Goal: Task Accomplishment & Management: Use online tool/utility

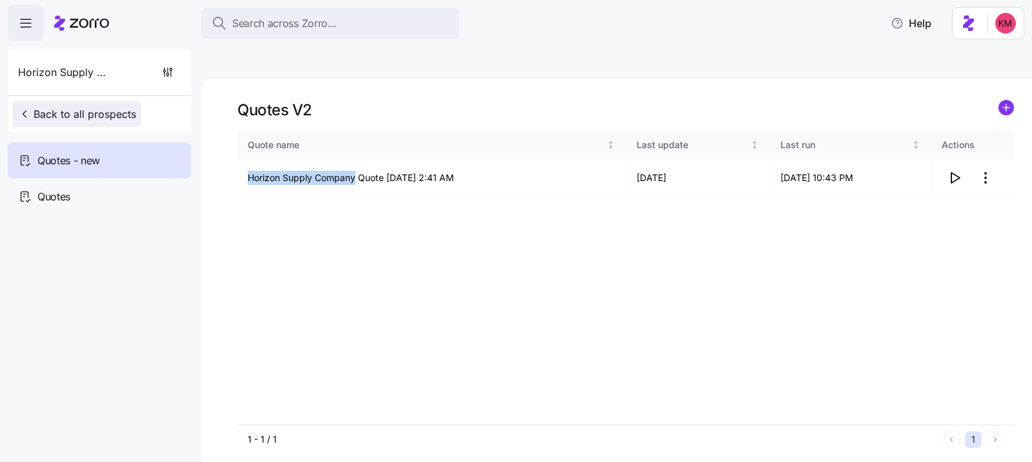
click at [90, 112] on span "Back to all prospects" at bounding box center [77, 113] width 118 height 15
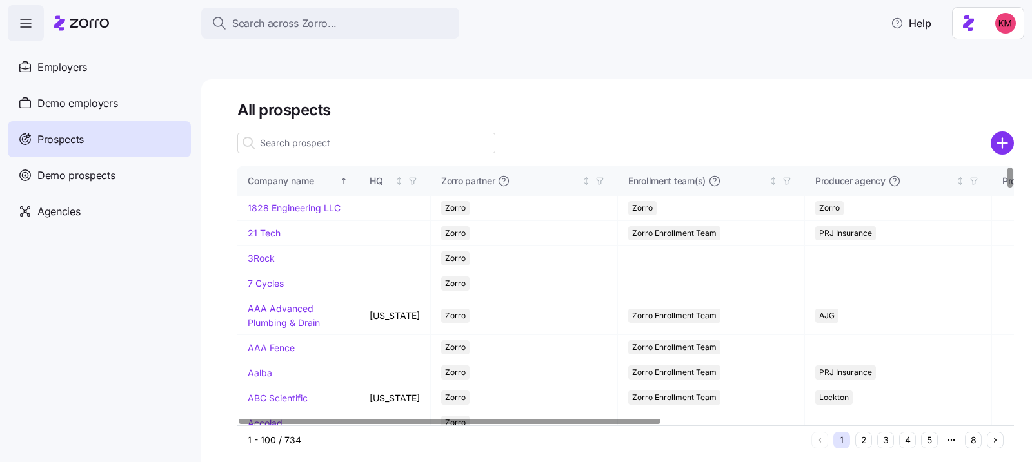
click at [310, 100] on h1 "All prospects" at bounding box center [625, 110] width 777 height 20
click at [311, 133] on input at bounding box center [366, 143] width 258 height 21
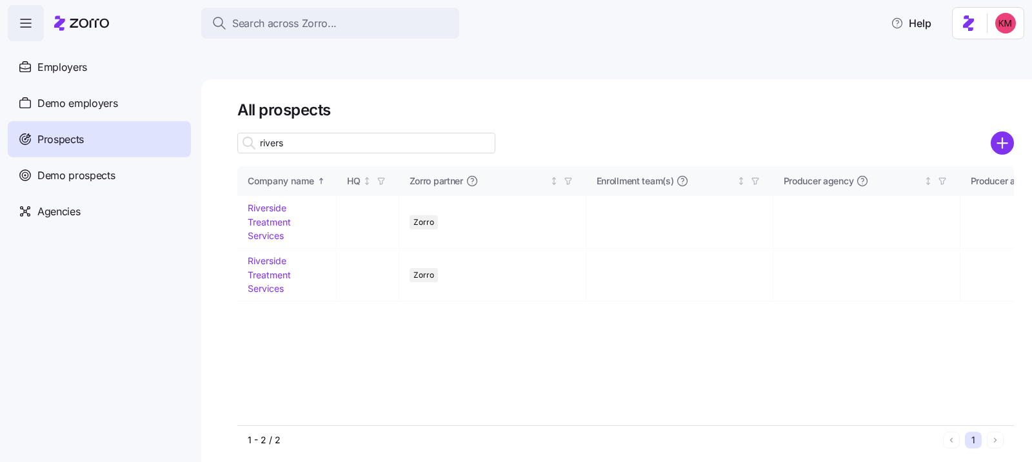
click at [311, 133] on input "rivers" at bounding box center [366, 143] width 258 height 21
type input "rivers"
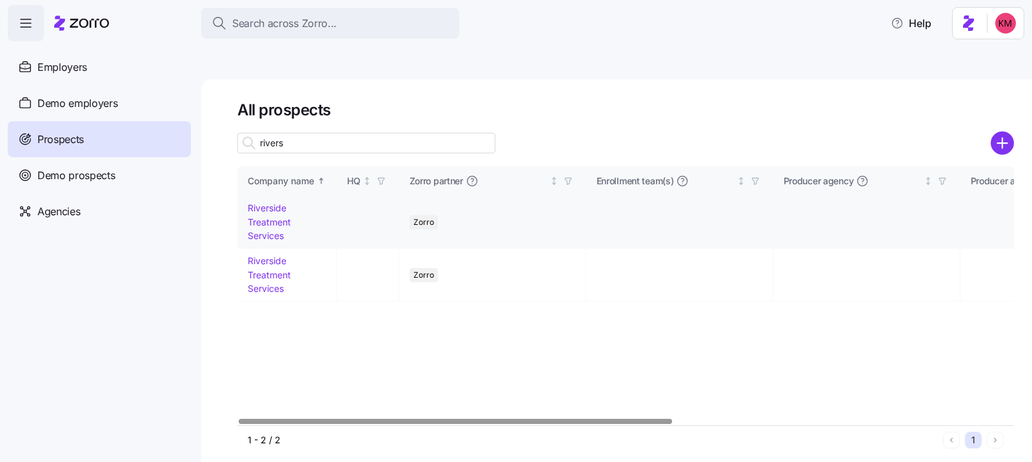
click at [268, 206] on link "Riverside Treatment Services" at bounding box center [269, 222] width 43 height 39
click at [329, 212] on td "Riverside Treatment Services" at bounding box center [286, 222] width 99 height 53
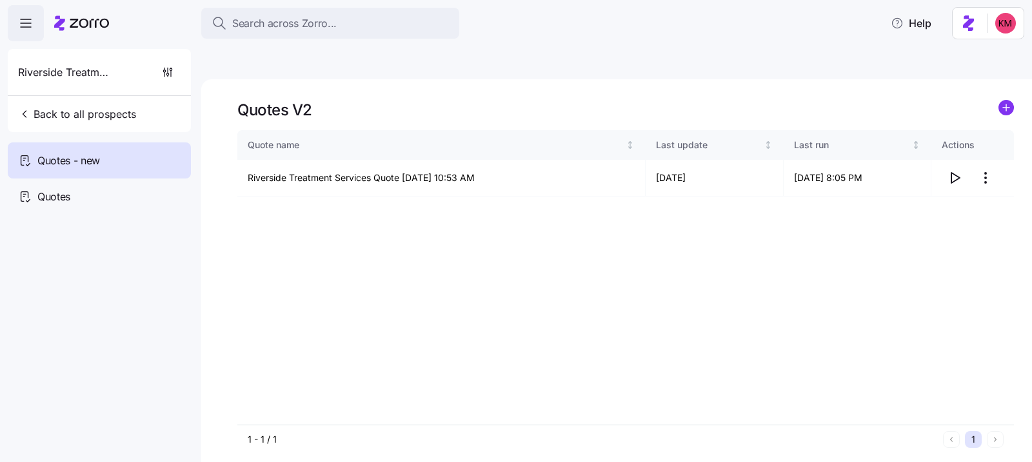
drag, startPoint x: 820, startPoint y: 278, endPoint x: 856, endPoint y: 255, distance: 42.4
click at [820, 278] on div "Quote name Last update Last run Actions Riverside Treatment Services Quote 09/2…" at bounding box center [625, 277] width 777 height 295
click at [955, 170] on icon "button" at bounding box center [954, 177] width 15 height 15
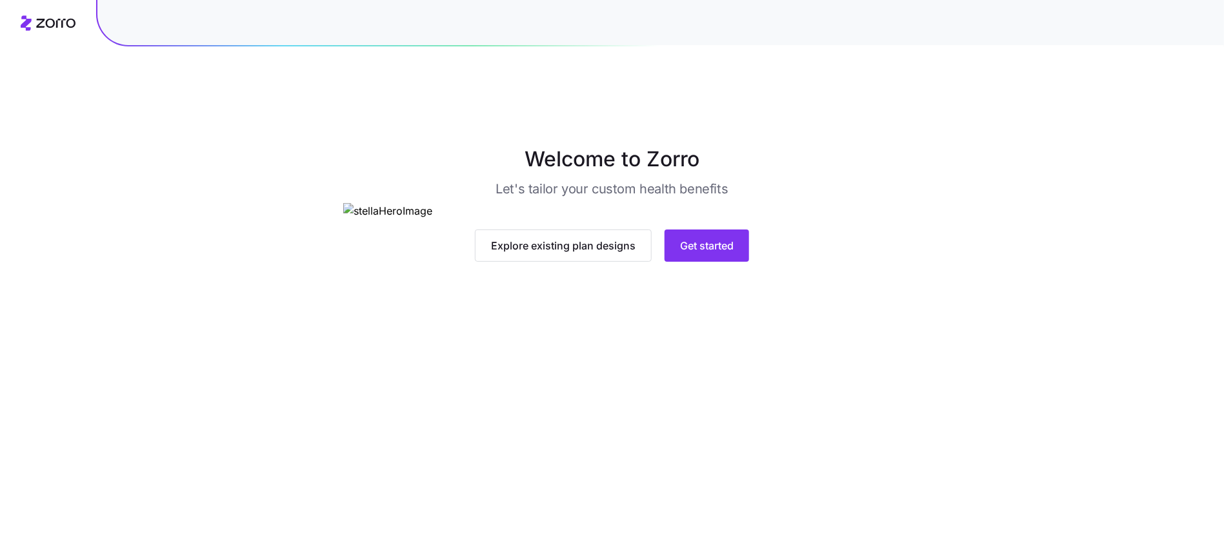
click at [736, 219] on img at bounding box center [611, 211] width 537 height 16
click at [719, 490] on main "Welcome to Zorro Let's tailor your custom health benefits Explore existing plan…" at bounding box center [612, 307] width 1224 height 555
click at [722, 253] on span "Get started" at bounding box center [707, 245] width 54 height 15
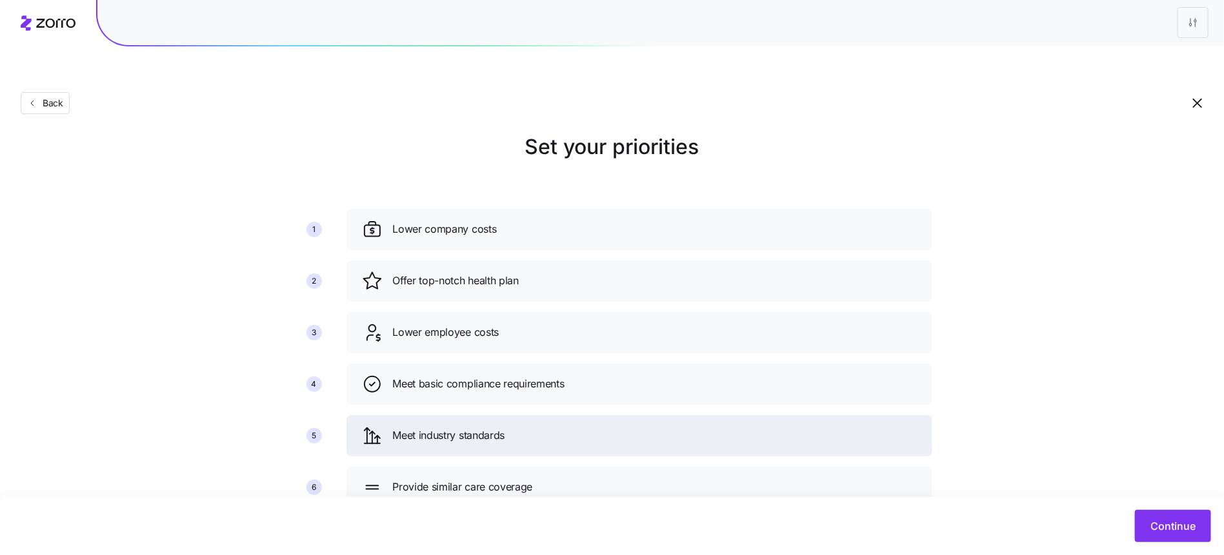
scroll to position [27, 0]
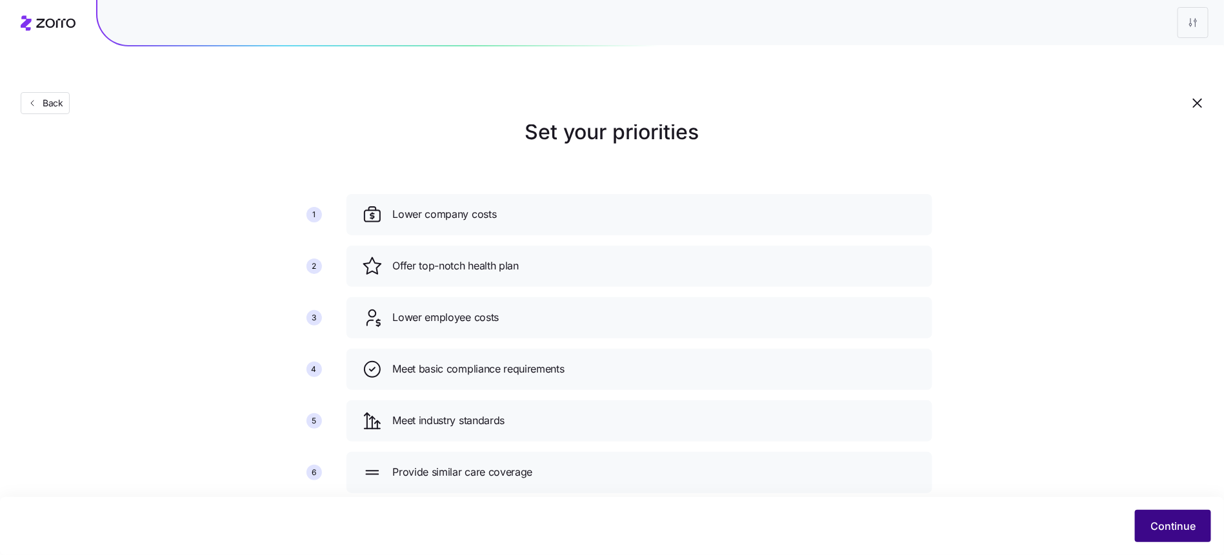
click at [1193, 516] on button "Continue" at bounding box center [1173, 526] width 76 height 32
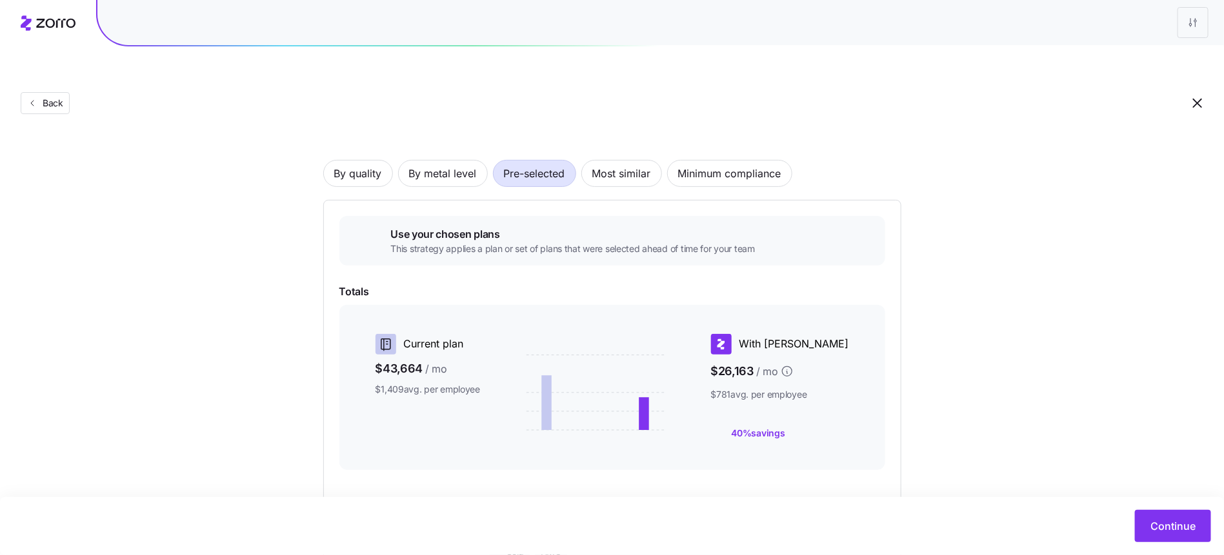
scroll to position [173, 0]
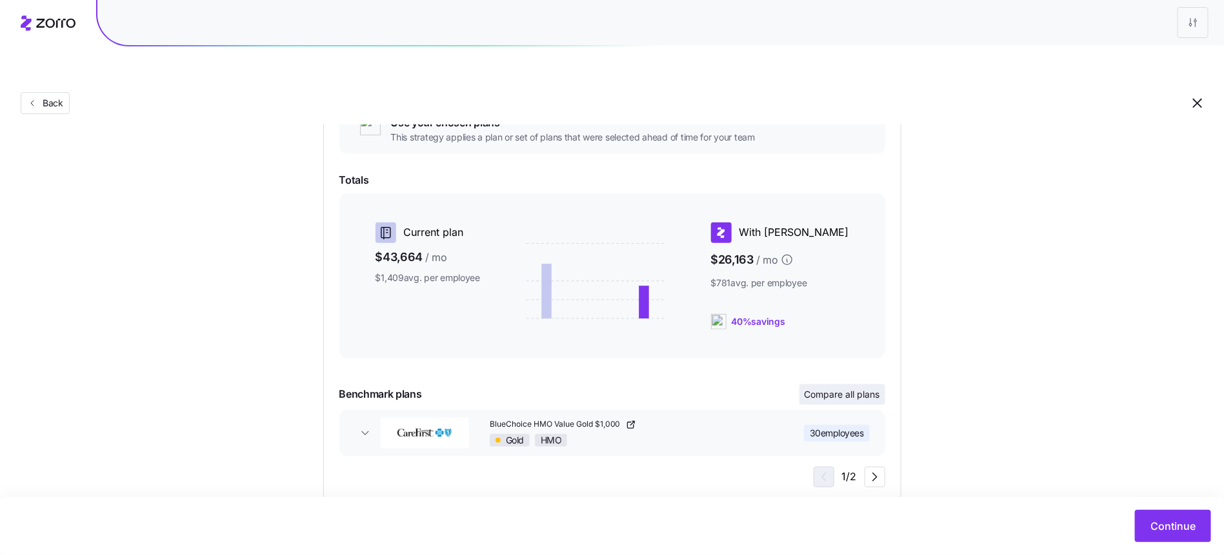
click at [822, 388] on span "Compare all plans" at bounding box center [841, 394] width 75 height 13
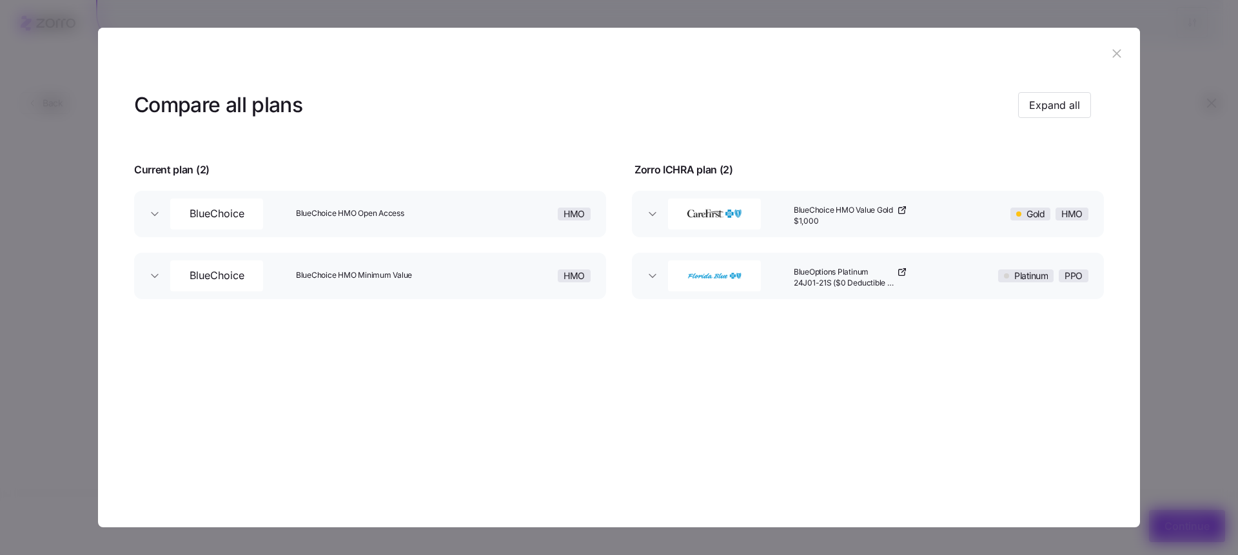
click at [1038, 83] on header "Compare all plans Expand all" at bounding box center [619, 105] width 970 height 52
click at [1048, 89] on header "Compare all plans Expand all" at bounding box center [619, 105] width 970 height 52
click at [1057, 109] on span "Expand all" at bounding box center [1054, 104] width 51 height 15
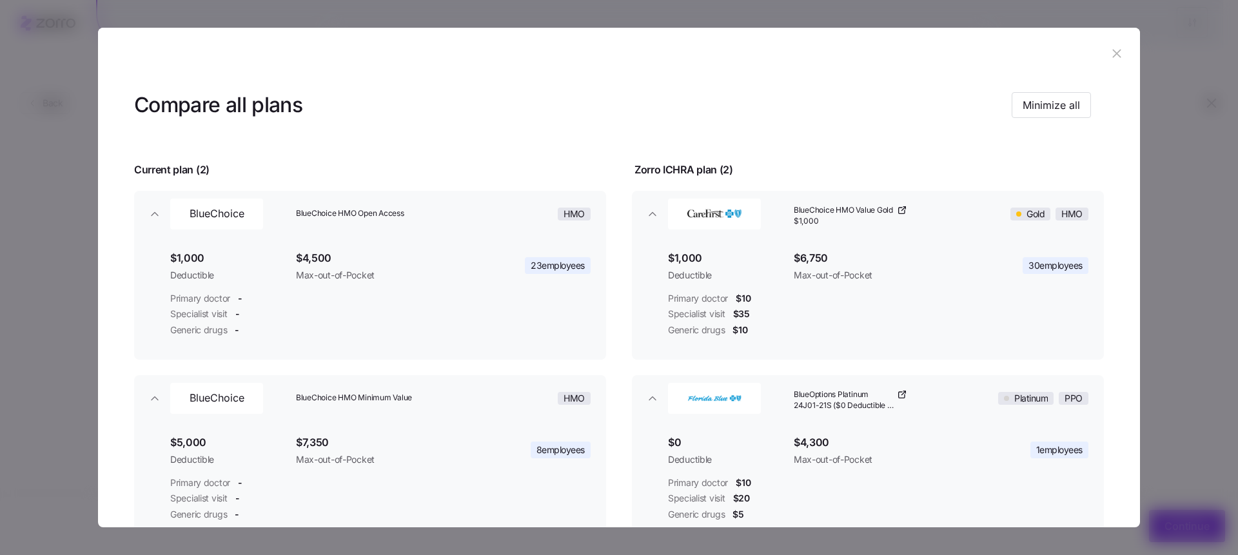
click at [1111, 64] on header at bounding box center [619, 54] width 1042 height 52
click at [1113, 54] on icon "button" at bounding box center [1117, 53] width 8 height 8
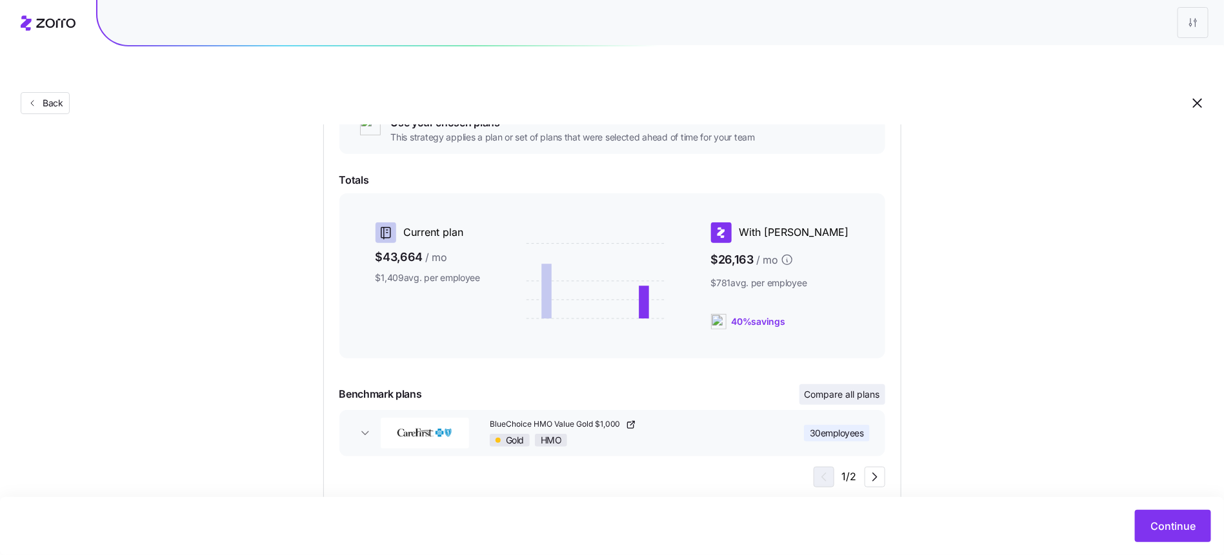
click at [855, 388] on span "Compare all plans" at bounding box center [841, 394] width 75 height 13
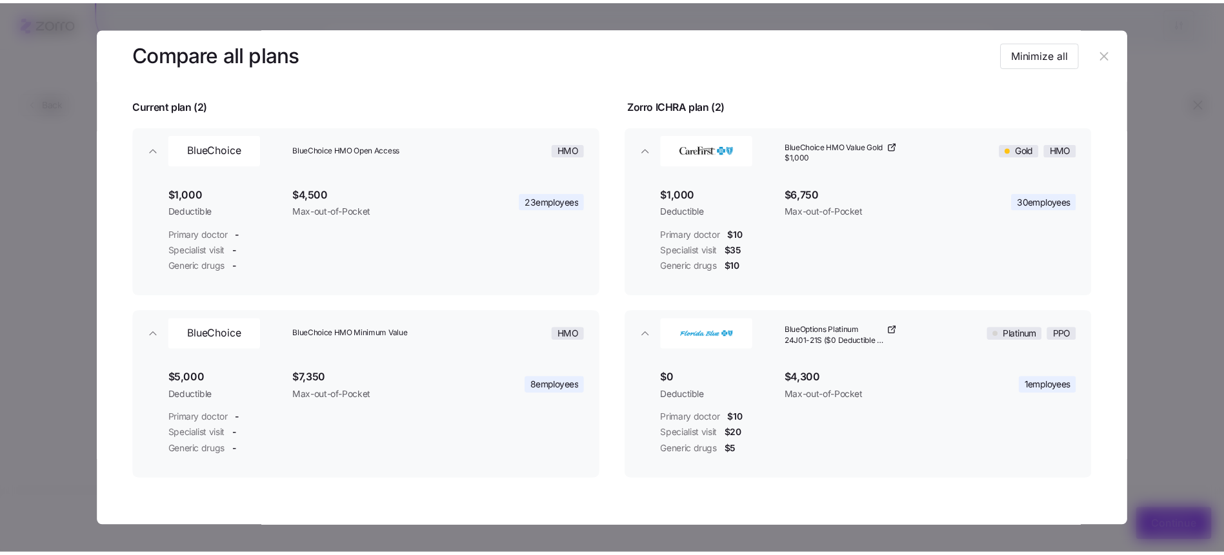
scroll to position [64, 0]
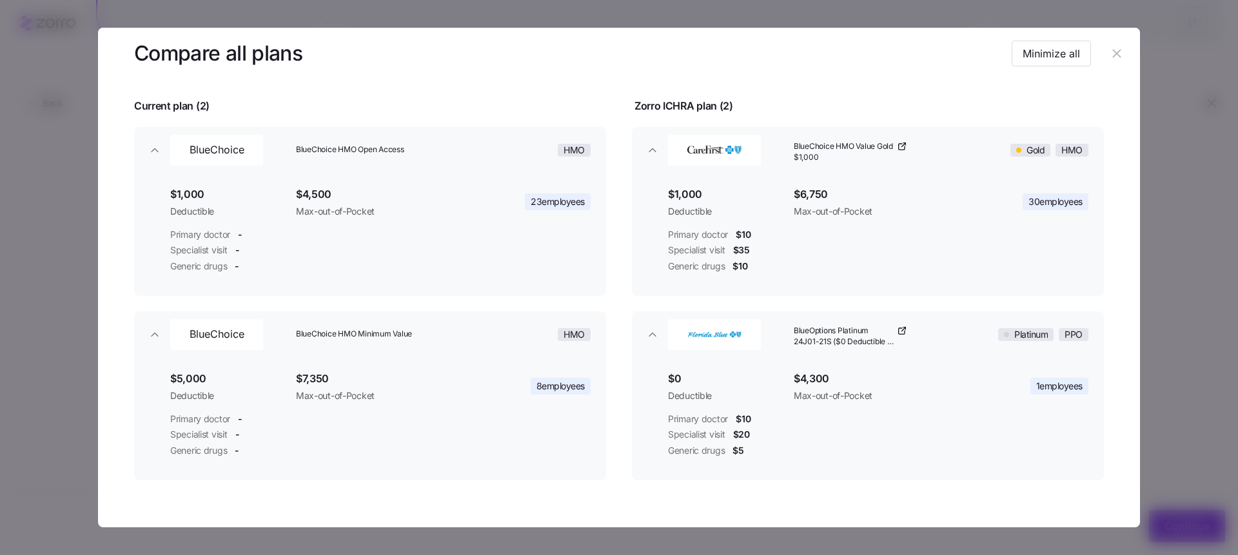
click at [1115, 48] on icon "button" at bounding box center [1117, 53] width 14 height 14
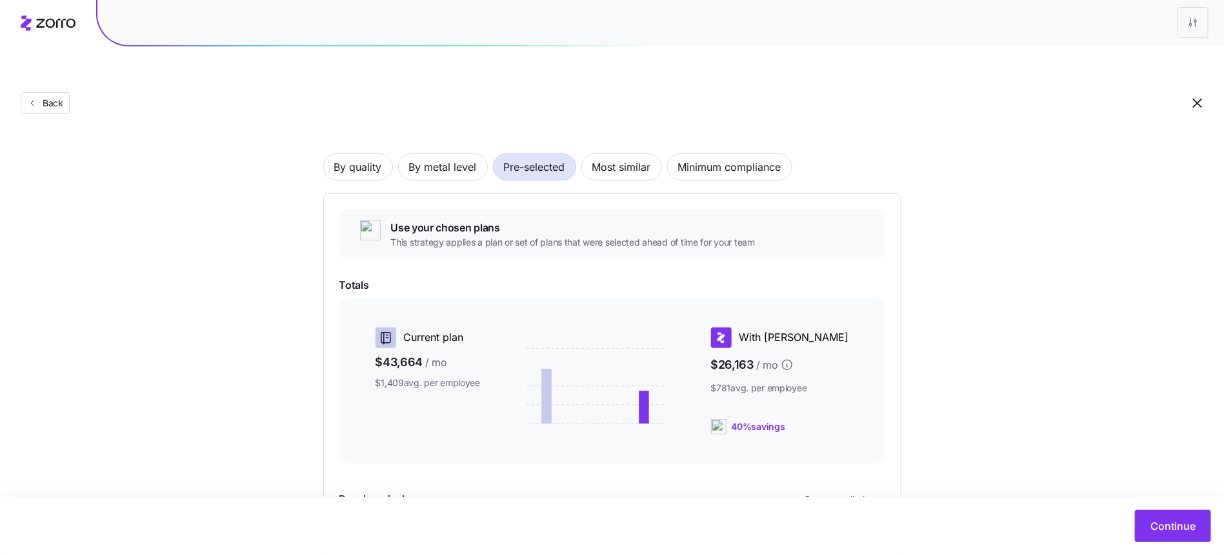
scroll to position [68, 0]
click at [426, 154] on span "By metal level" at bounding box center [443, 167] width 68 height 26
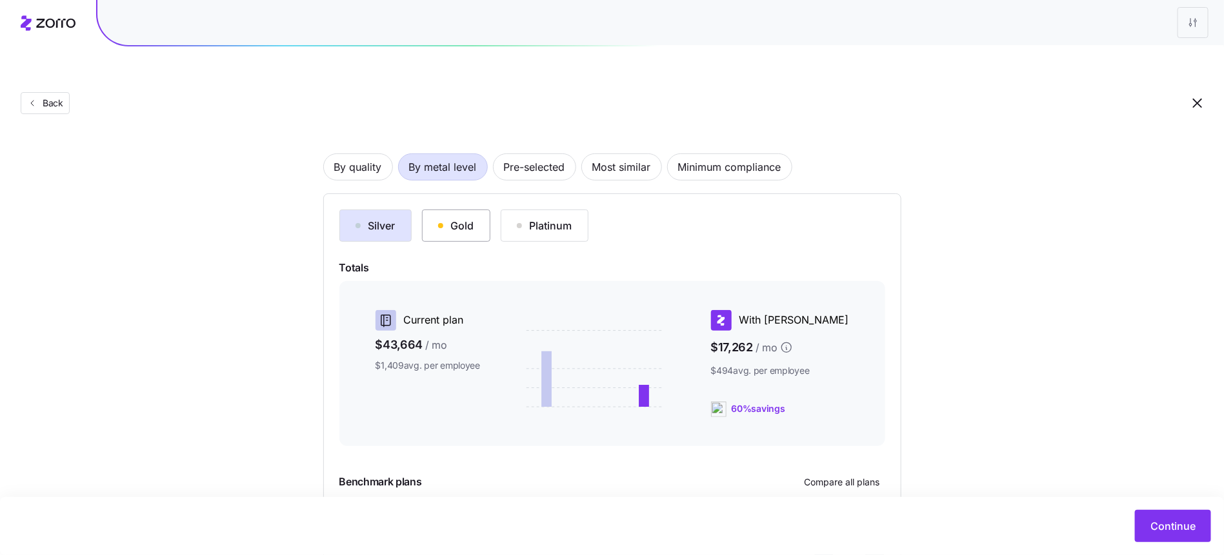
click at [442, 210] on button "Gold" at bounding box center [456, 226] width 68 height 32
click at [526, 218] on div "Platinum" at bounding box center [544, 225] width 55 height 15
drag, startPoint x: 459, startPoint y: 193, endPoint x: 437, endPoint y: 195, distance: 21.4
click at [458, 218] on div "Gold" at bounding box center [456, 225] width 36 height 15
click at [364, 218] on div "Silver" at bounding box center [375, 225] width 40 height 15
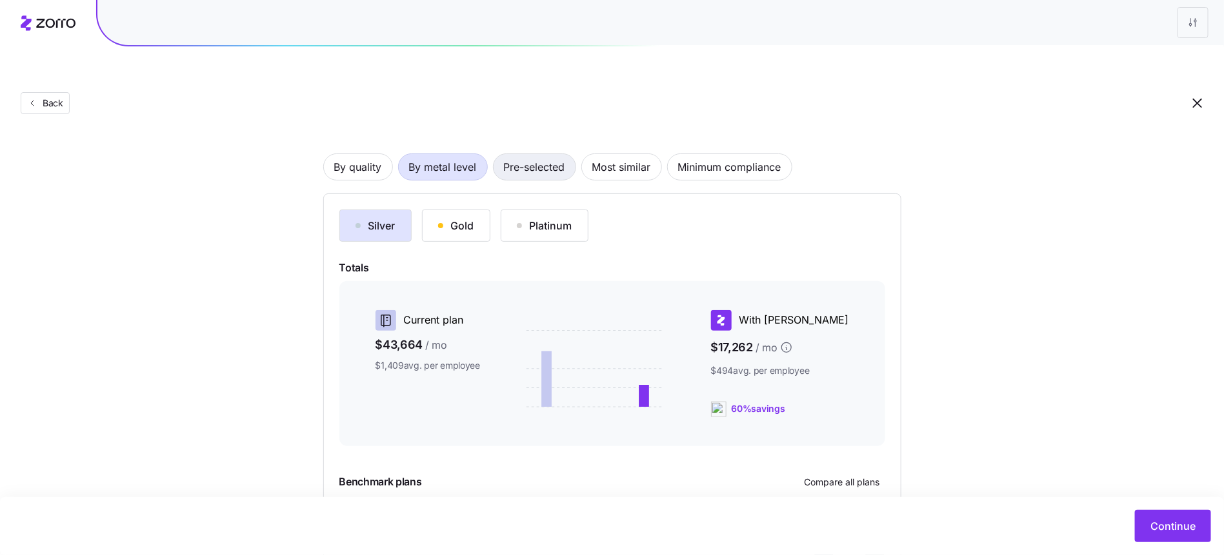
click at [528, 154] on span "Pre-selected" at bounding box center [534, 167] width 61 height 26
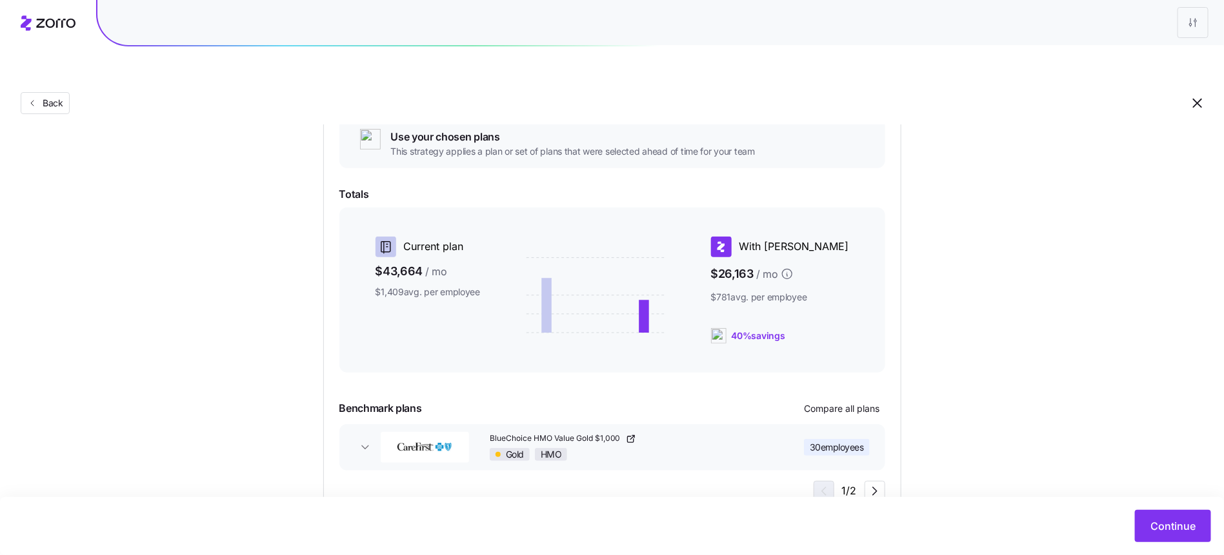
scroll to position [173, 0]
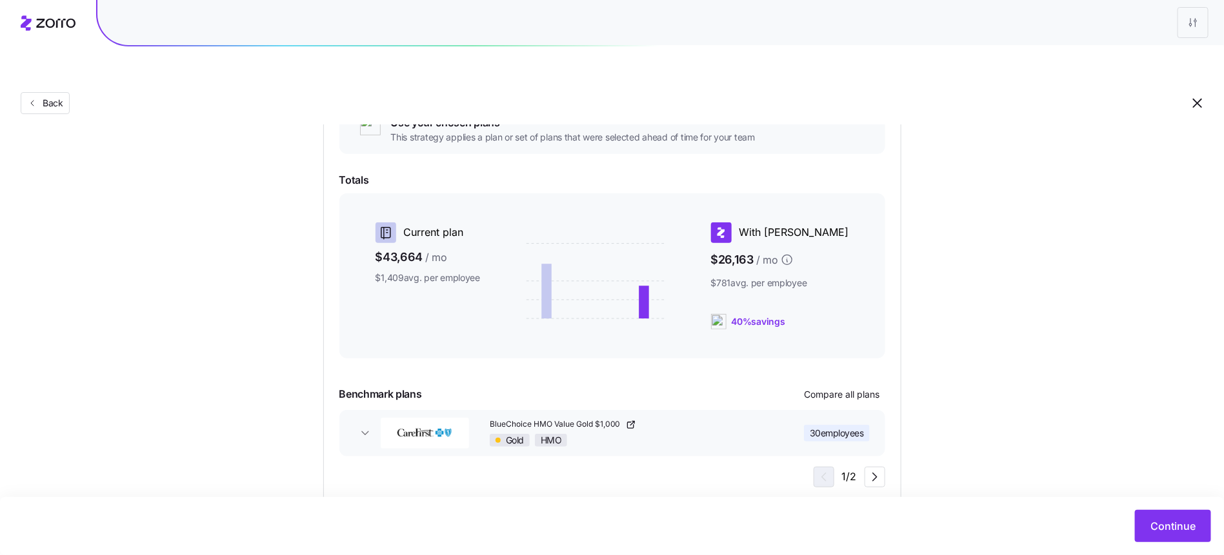
click at [1087, 446] on div "Choose a plan matching strategy By quality By metal level Pre-selected Most sim…" at bounding box center [612, 237] width 1224 height 533
click at [853, 384] on button "Compare all plans" at bounding box center [842, 394] width 86 height 21
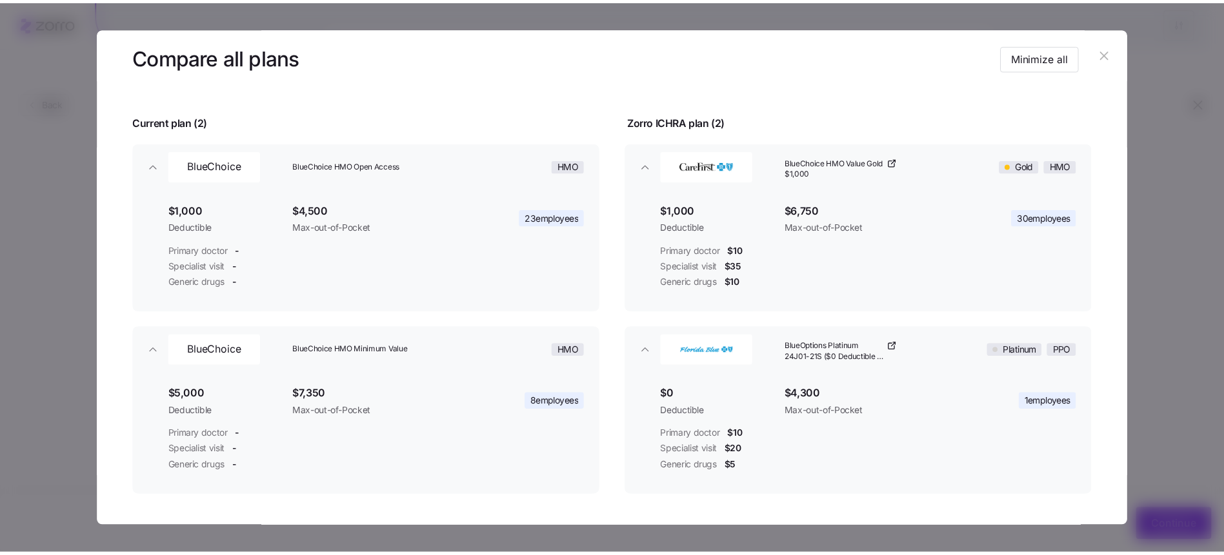
scroll to position [48, 0]
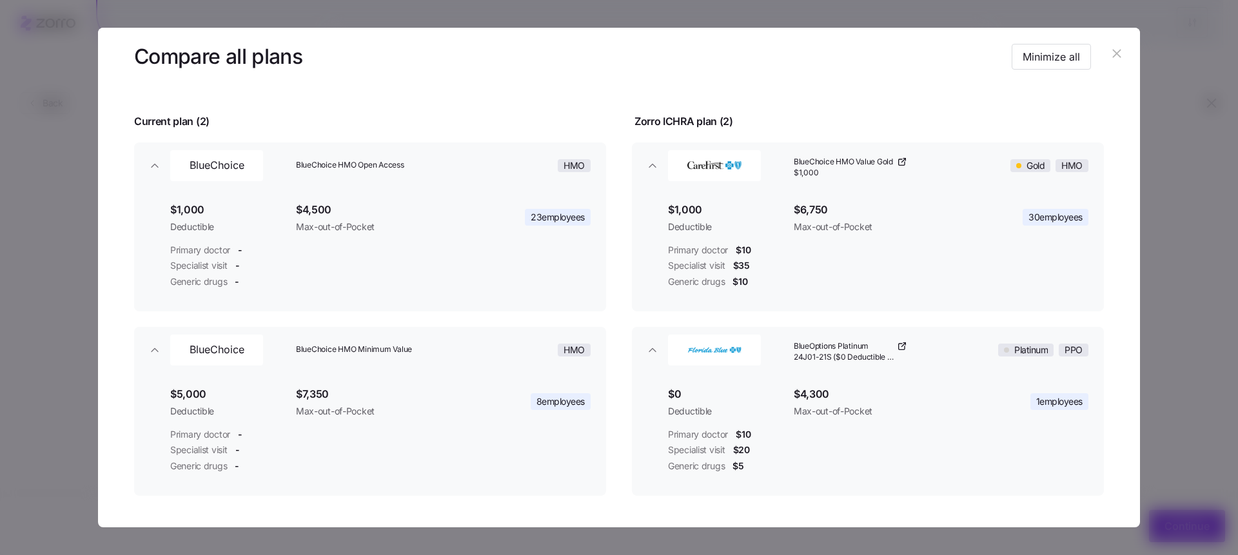
click at [1113, 54] on icon "button" at bounding box center [1117, 53] width 14 height 14
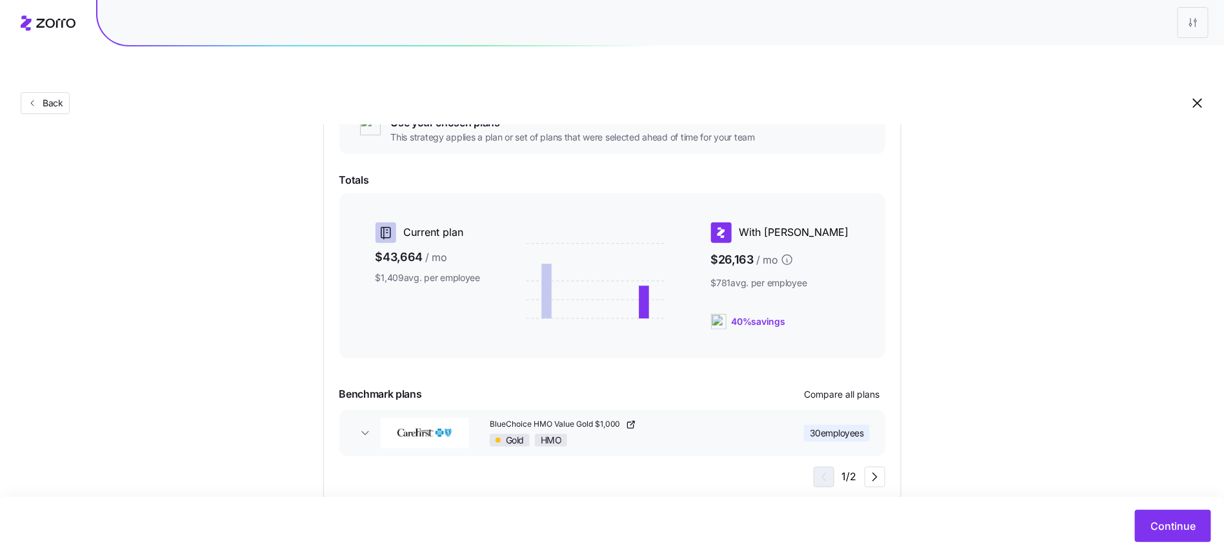
click at [975, 402] on div "Choose a plan matching strategy By quality By metal level Pre-selected Most sim…" at bounding box center [612, 237] width 1224 height 533
click at [1157, 522] on span "Continue" at bounding box center [1172, 526] width 45 height 15
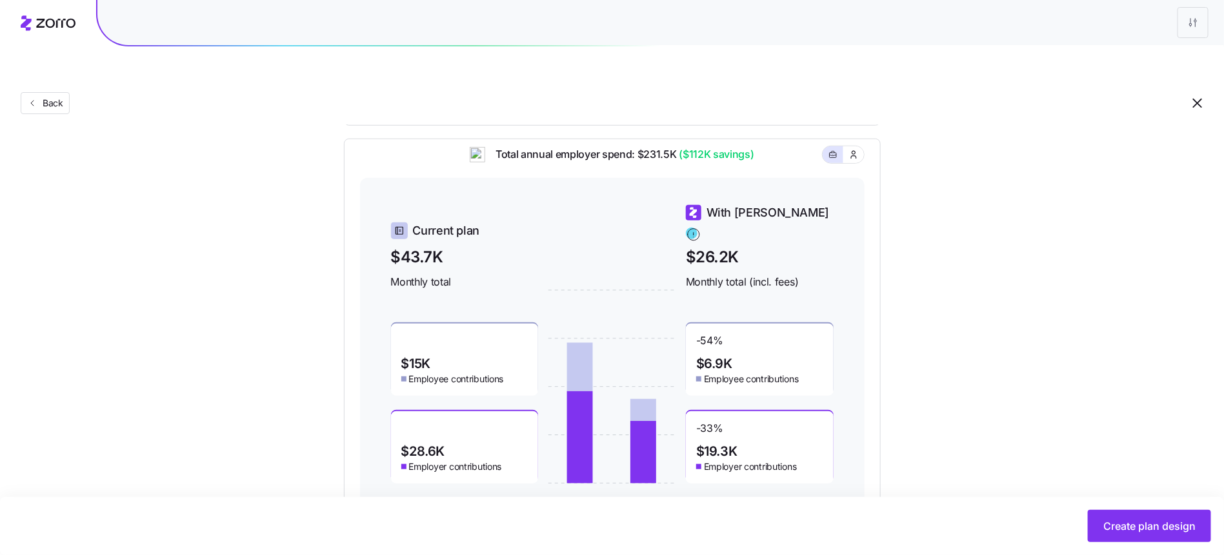
scroll to position [406, 0]
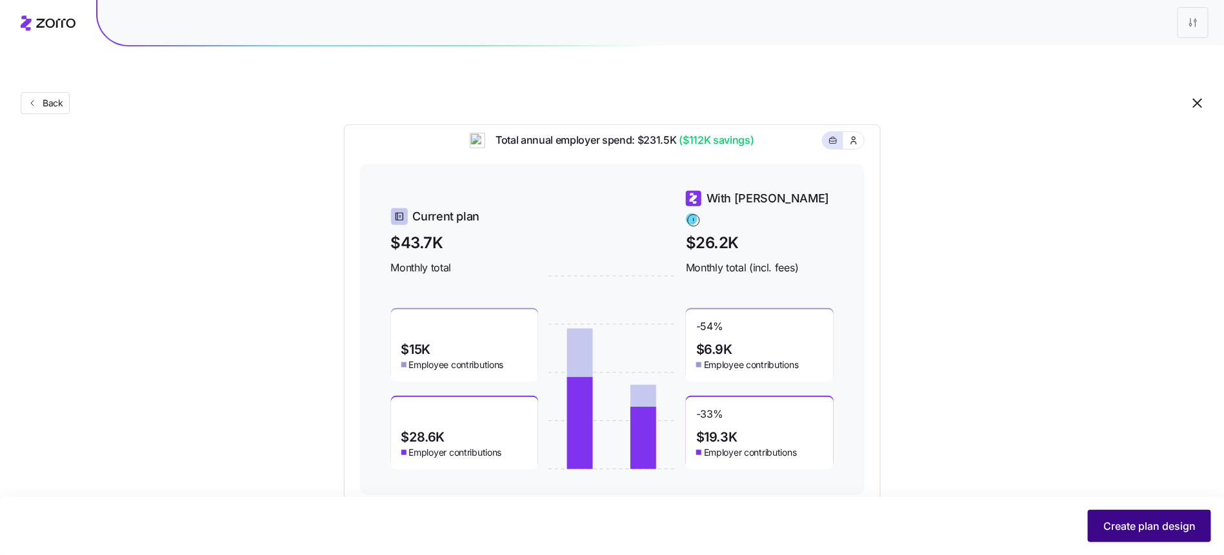
click at [1132, 523] on span "Create plan design" at bounding box center [1149, 526] width 92 height 15
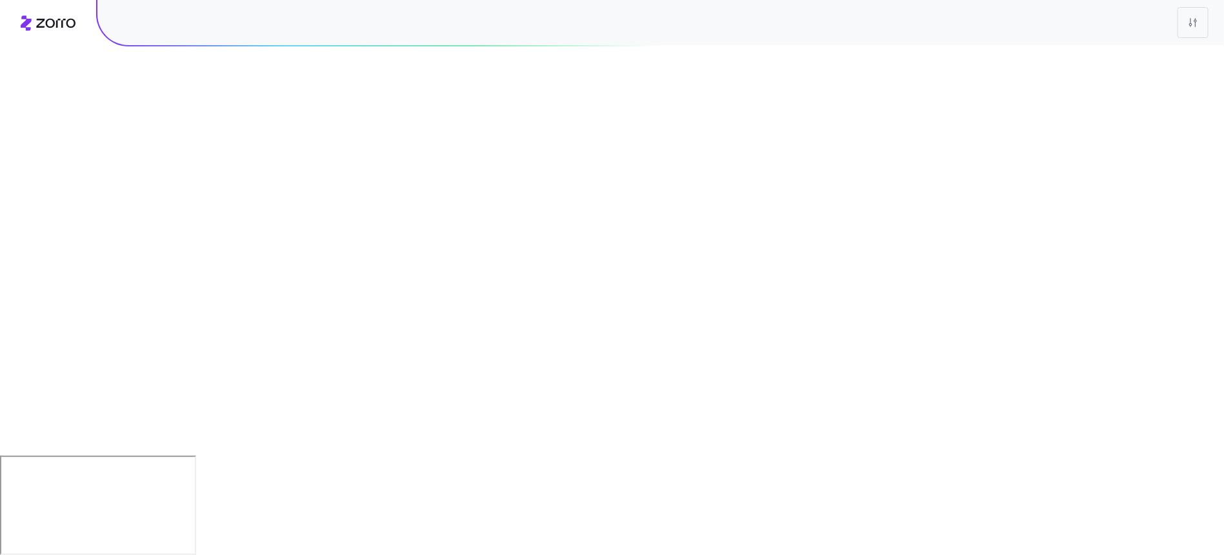
scroll to position [0, 0]
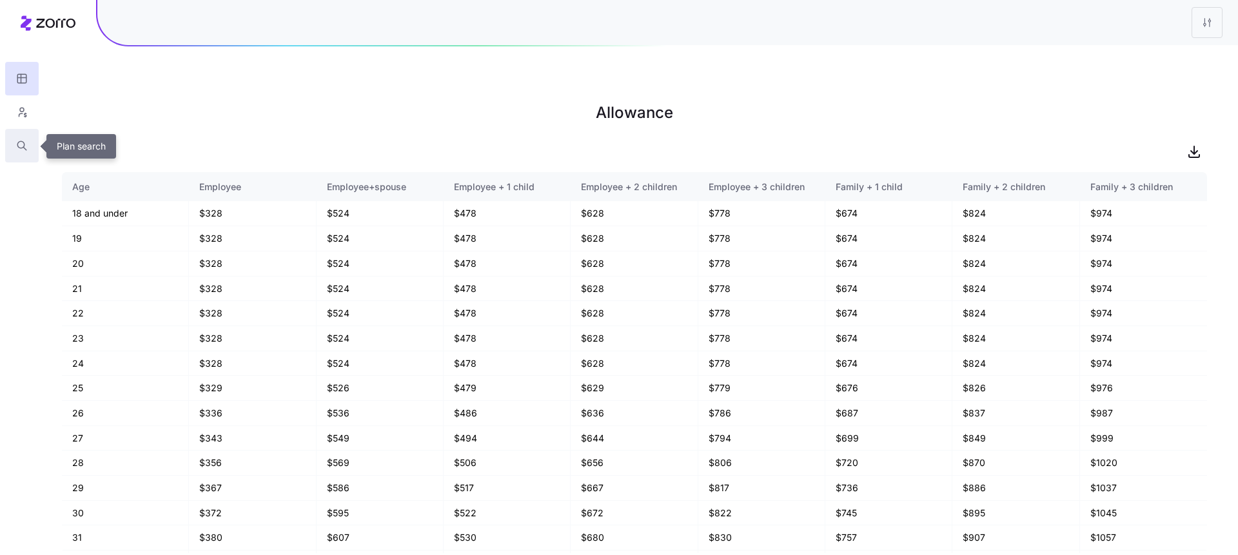
click at [19, 135] on button "button" at bounding box center [22, 146] width 34 height 34
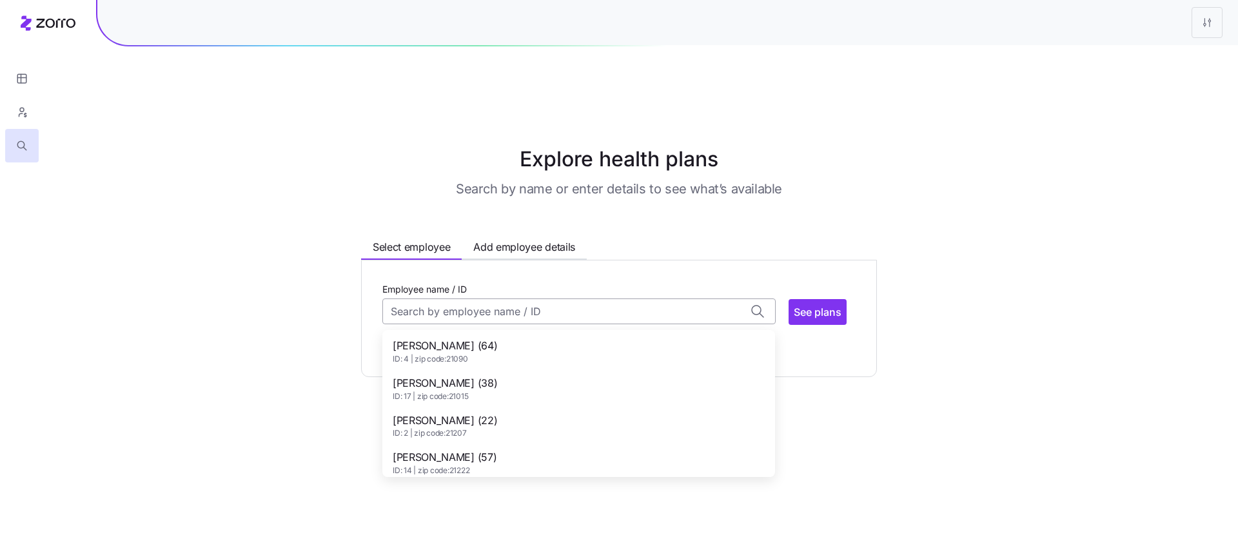
click at [471, 299] on input "Employee name / ID" at bounding box center [578, 312] width 393 height 26
click at [551, 370] on div "Brittany Dietsch (38) ID: 17 | zip code: 21015" at bounding box center [579, 388] width 388 height 37
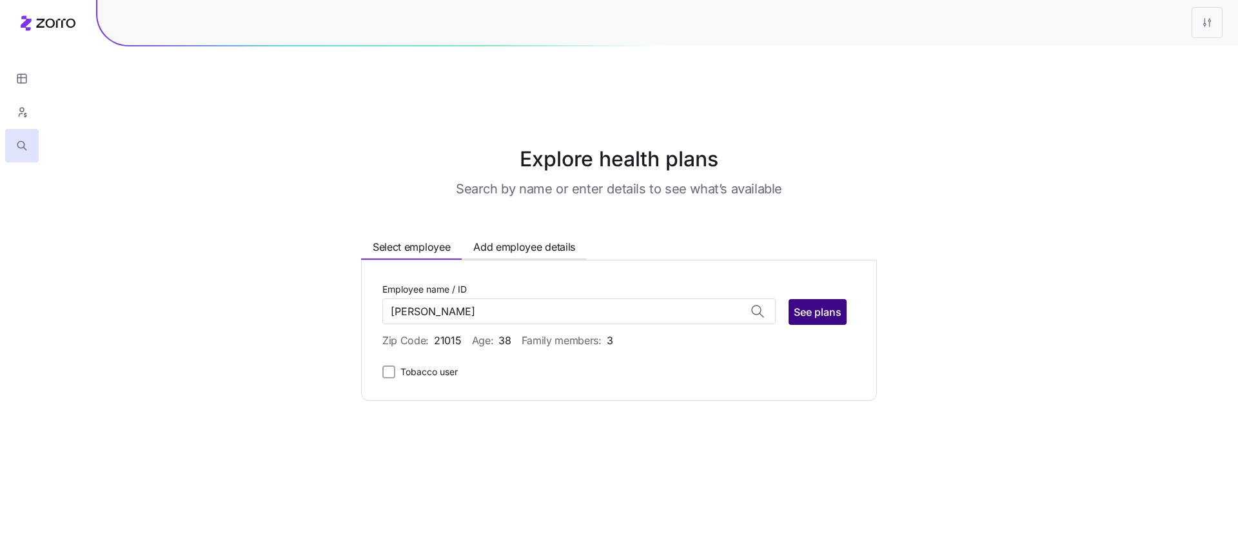
click at [826, 304] on span "See plans" at bounding box center [818, 311] width 48 height 15
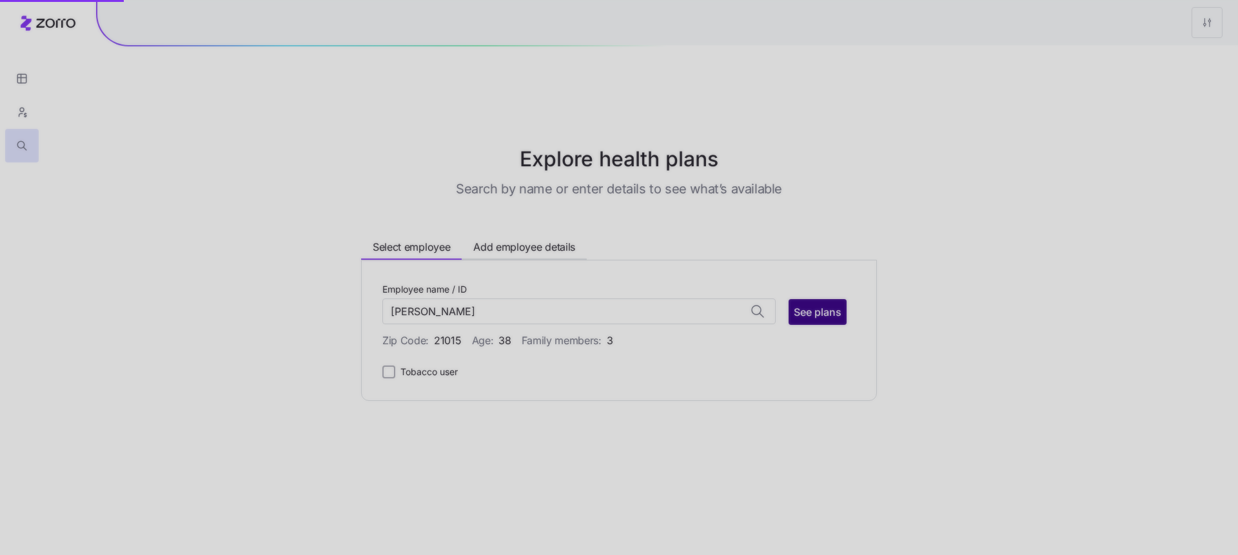
type input "Brittany Dietsch (ID: 17)"
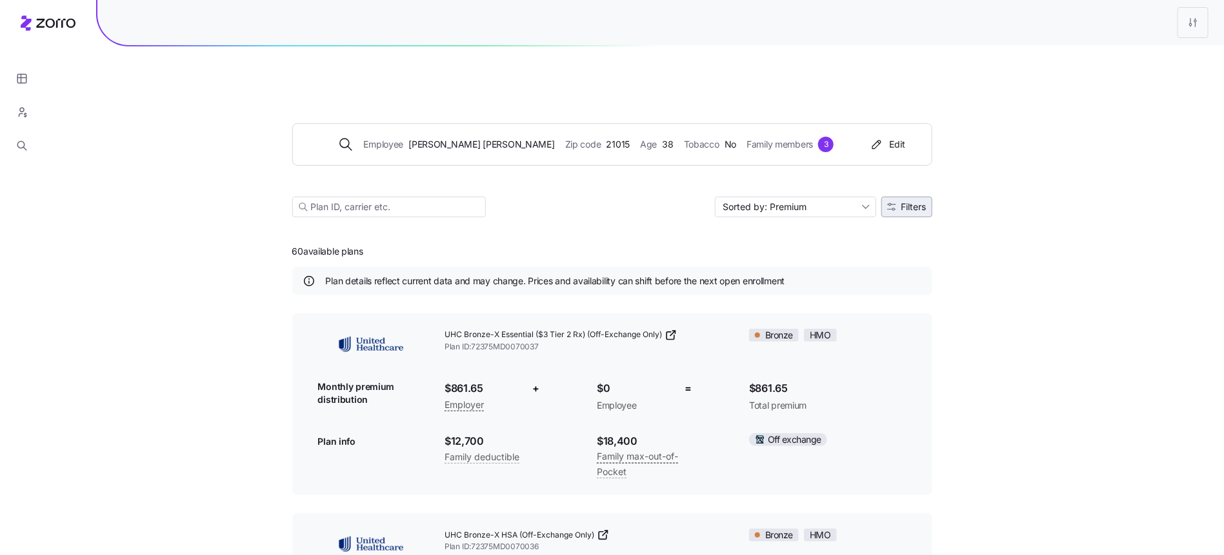
click at [900, 197] on button "Filters" at bounding box center [906, 207] width 51 height 21
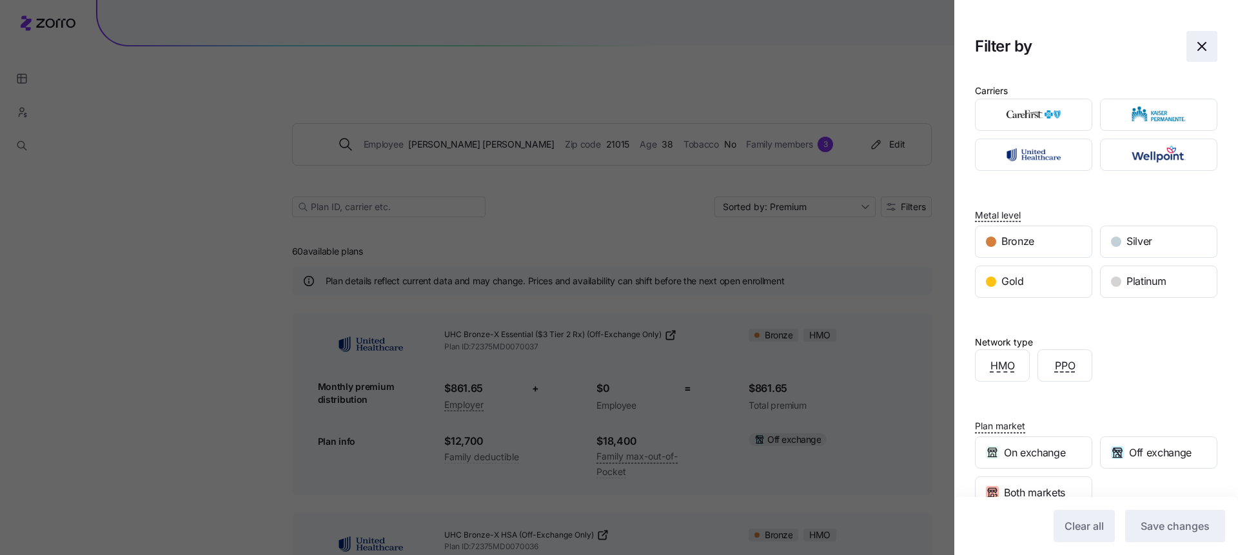
click at [1196, 37] on span "button" at bounding box center [1202, 47] width 30 height 30
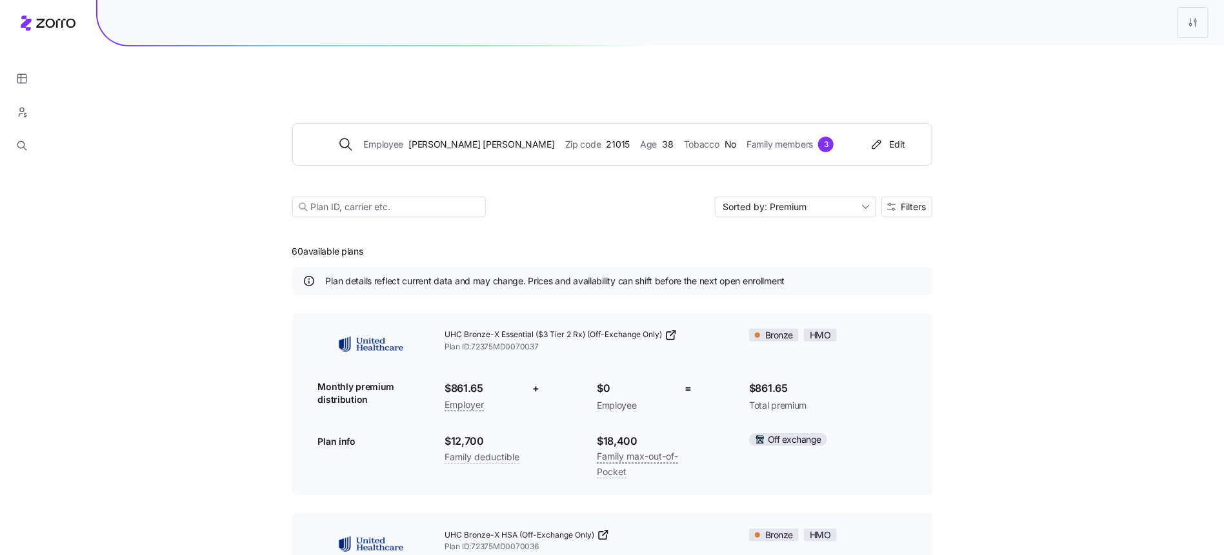
click at [28, 104] on button "button" at bounding box center [22, 112] width 34 height 34
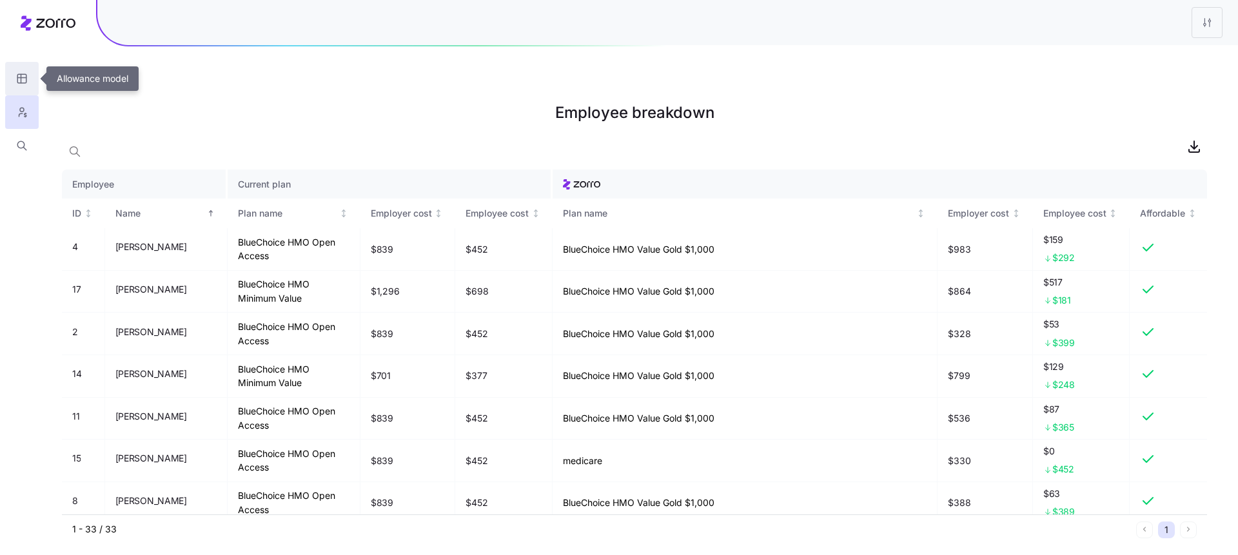
click at [19, 83] on icon "button" at bounding box center [22, 78] width 12 height 13
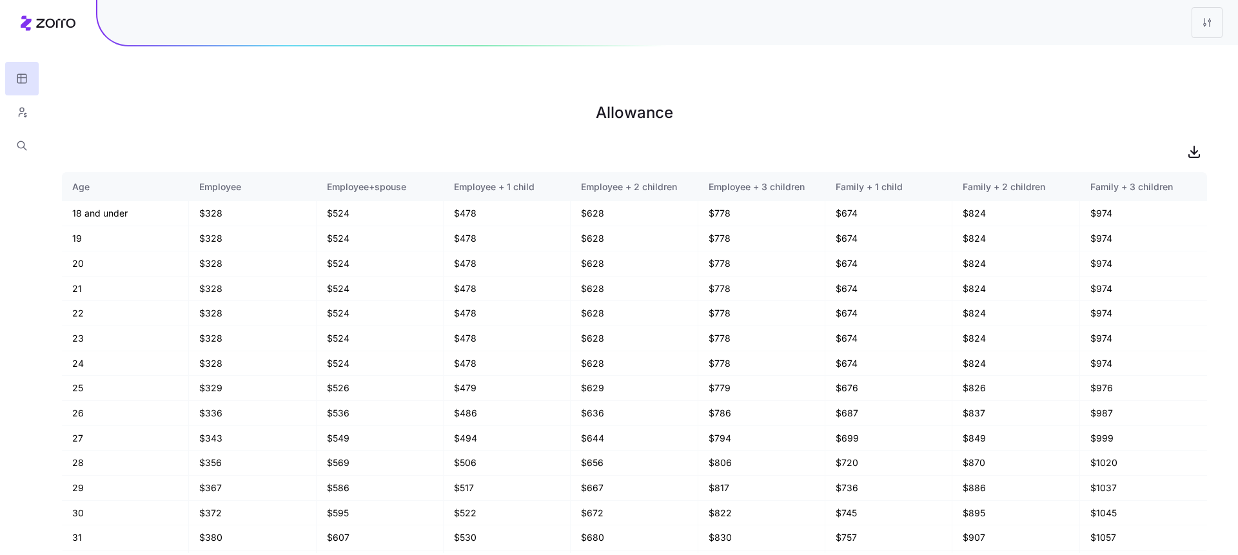
drag, startPoint x: 1190, startPoint y: 26, endPoint x: 1198, endPoint y: 24, distance: 8.8
click at [1190, 26] on div at bounding box center [667, 22] width 1141 height 45
click at [1206, 23] on html "Allowance Age Employee Employee+spouse Employee + 1 child Employee + 2 children…" at bounding box center [619, 342] width 1238 height 685
click at [1127, 60] on div "Edit plan design" at bounding box center [1130, 57] width 68 height 14
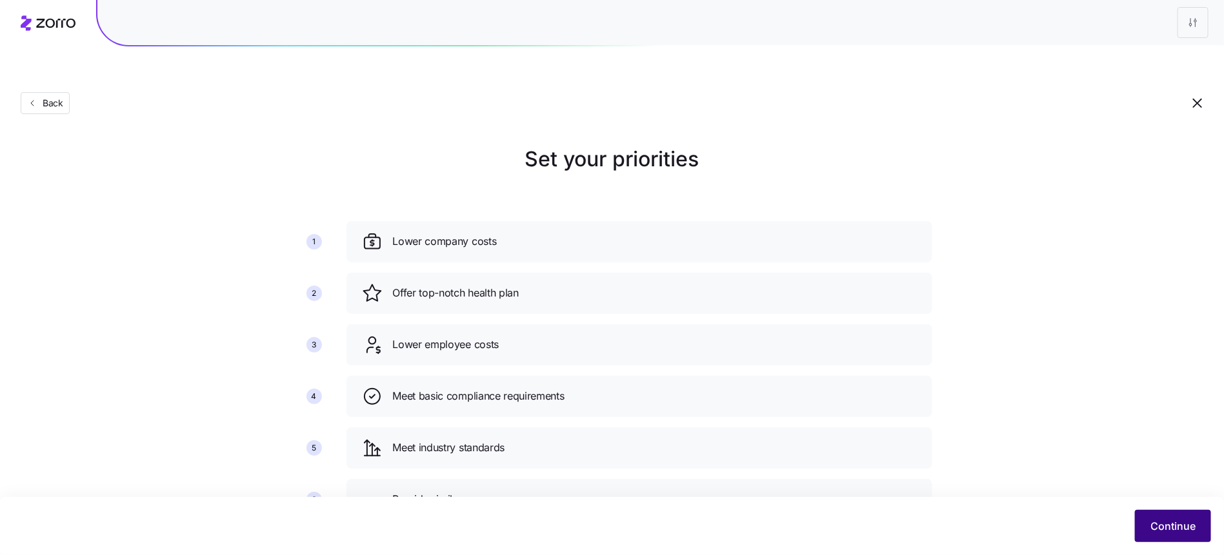
click at [1158, 511] on button "Continue" at bounding box center [1173, 526] width 76 height 32
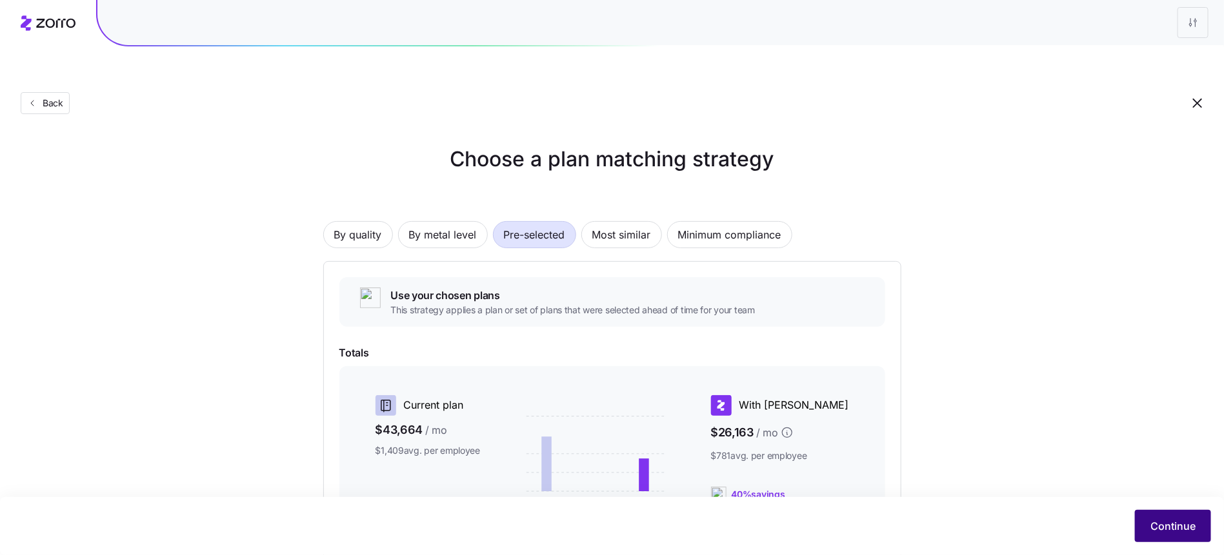
click at [1169, 524] on span "Continue" at bounding box center [1172, 526] width 45 height 15
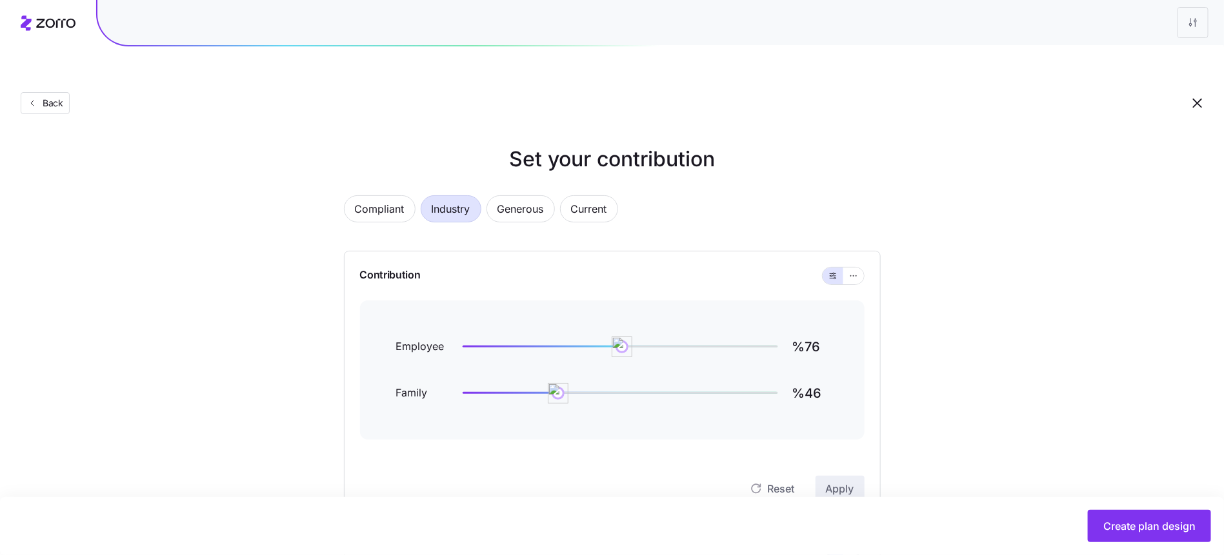
click at [864, 251] on div "Contribution Employee %76 Family %46 Reset Apply" at bounding box center [612, 384] width 537 height 267
click at [857, 268] on icon "button" at bounding box center [853, 275] width 9 height 15
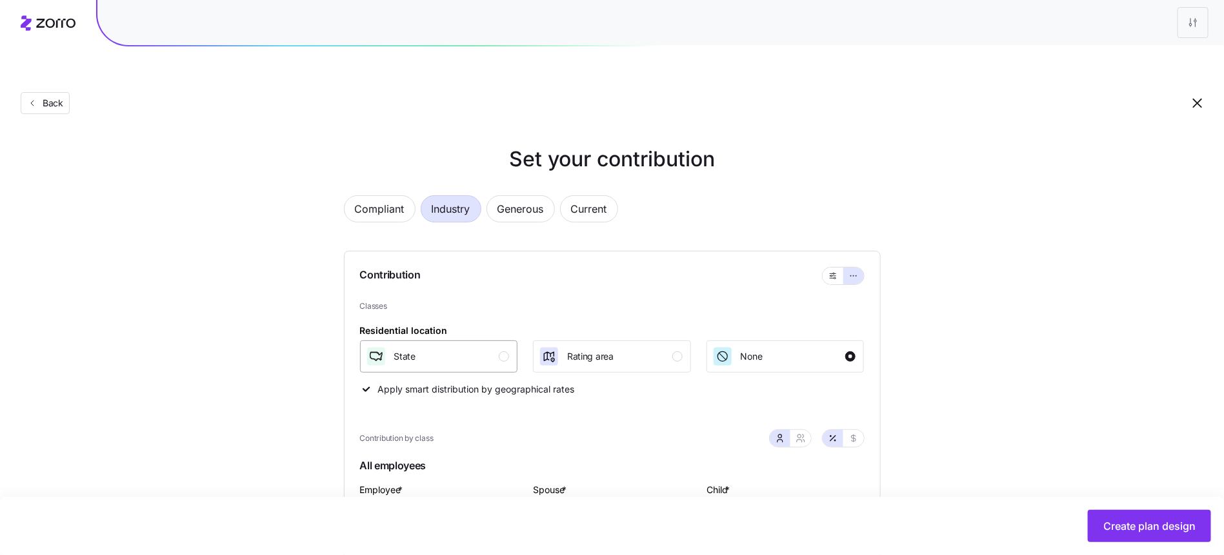
click at [457, 341] on button "State" at bounding box center [439, 357] width 158 height 32
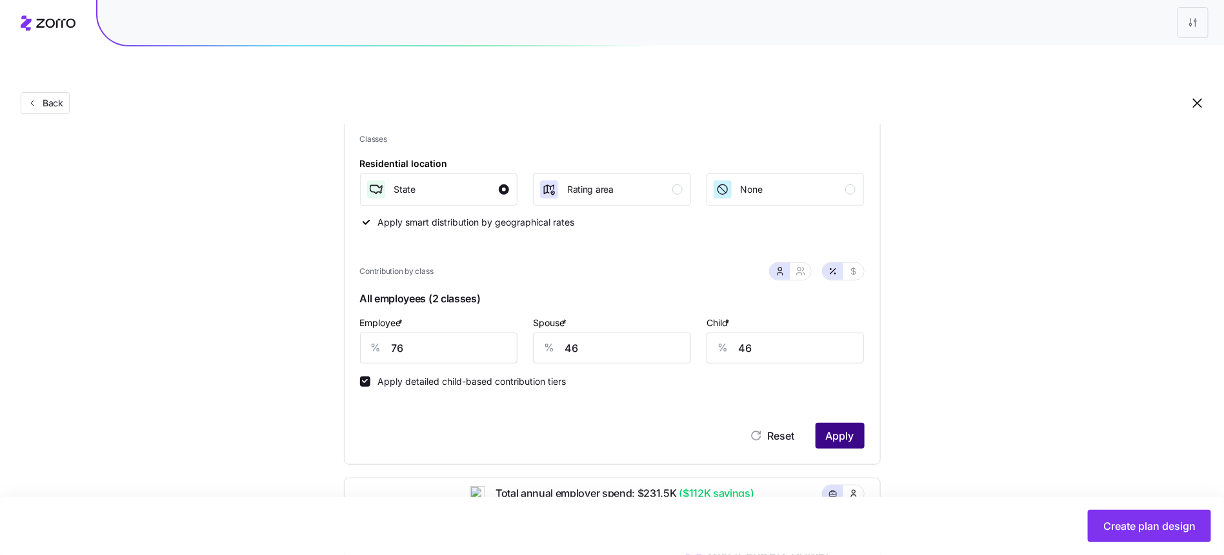
click at [836, 428] on span "Apply" at bounding box center [840, 435] width 28 height 15
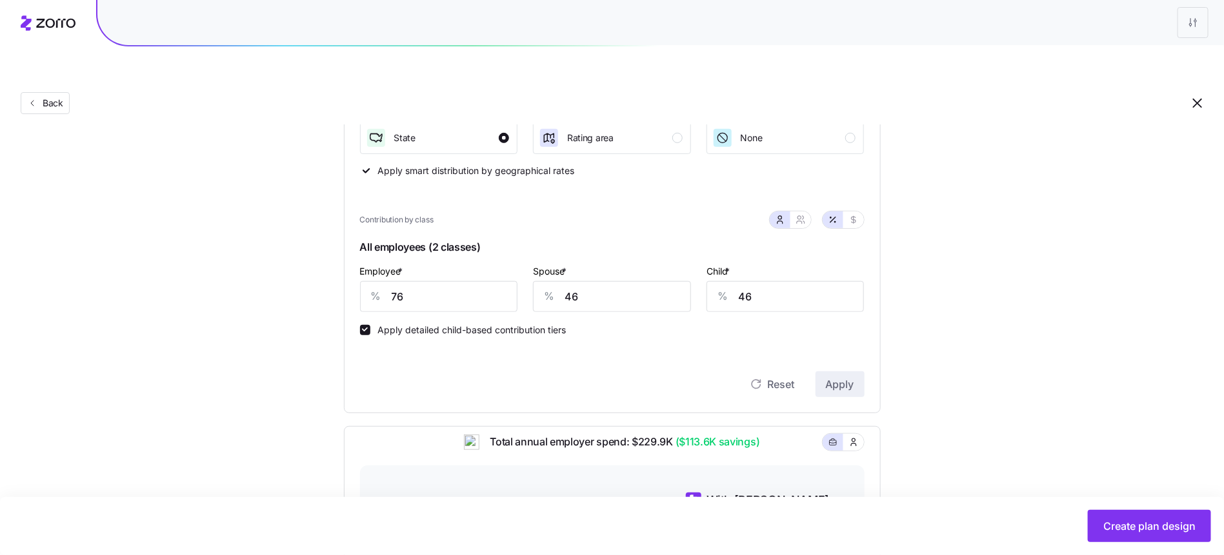
scroll to position [521, 0]
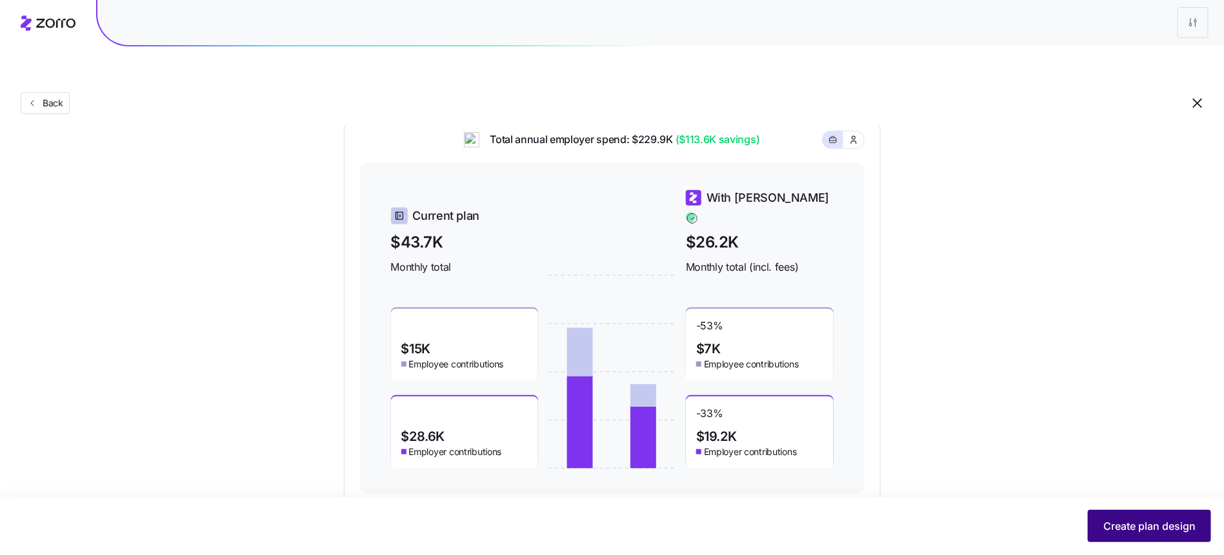
click at [1119, 522] on span "Create plan design" at bounding box center [1149, 526] width 92 height 15
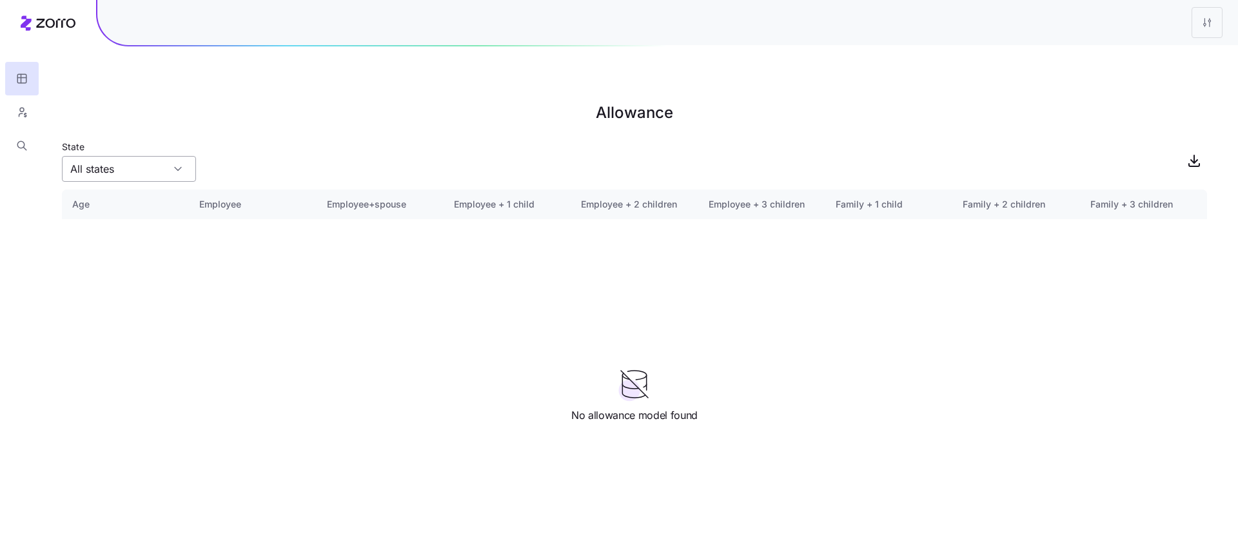
click at [110, 156] on input "All states" at bounding box center [129, 169] width 134 height 26
click at [116, 156] on input "All states" at bounding box center [129, 169] width 134 height 26
click at [1038, 139] on div "State" at bounding box center [635, 161] width 1146 height 44
click at [1209, 19] on html "Allowance State Age Employee Employee+spouse Employee + 1 child Employee + 2 ch…" at bounding box center [619, 342] width 1238 height 685
click at [1182, 43] on div "Edit plan design Apply allowance model" at bounding box center [1155, 68] width 139 height 52
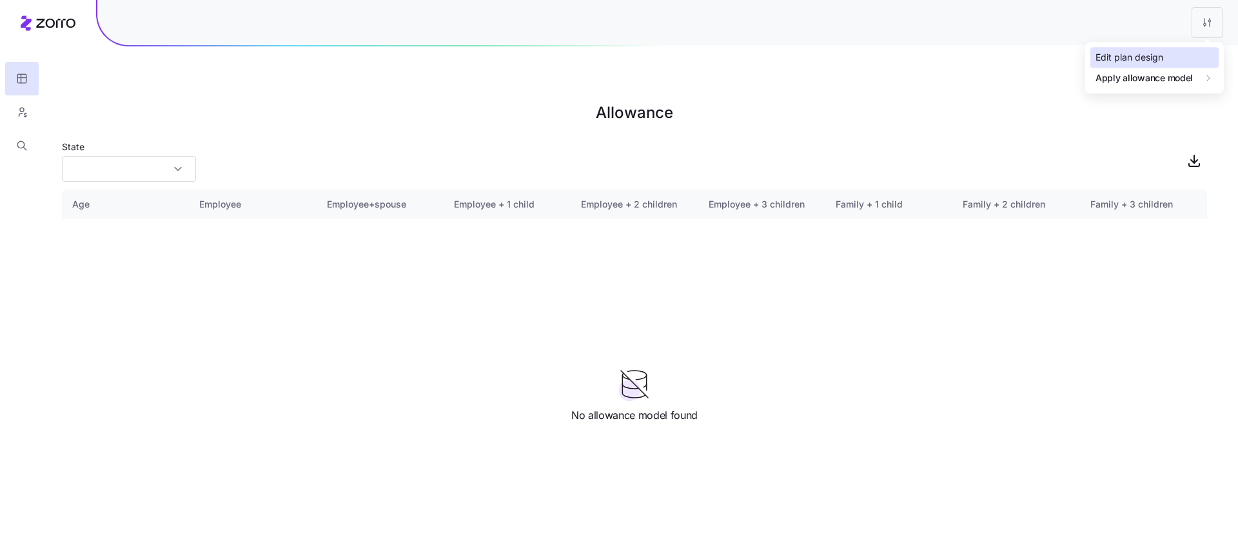
click at [1178, 50] on div "Edit plan design" at bounding box center [1155, 57] width 128 height 21
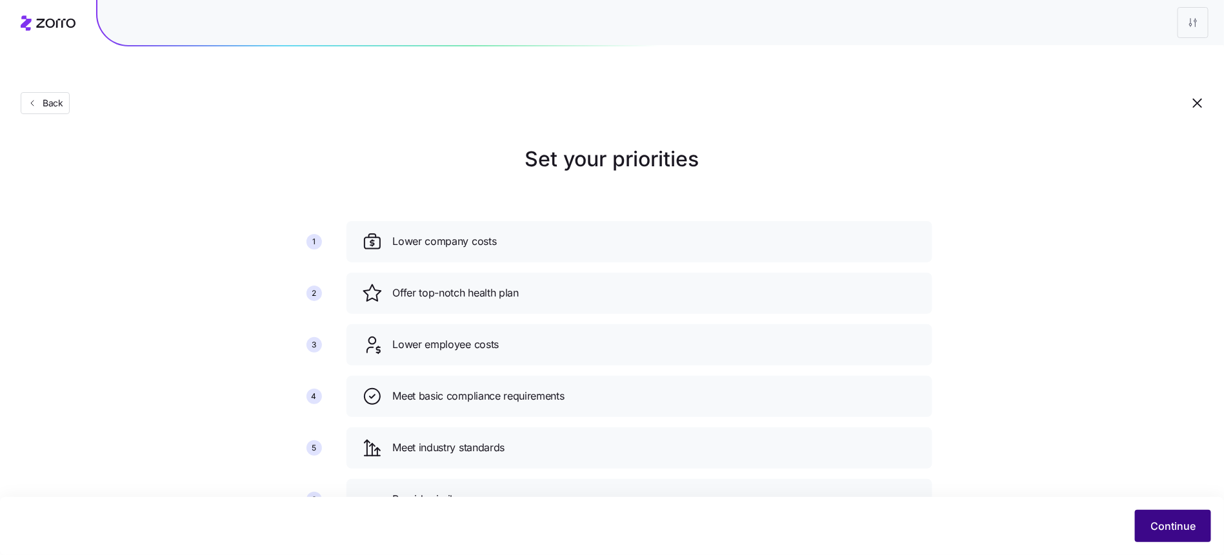
click at [1167, 528] on span "Continue" at bounding box center [1172, 526] width 45 height 15
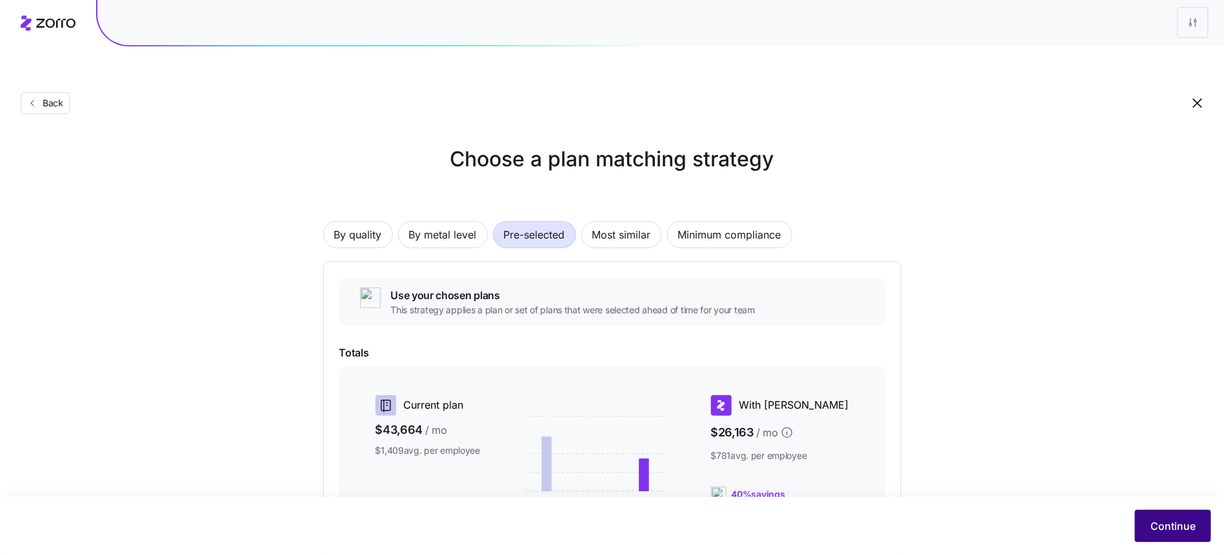
click at [1154, 525] on span "Continue" at bounding box center [1172, 526] width 45 height 15
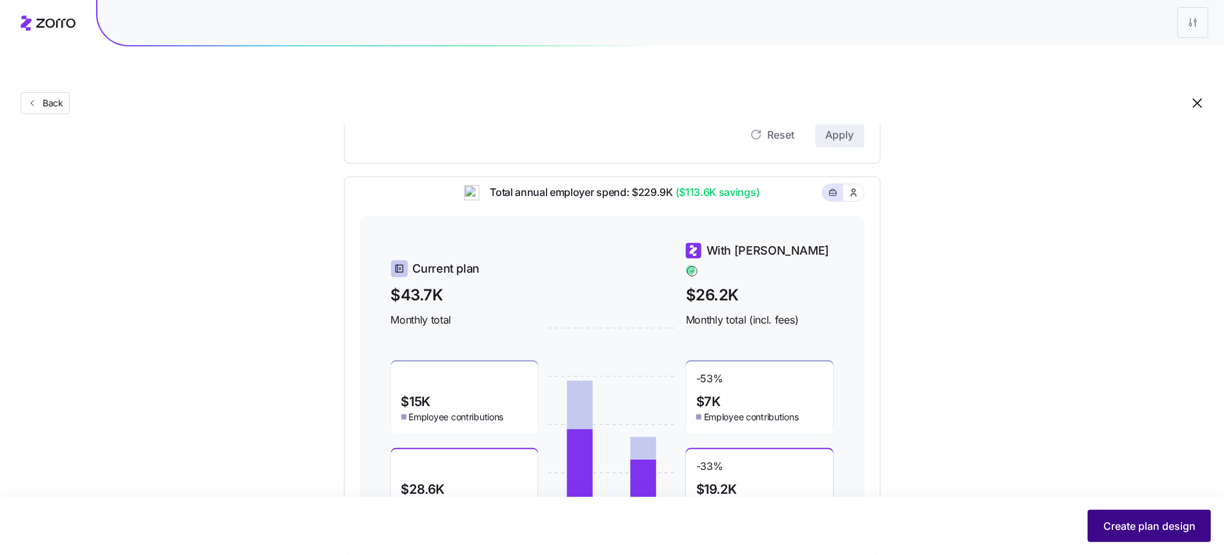
scroll to position [477, 0]
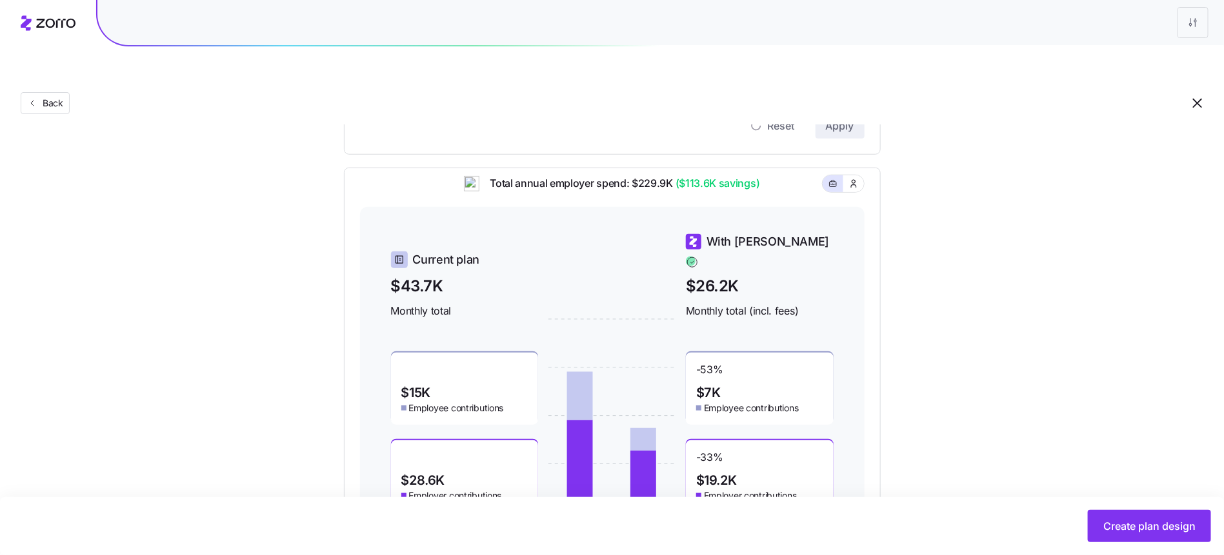
drag, startPoint x: 1127, startPoint y: 536, endPoint x: 919, endPoint y: 381, distance: 259.6
click at [919, 381] on main "Set your contribution Compliant Industry Generous Current Contribution Classes …" at bounding box center [612, 91] width 1224 height 1077
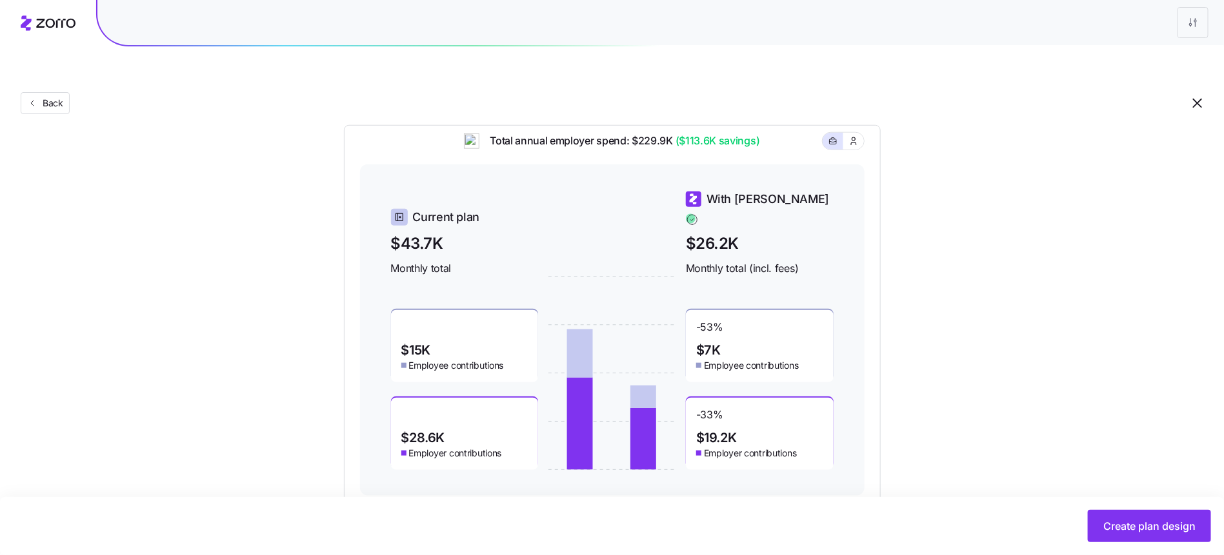
scroll to position [517, 0]
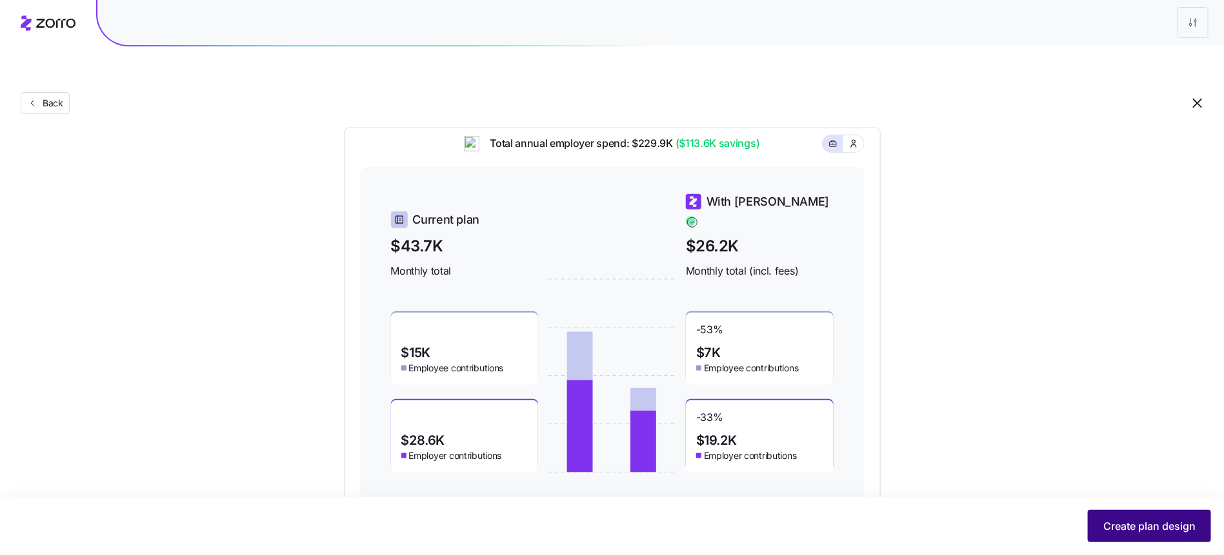
click at [1168, 539] on button "Create plan design" at bounding box center [1148, 526] width 123 height 32
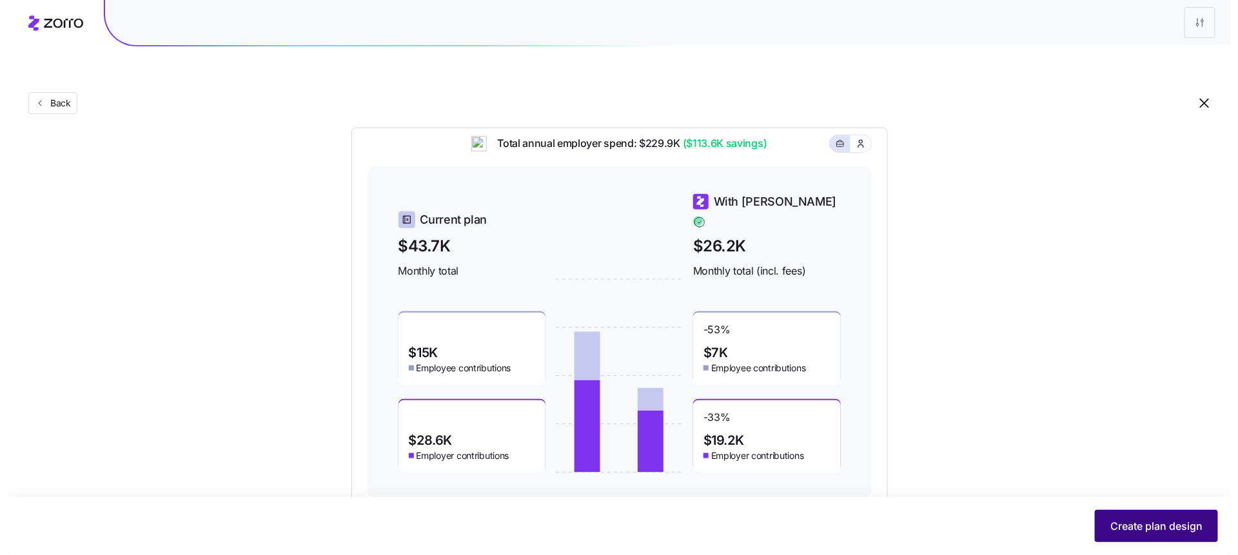
scroll to position [0, 0]
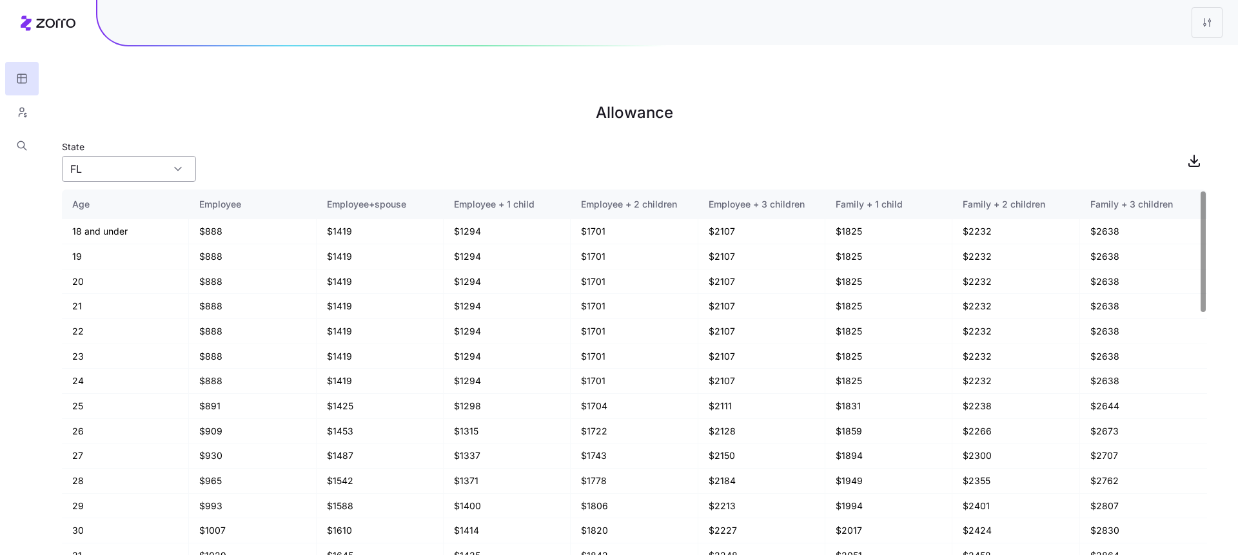
click at [115, 156] on input "FL" at bounding box center [129, 169] width 134 height 26
click at [126, 192] on div "MD" at bounding box center [129, 199] width 124 height 25
type input "MD"
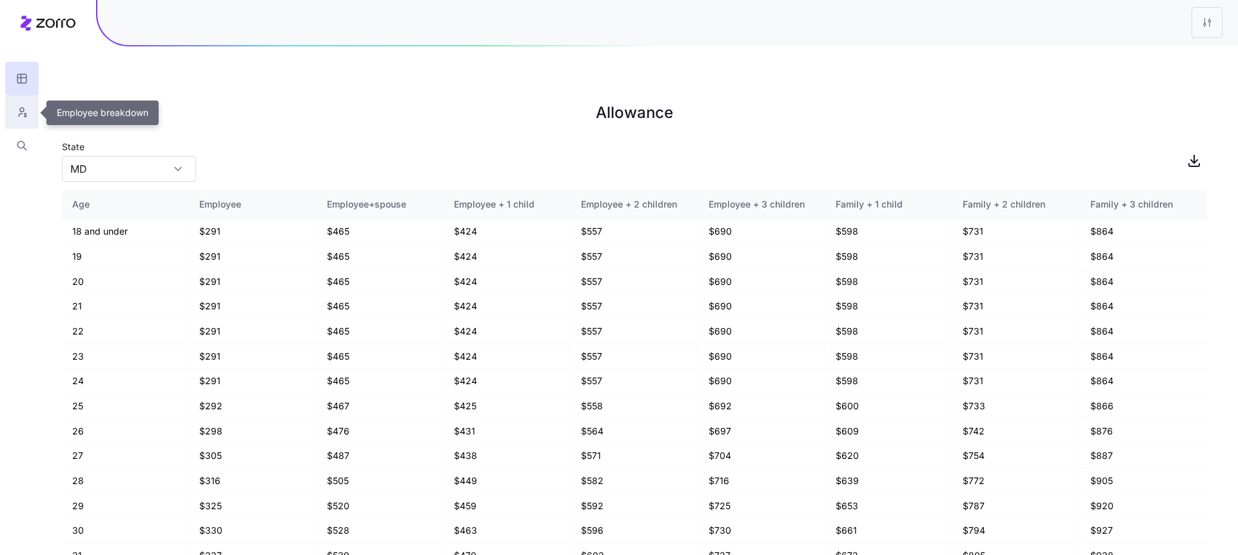
click at [17, 110] on icon "button" at bounding box center [22, 112] width 12 height 13
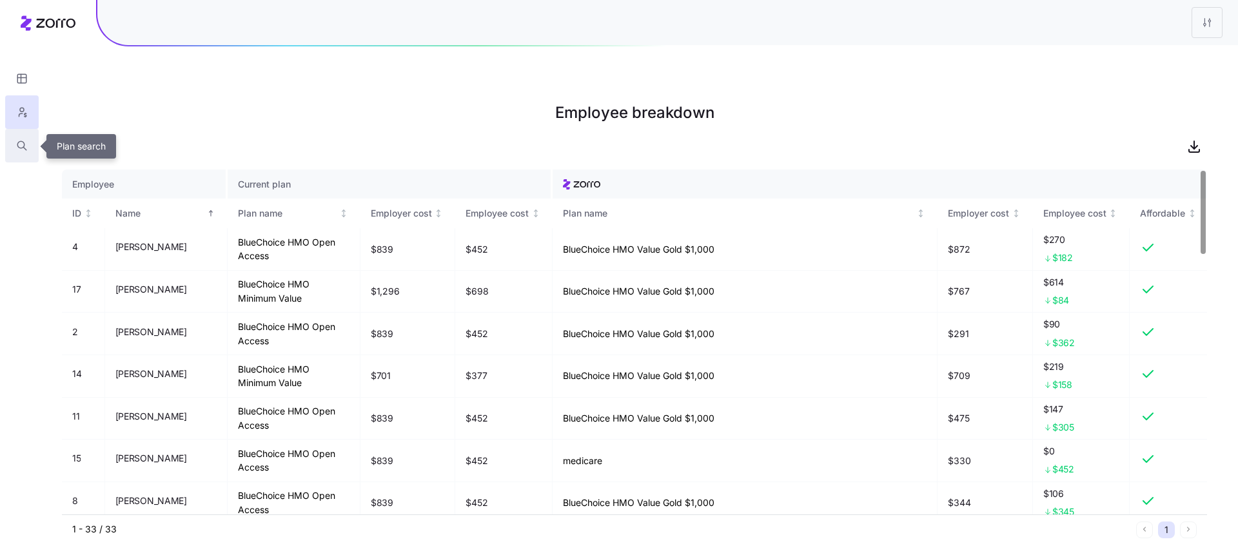
click at [19, 149] on icon "button" at bounding box center [22, 145] width 12 height 13
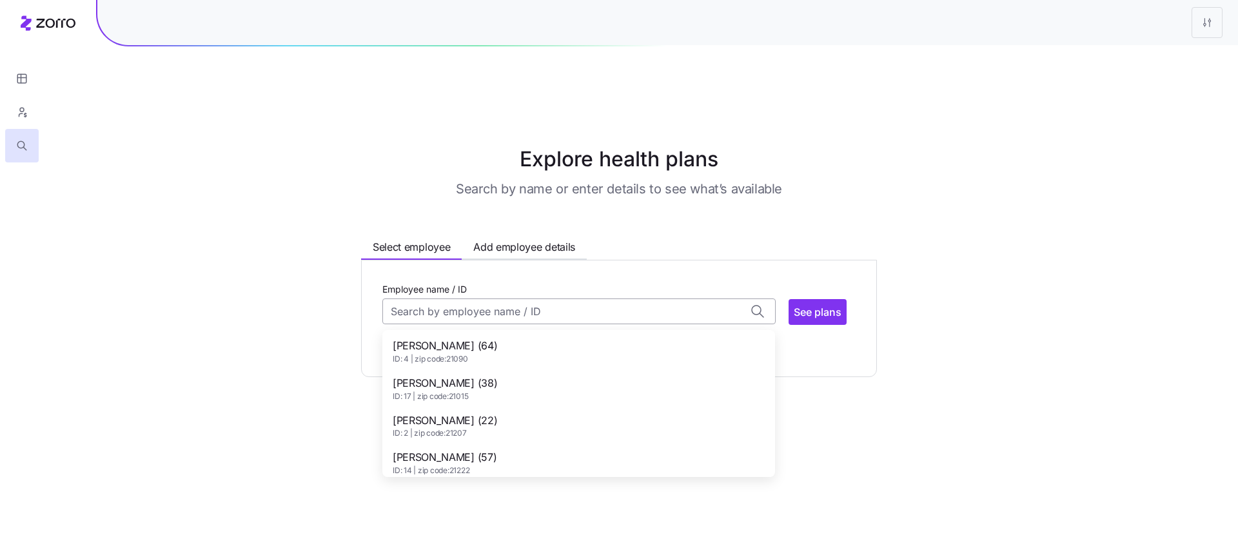
click at [495, 299] on input "Employee name / ID" at bounding box center [578, 312] width 393 height 26
click at [482, 375] on span "Brittany Dietsch (38)" at bounding box center [445, 383] width 104 height 16
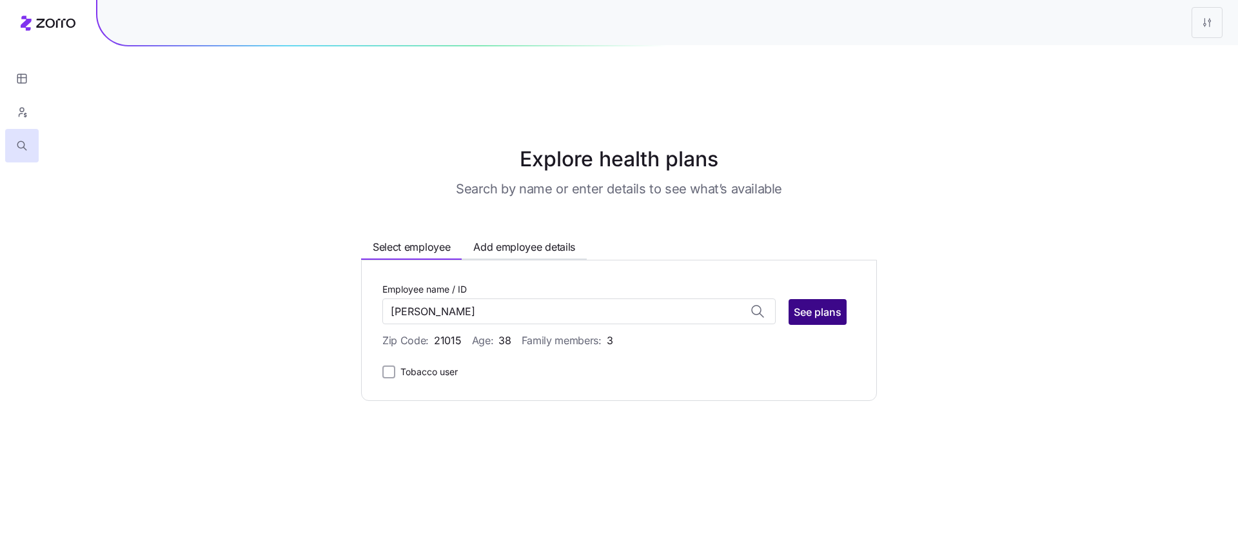
click at [822, 304] on span "See plans" at bounding box center [818, 311] width 48 height 15
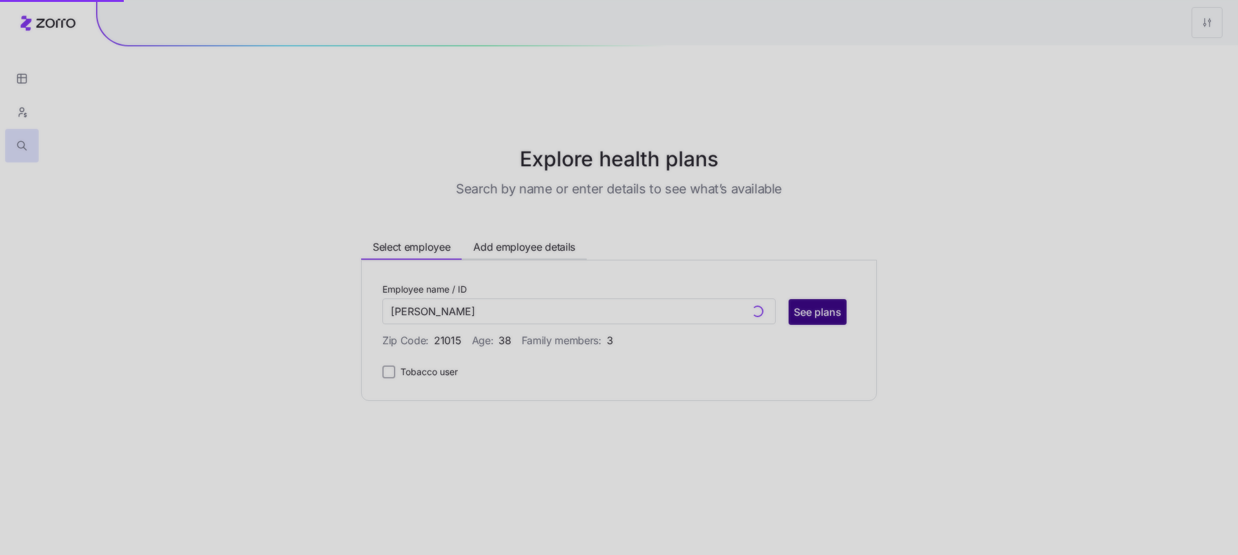
type input "Brittany Dietsch (ID: 17)"
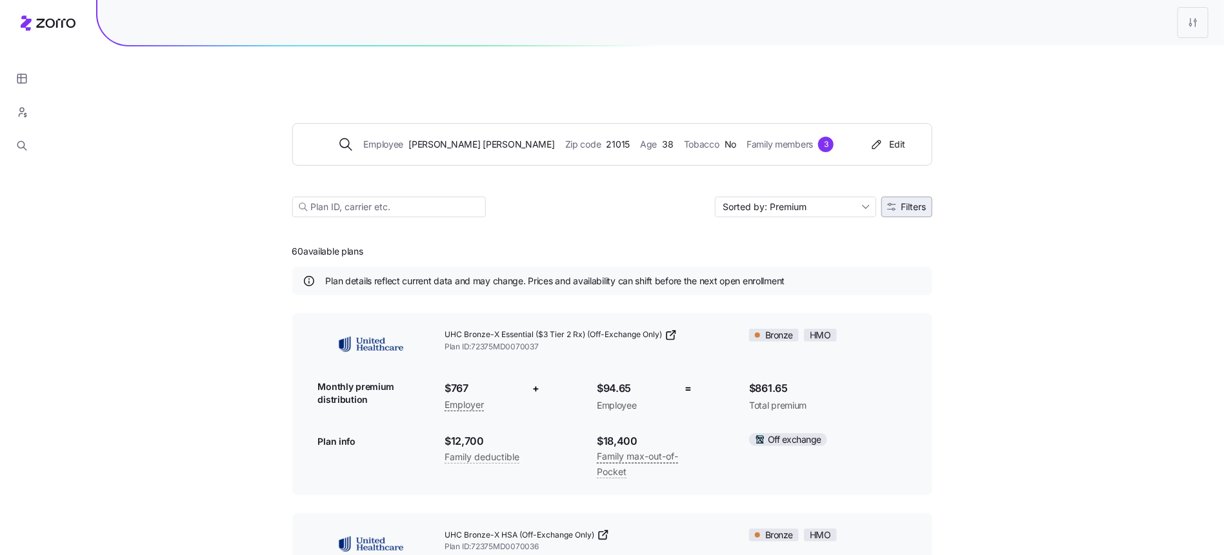
click at [910, 203] on span "Filters" at bounding box center [913, 207] width 25 height 9
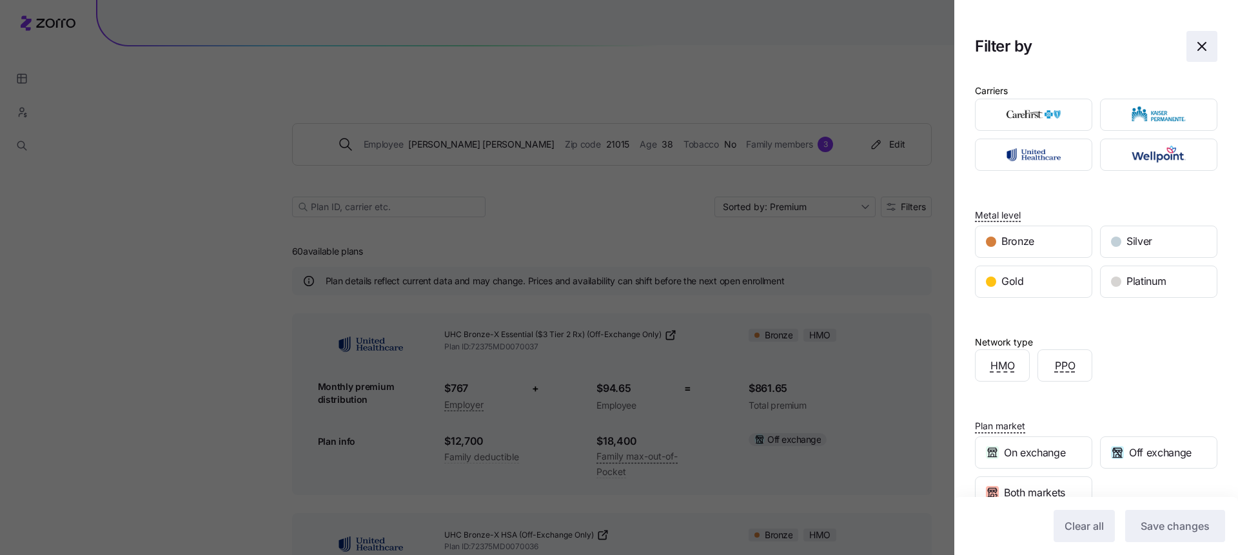
click at [1187, 34] on span "button" at bounding box center [1202, 47] width 30 height 30
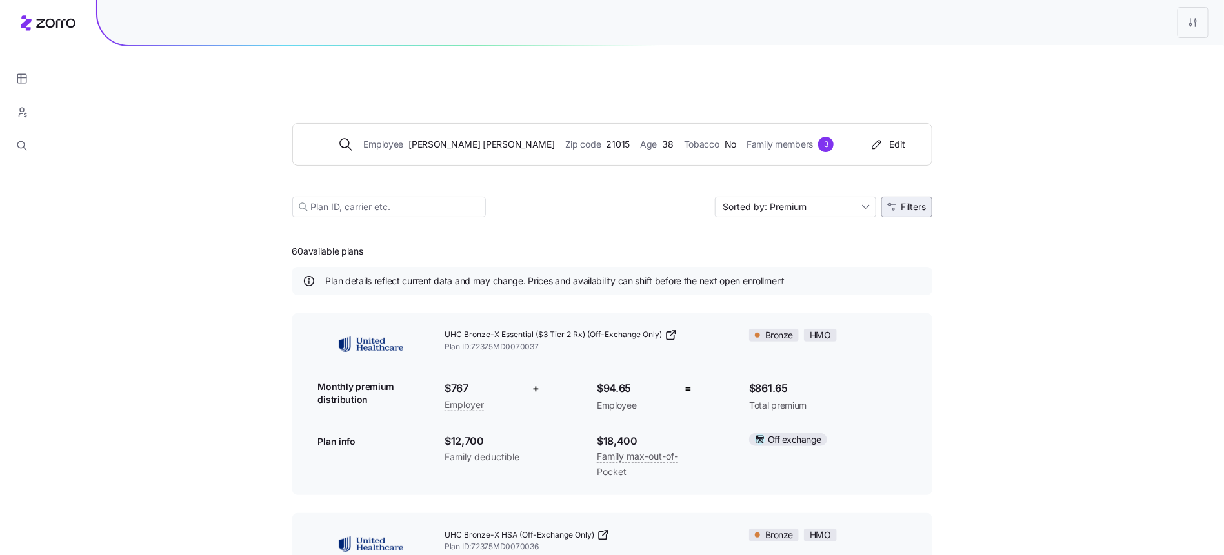
click at [920, 197] on button "Filters" at bounding box center [906, 207] width 51 height 21
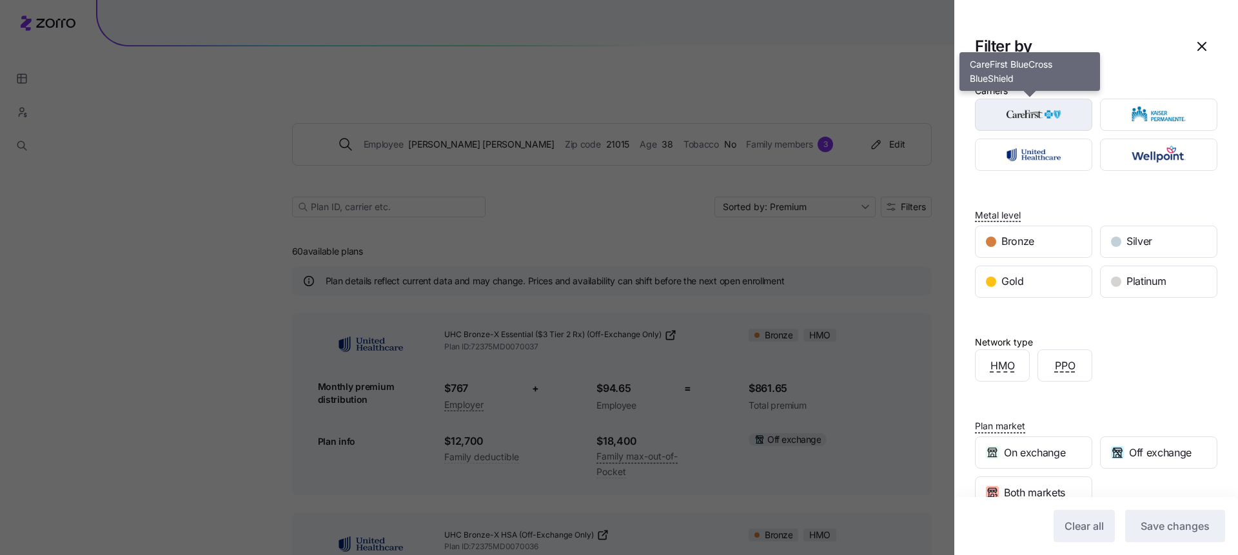
click at [1043, 104] on img "button" at bounding box center [1034, 115] width 95 height 26
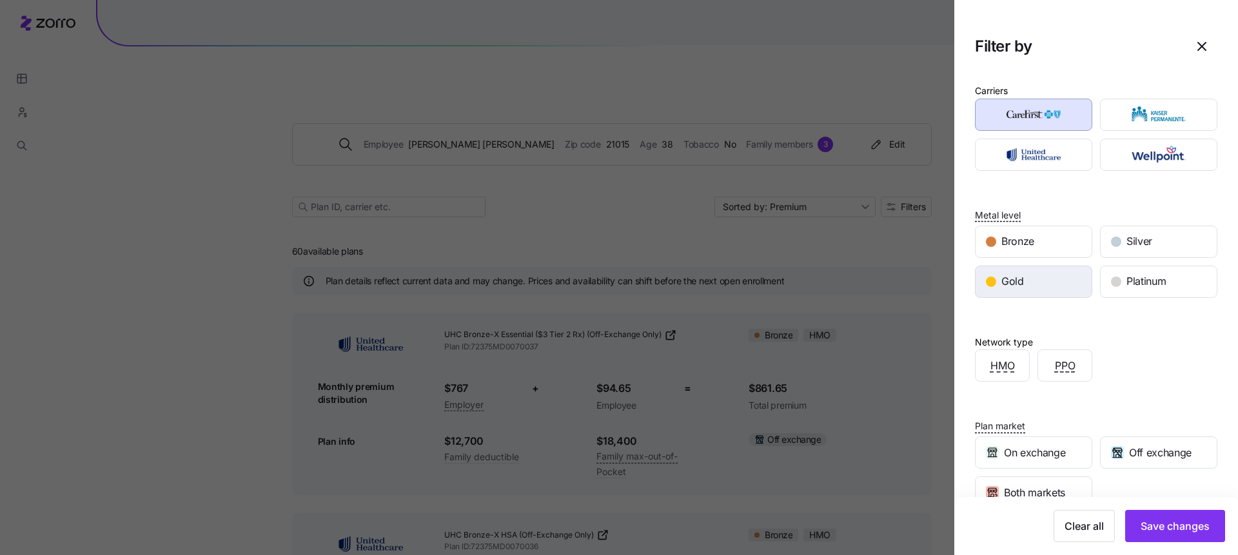
click at [1041, 278] on div "Gold" at bounding box center [1034, 281] width 116 height 31
click at [1158, 533] on span "Save changes" at bounding box center [1175, 526] width 69 height 15
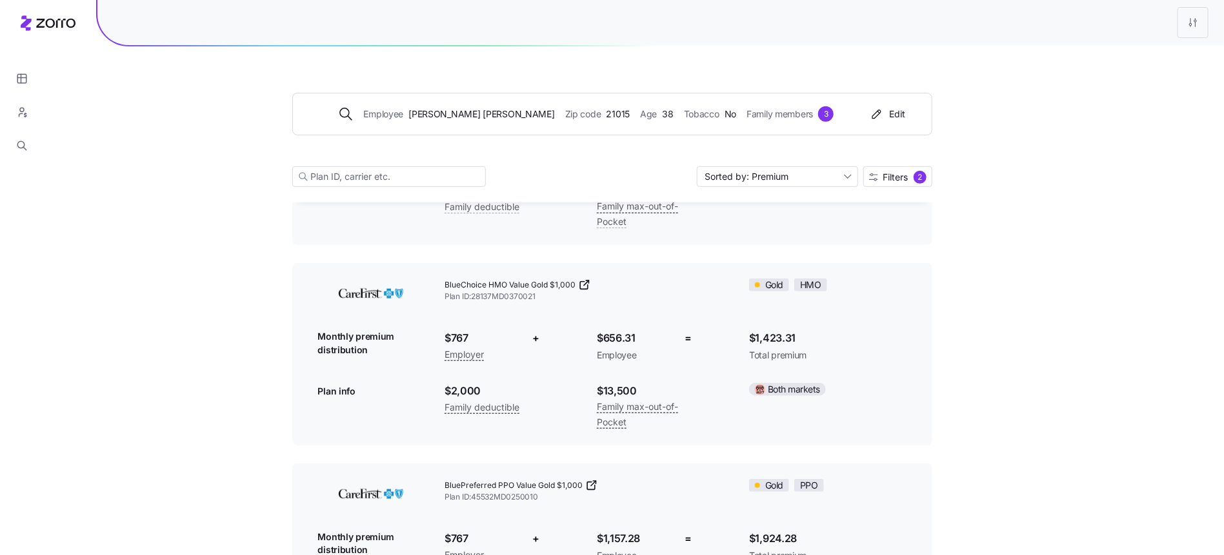
scroll to position [233, 0]
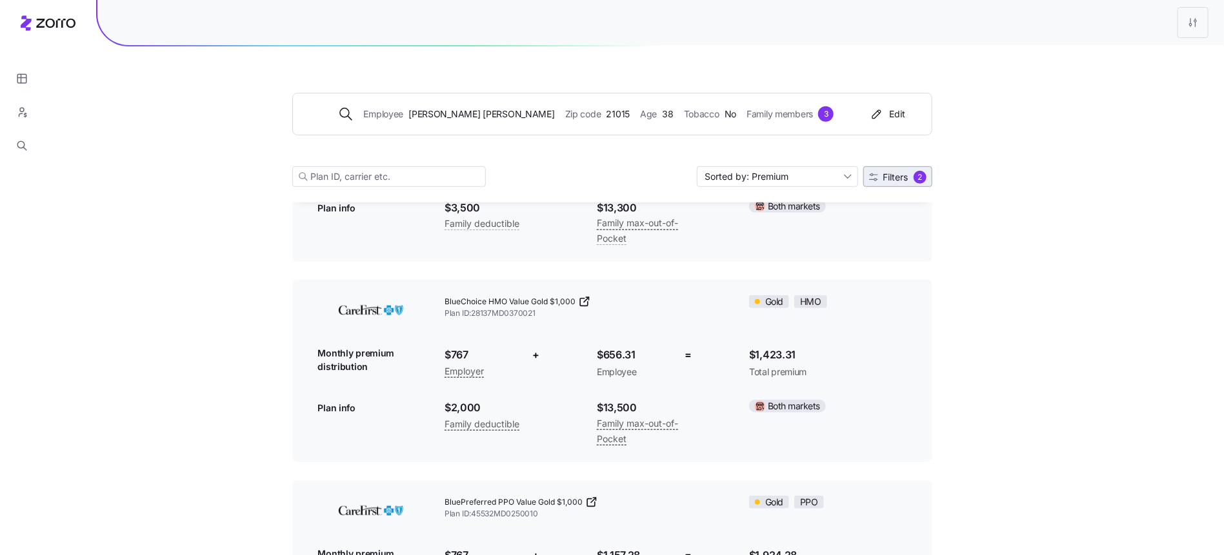
click at [888, 180] on span "Filters" at bounding box center [895, 177] width 25 height 9
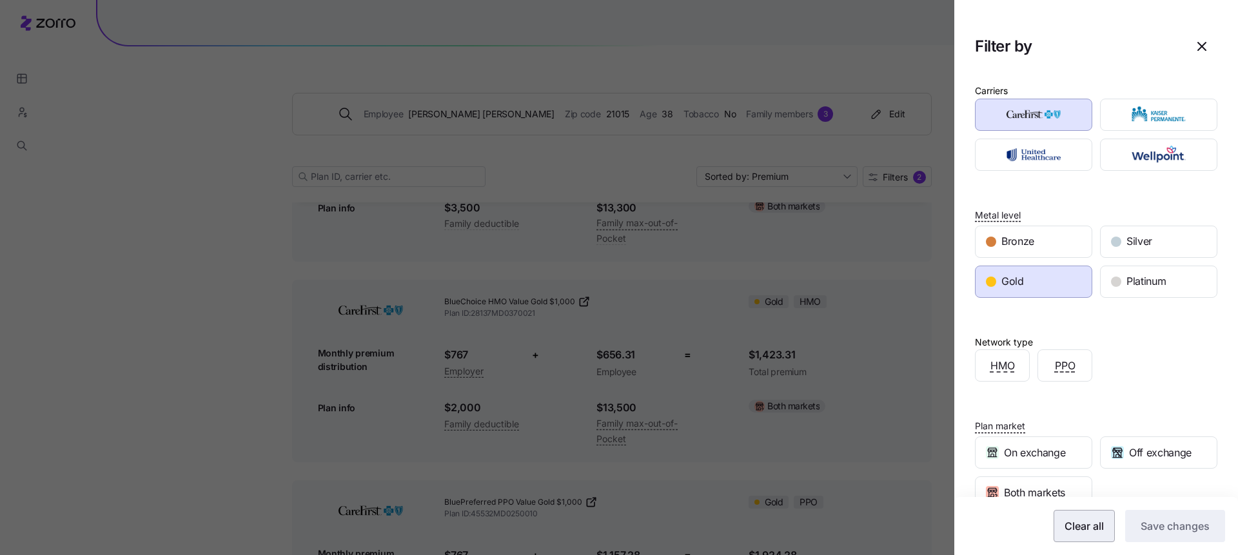
click at [1071, 527] on span "Clear all" at bounding box center [1084, 526] width 39 height 15
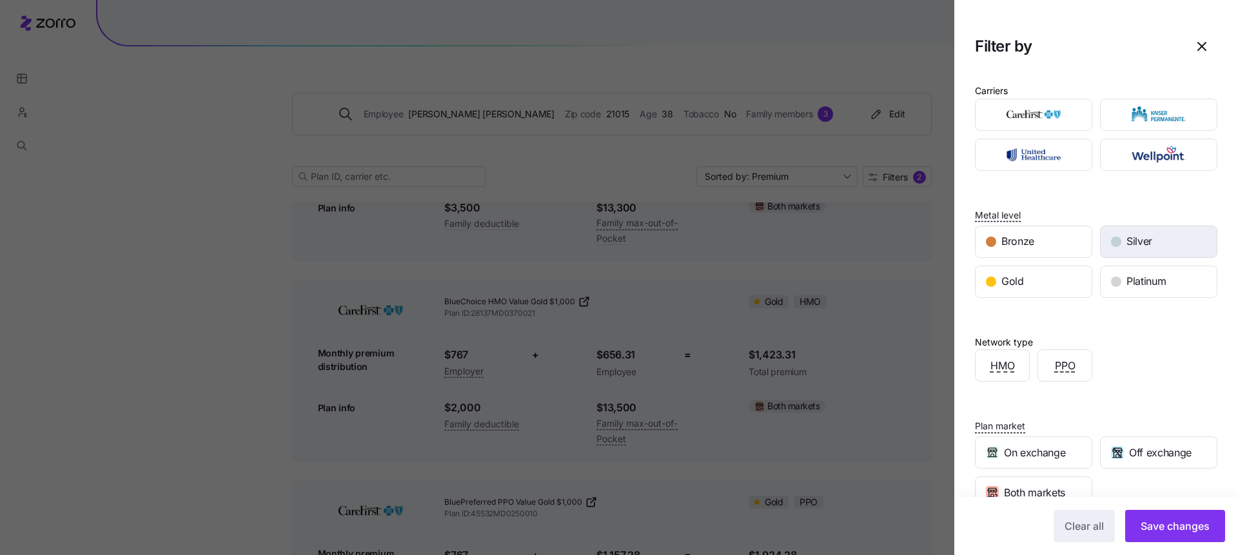
click at [1127, 236] on span "Silver" at bounding box center [1140, 241] width 26 height 16
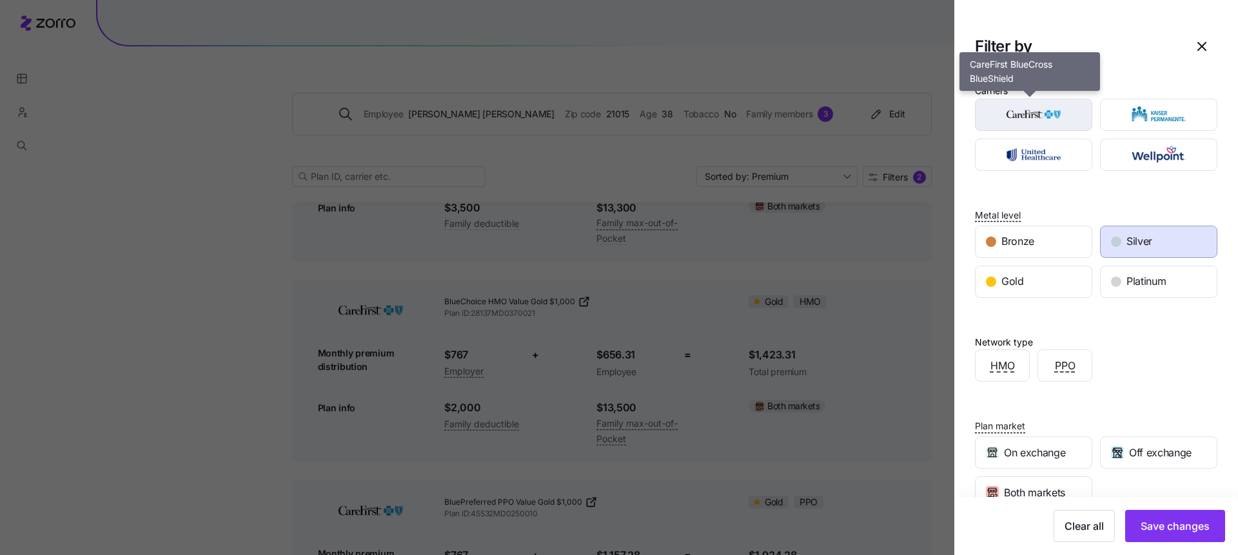
click at [1042, 117] on img "button" at bounding box center [1034, 115] width 95 height 26
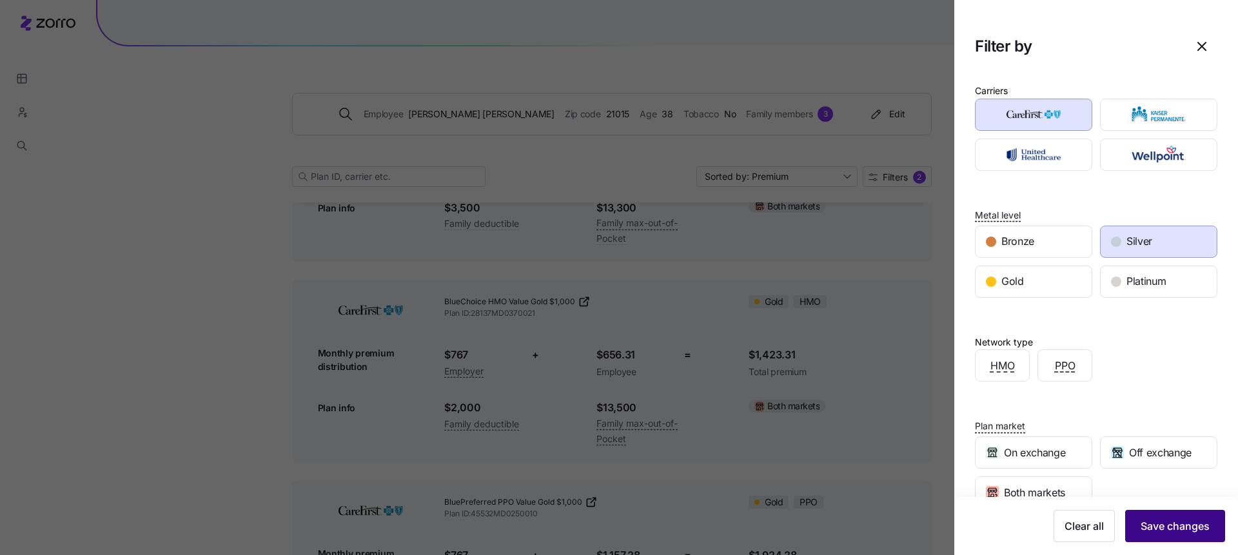
click at [1164, 533] on span "Save changes" at bounding box center [1175, 526] width 69 height 15
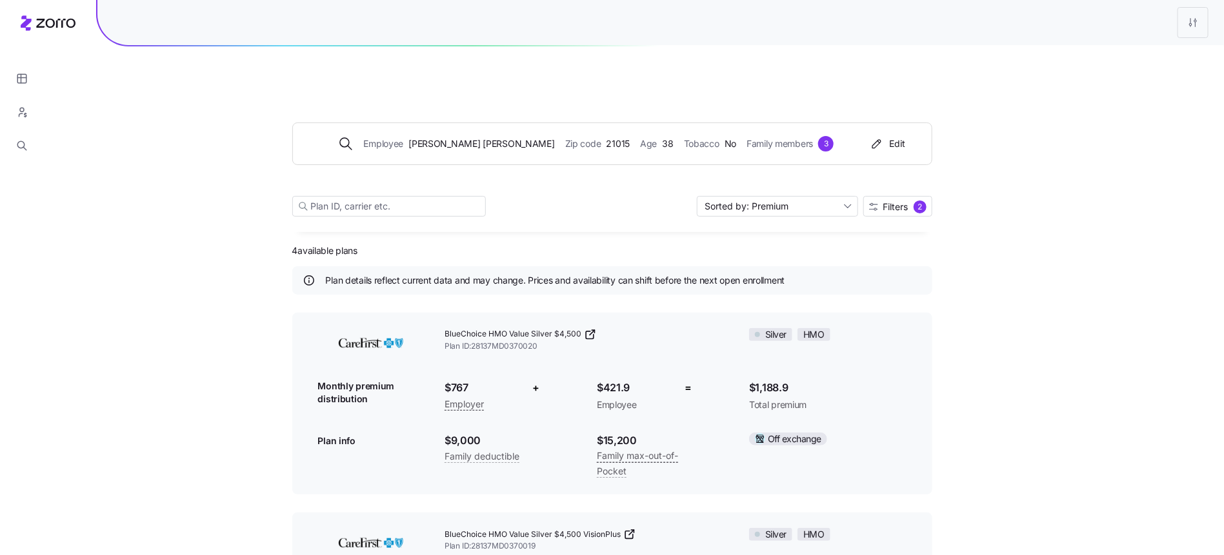
scroll to position [0, 0]
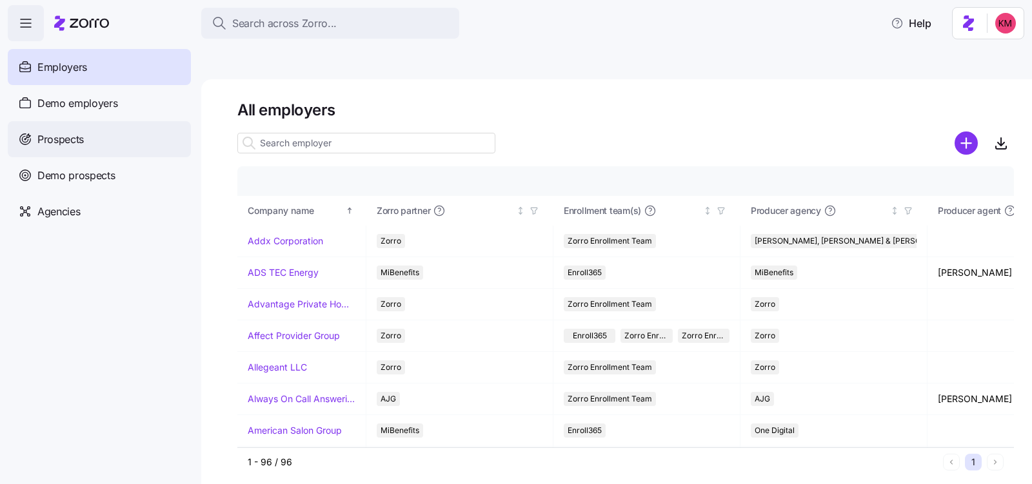
click at [79, 135] on span "Prospects" at bounding box center [60, 140] width 46 height 16
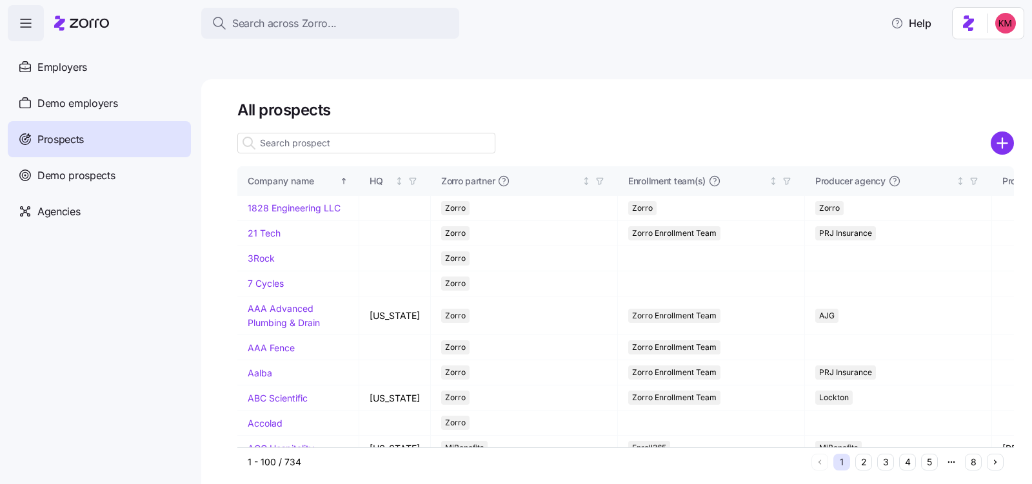
drag, startPoint x: 368, startPoint y: 91, endPoint x: 363, endPoint y: 101, distance: 10.7
click at [364, 100] on div "All prospects Company name HQ Zorro partner Enrollment team(s) Producer agency …" at bounding box center [625, 288] width 777 height 377
click at [362, 133] on input at bounding box center [366, 143] width 258 height 21
click at [354, 133] on input at bounding box center [366, 143] width 258 height 21
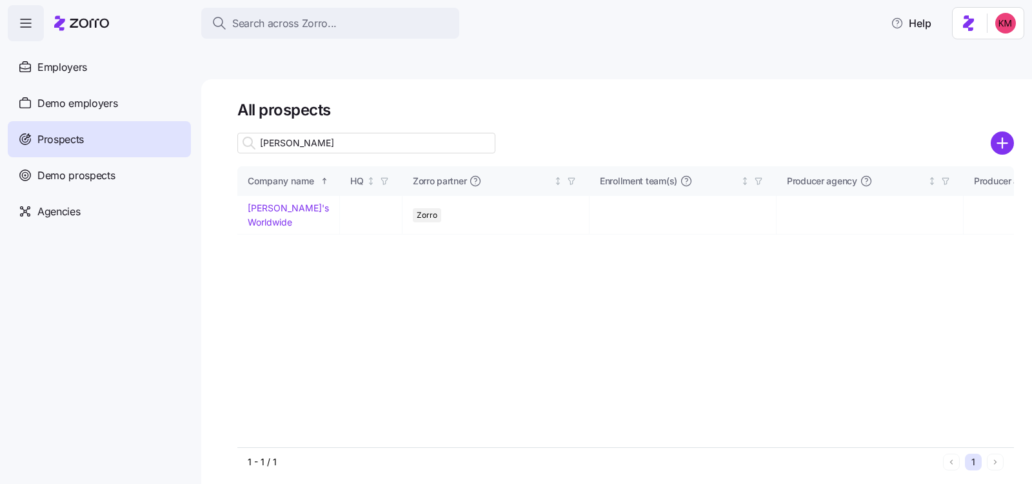
click at [354, 133] on input "kevin" at bounding box center [366, 143] width 258 height 21
click at [370, 133] on input "kevin" at bounding box center [366, 143] width 258 height 21
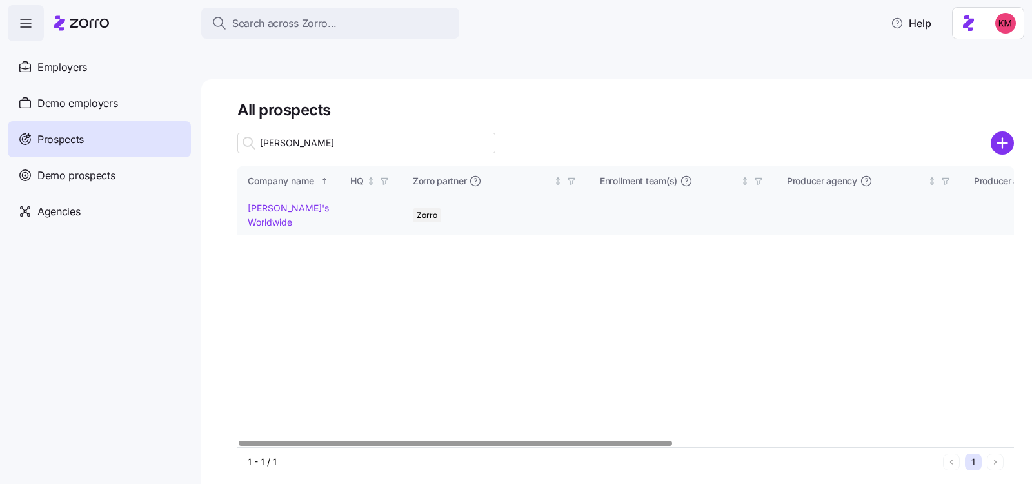
type input "kevin"
click at [294, 203] on link "Kevin's Worldwide" at bounding box center [288, 215] width 81 height 25
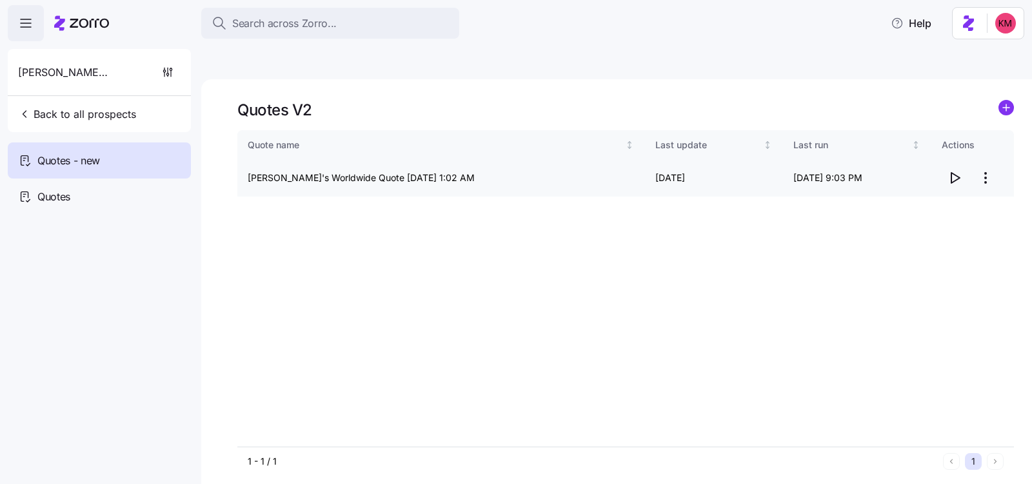
click at [949, 170] on icon "button" at bounding box center [954, 177] width 15 height 15
click at [988, 145] on html "Search across Zorro... Help Kevin's Worldwide Back to all prospects Quotes - ne…" at bounding box center [516, 303] width 1032 height 606
click at [884, 179] on div "Edit quote" at bounding box center [901, 179] width 43 height 14
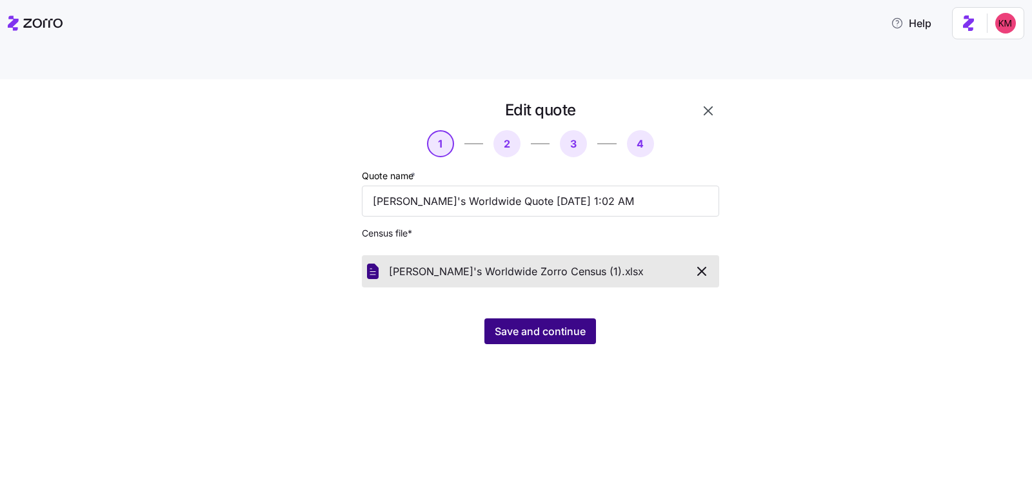
click at [536, 324] on span "Save and continue" at bounding box center [540, 331] width 91 height 15
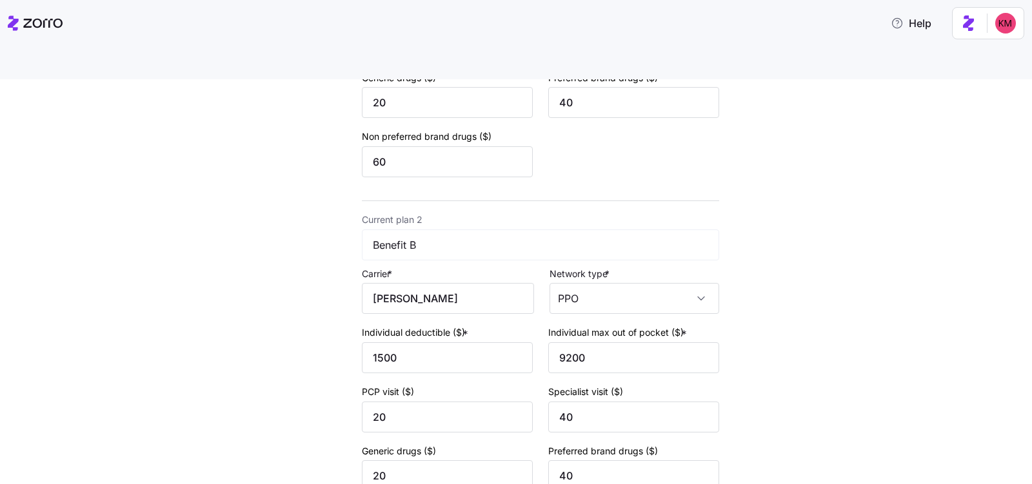
scroll to position [522, 0]
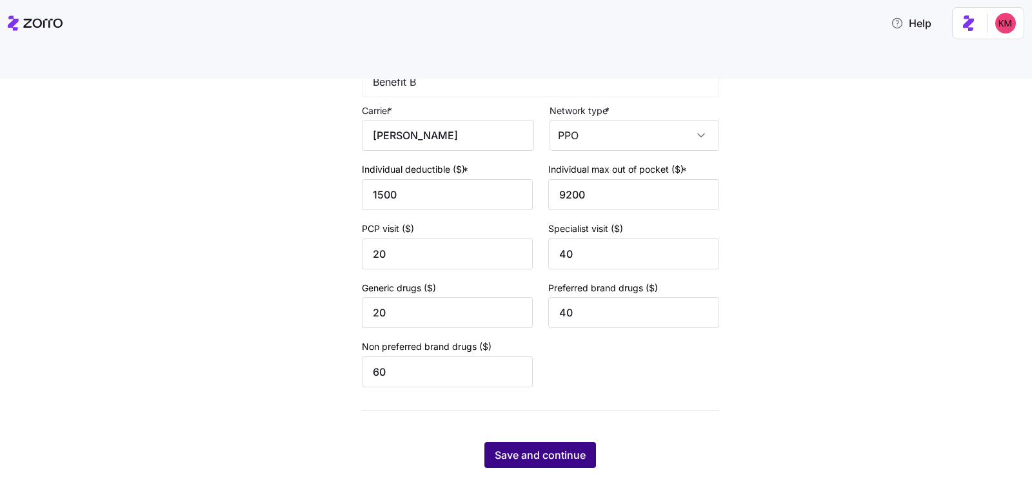
drag, startPoint x: 592, startPoint y: 419, endPoint x: 579, endPoint y: 422, distance: 14.1
click at [592, 442] on div "Save and continue" at bounding box center [540, 455] width 357 height 26
click at [561, 448] on span "Save and continue" at bounding box center [540, 455] width 91 height 15
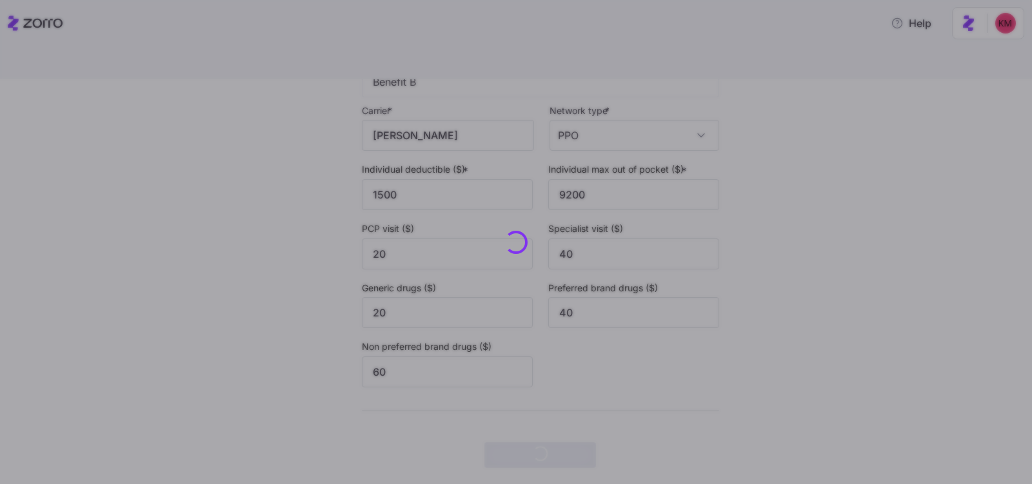
scroll to position [0, 0]
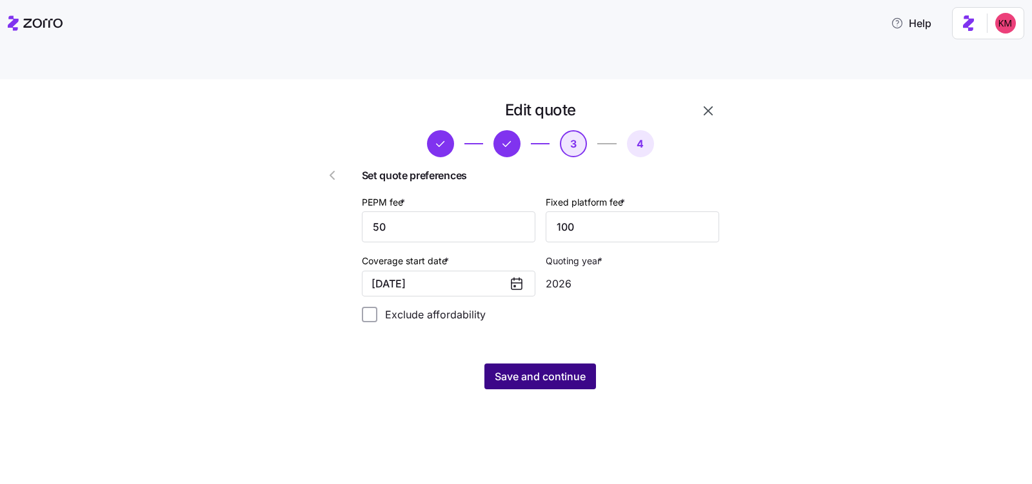
click at [550, 369] on span "Save and continue" at bounding box center [540, 376] width 91 height 15
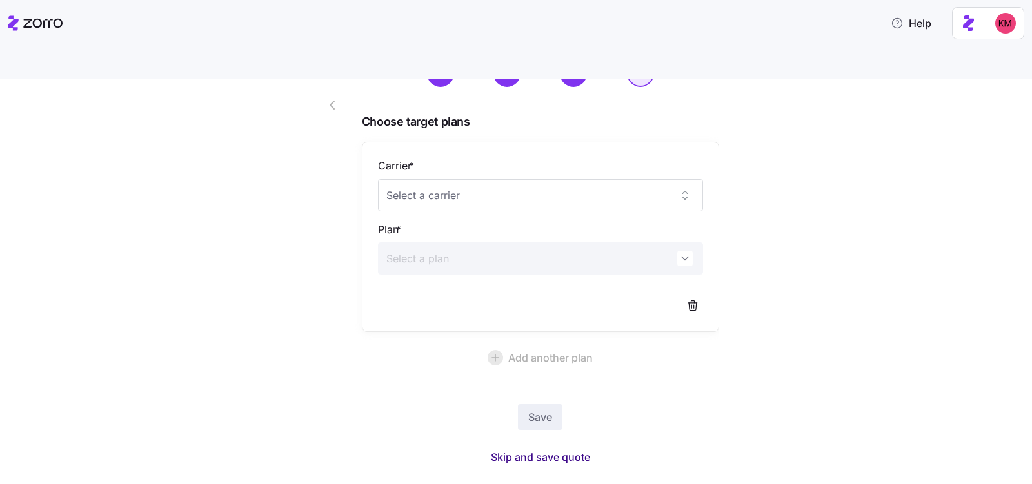
click at [532, 450] on span "Skip and save quote" at bounding box center [540, 457] width 99 height 15
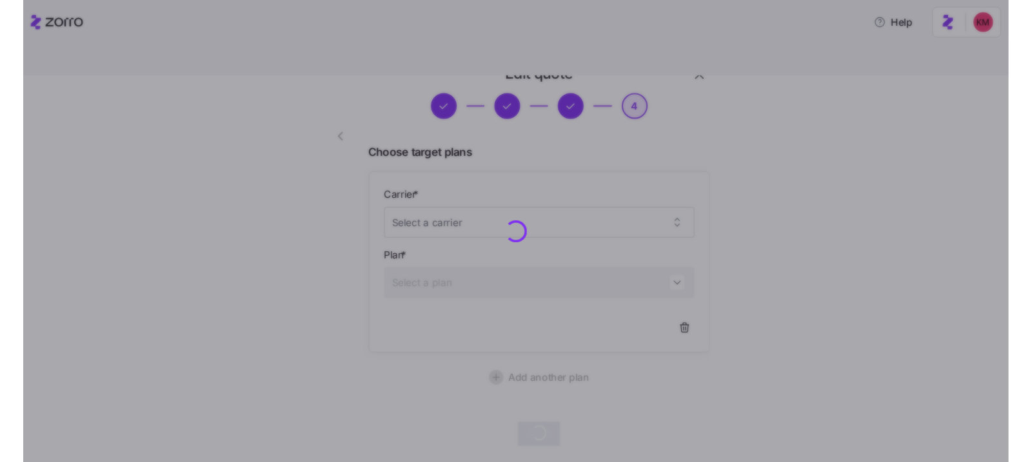
scroll to position [32, 0]
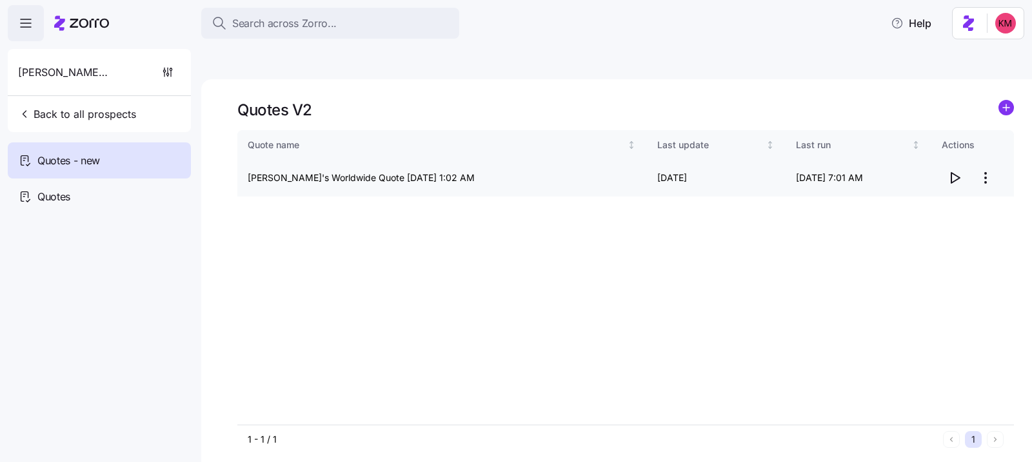
click at [953, 170] on icon "button" at bounding box center [954, 177] width 15 height 15
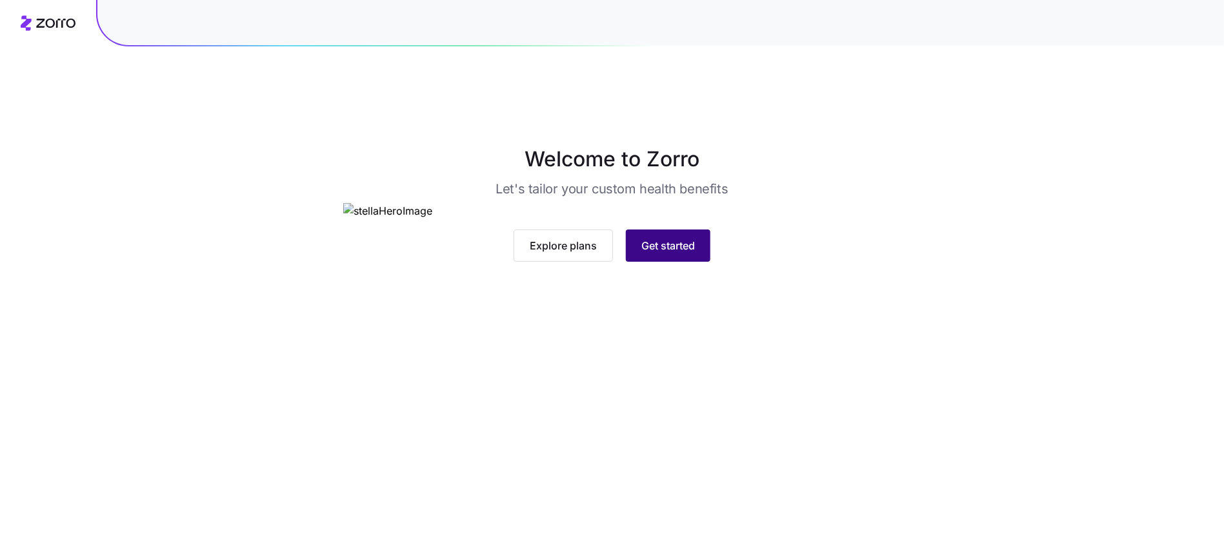
click at [689, 262] on button "Get started" at bounding box center [668, 246] width 84 height 32
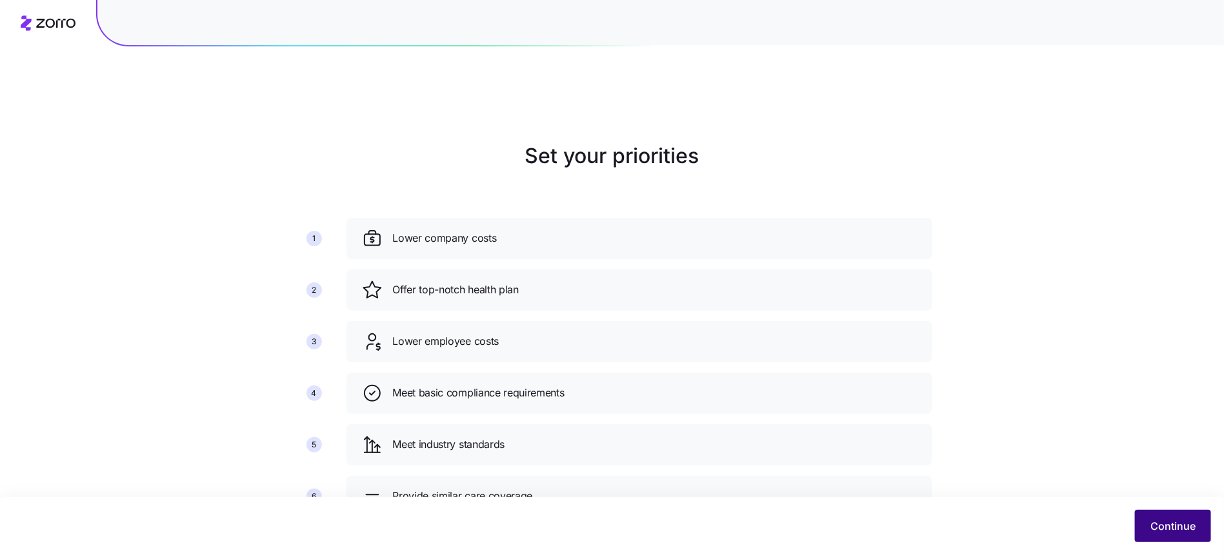
scroll to position [4, 0]
click at [1186, 522] on span "Continue" at bounding box center [1172, 526] width 45 height 15
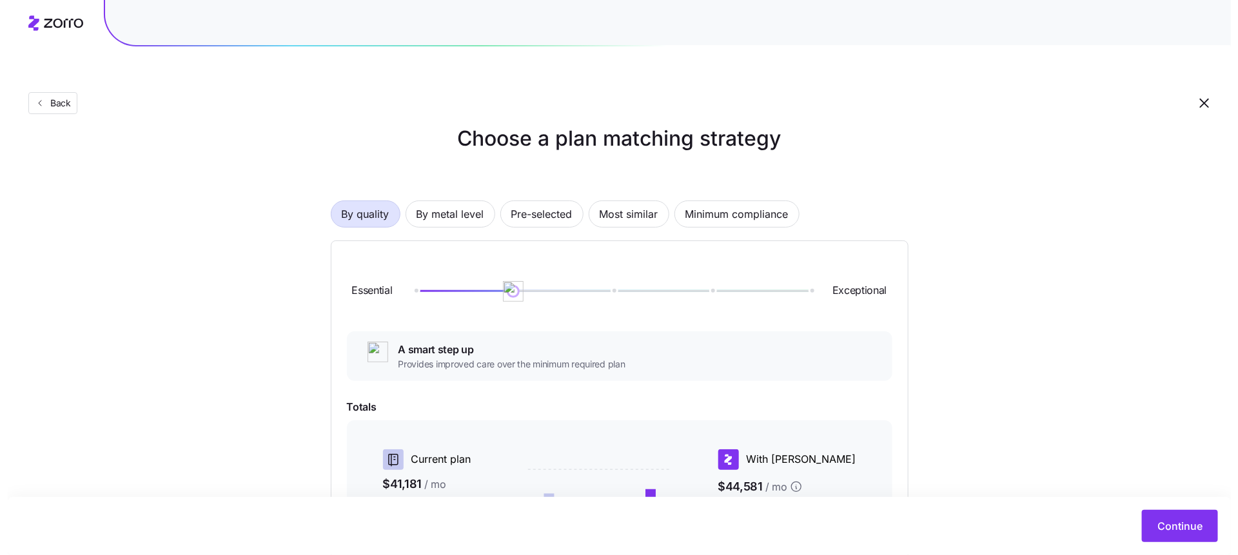
scroll to position [248, 0]
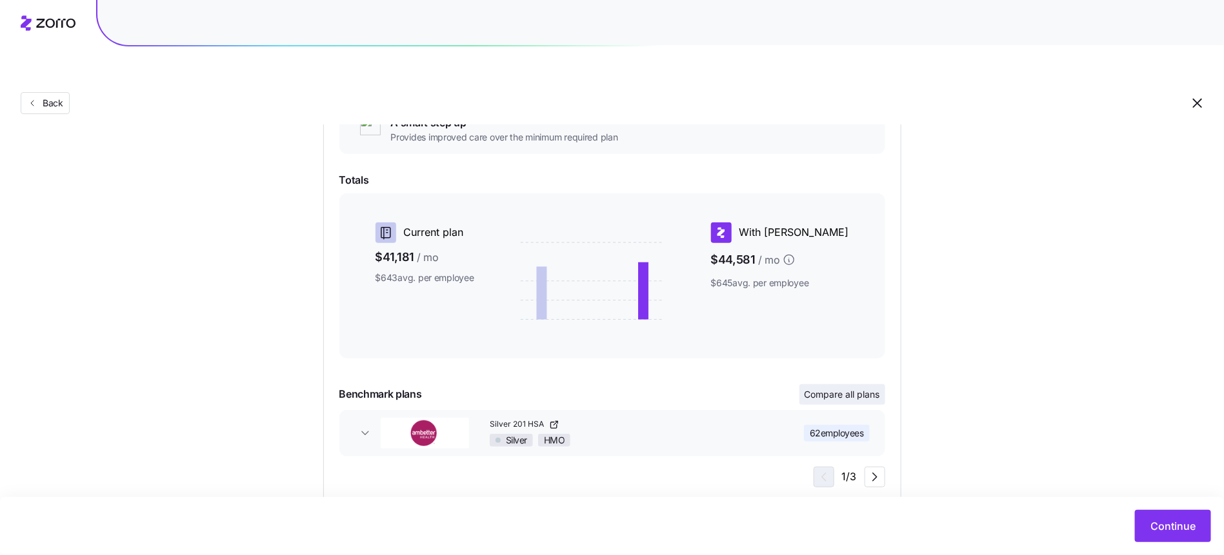
click at [838, 388] on span "Compare all plans" at bounding box center [841, 394] width 75 height 13
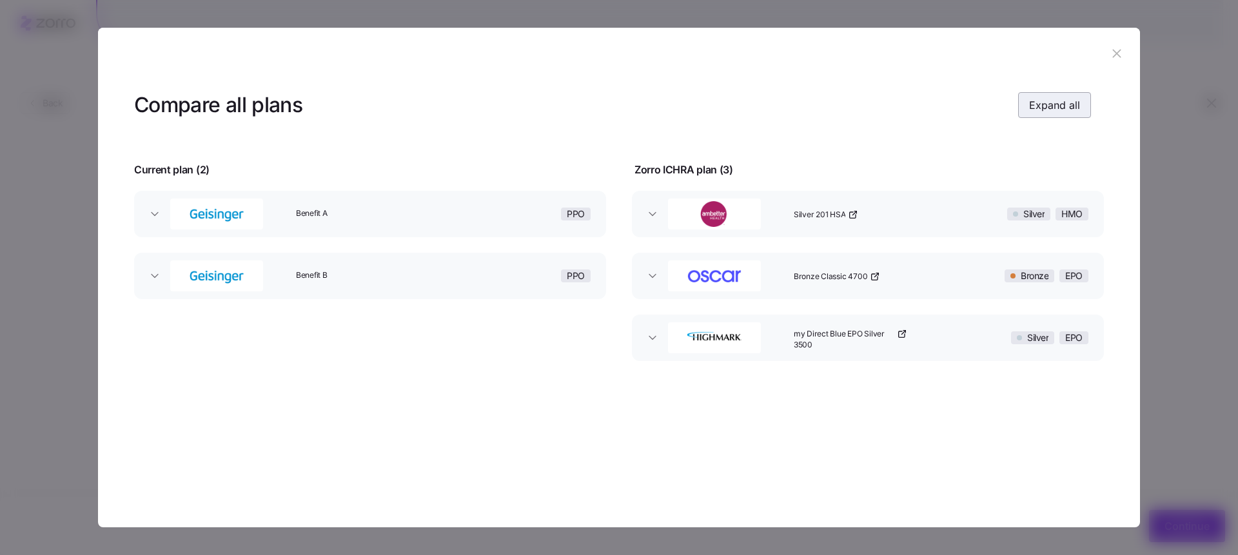
click at [1050, 104] on span "Expand all" at bounding box center [1054, 104] width 51 height 15
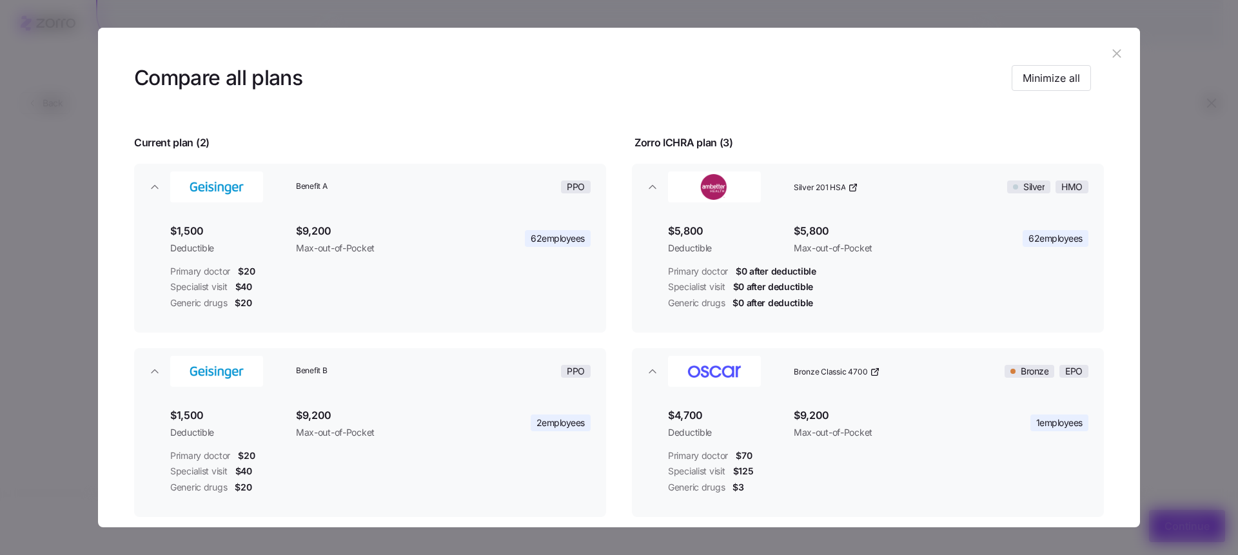
scroll to position [28, 0]
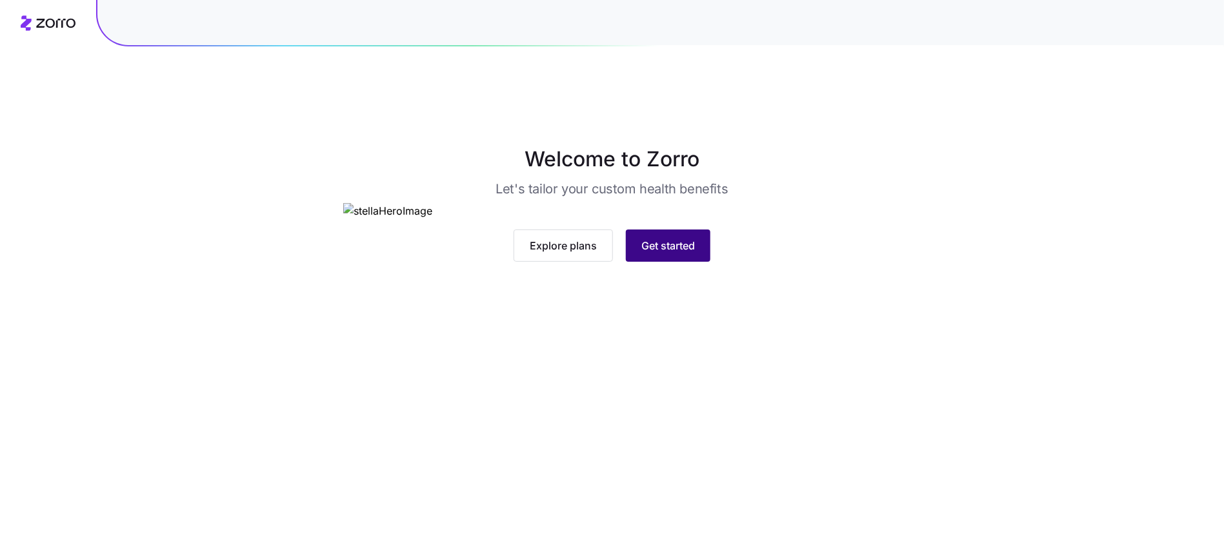
click at [651, 253] on span "Get started" at bounding box center [668, 245] width 54 height 15
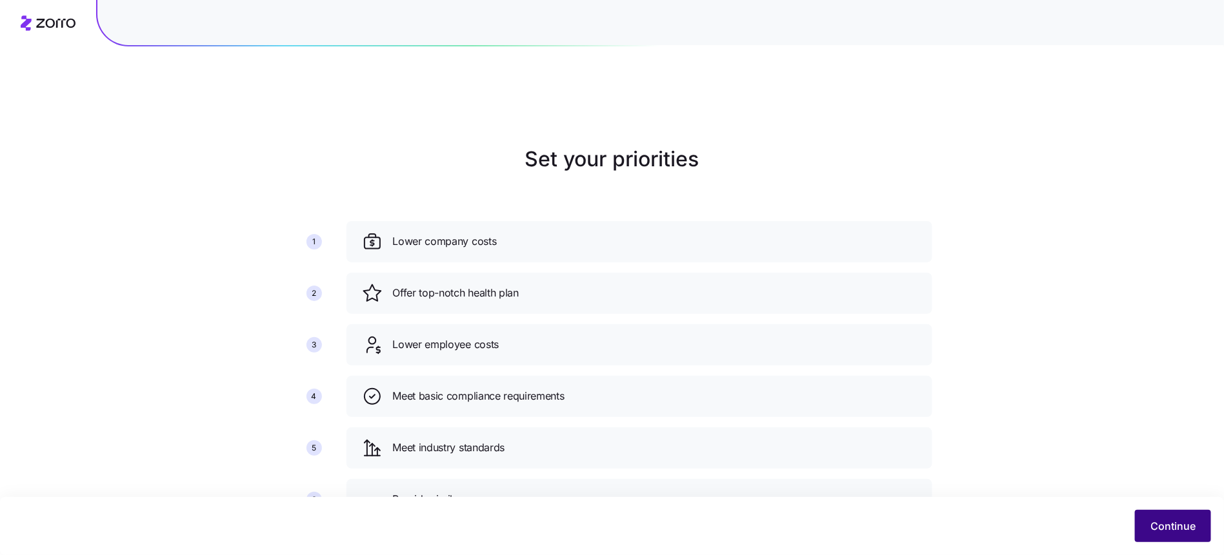
click at [1177, 524] on span "Continue" at bounding box center [1172, 526] width 45 height 15
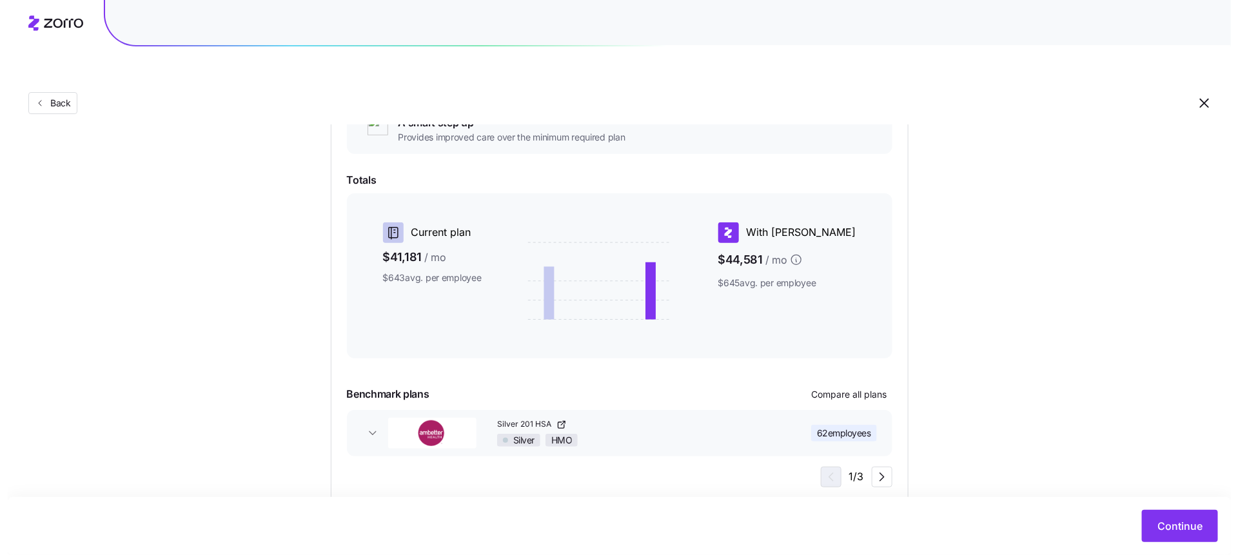
scroll to position [226, 0]
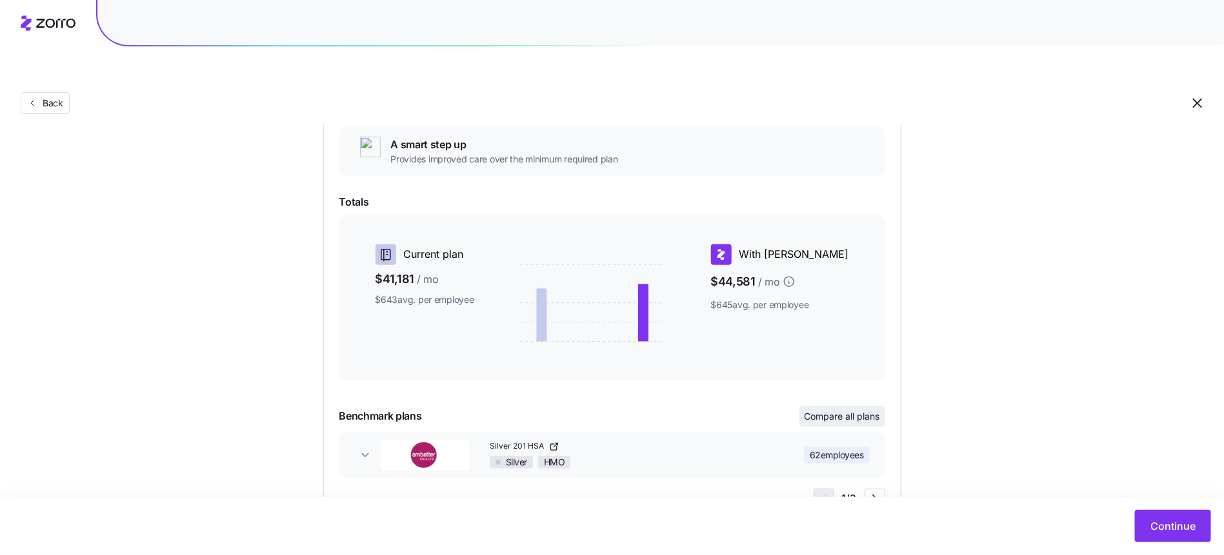
click at [830, 410] on span "Compare all plans" at bounding box center [841, 416] width 75 height 13
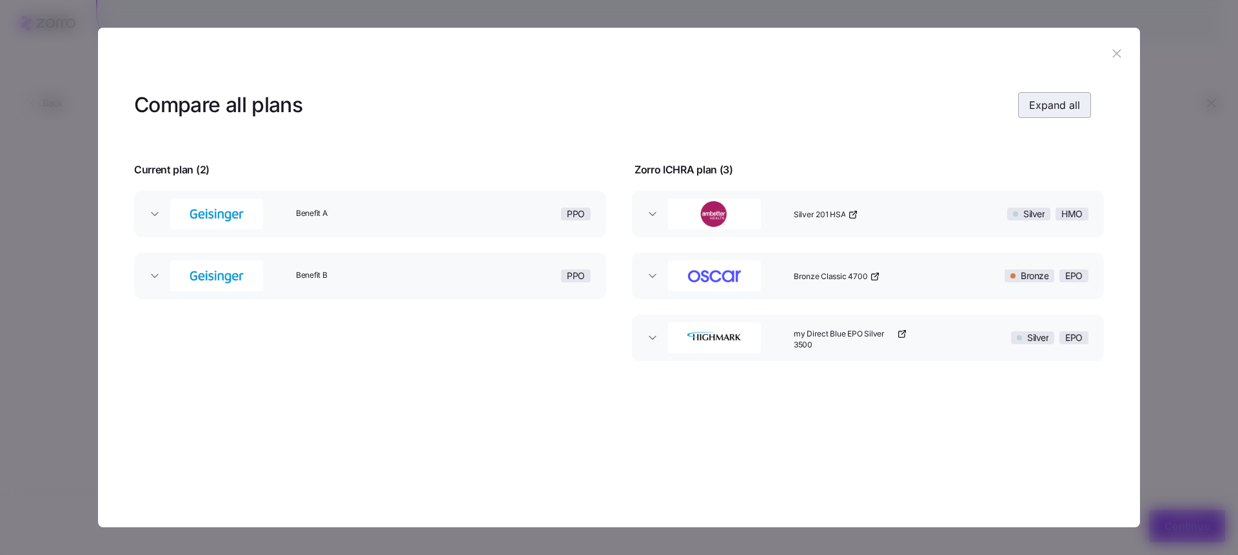
click at [1064, 103] on span "Expand all" at bounding box center [1054, 104] width 51 height 15
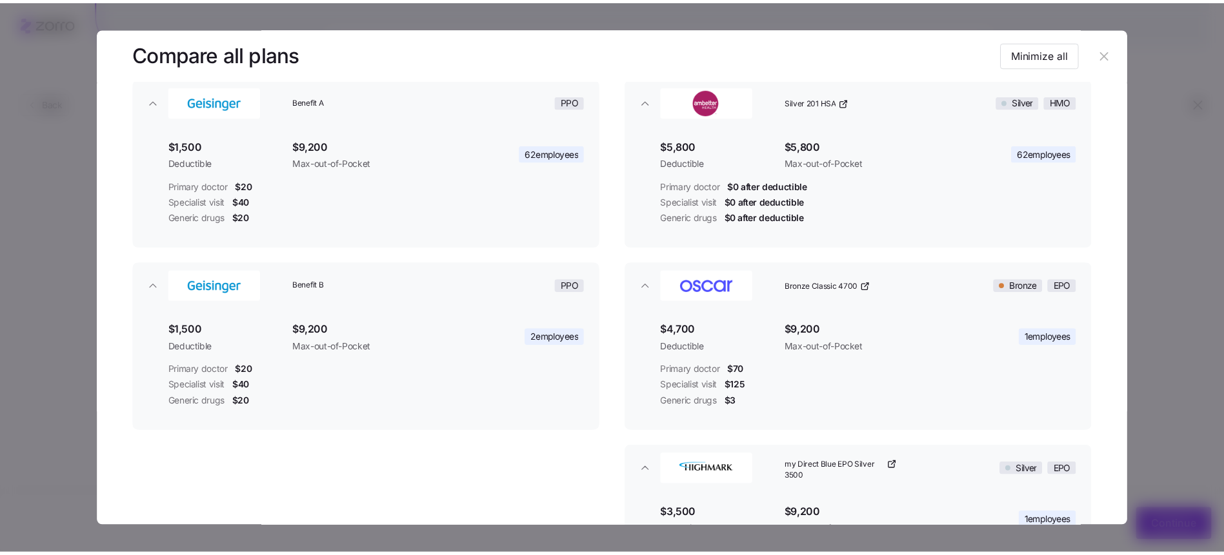
scroll to position [99, 0]
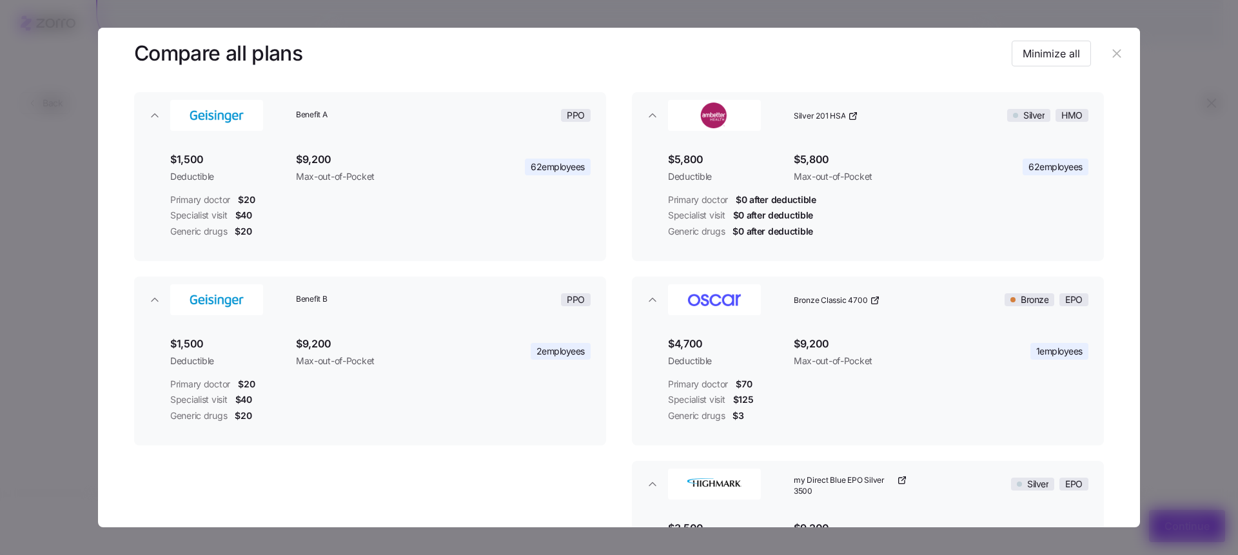
click at [1107, 41] on header at bounding box center [619, 54] width 1042 height 52
click at [1114, 60] on icon "button" at bounding box center [1117, 53] width 14 height 14
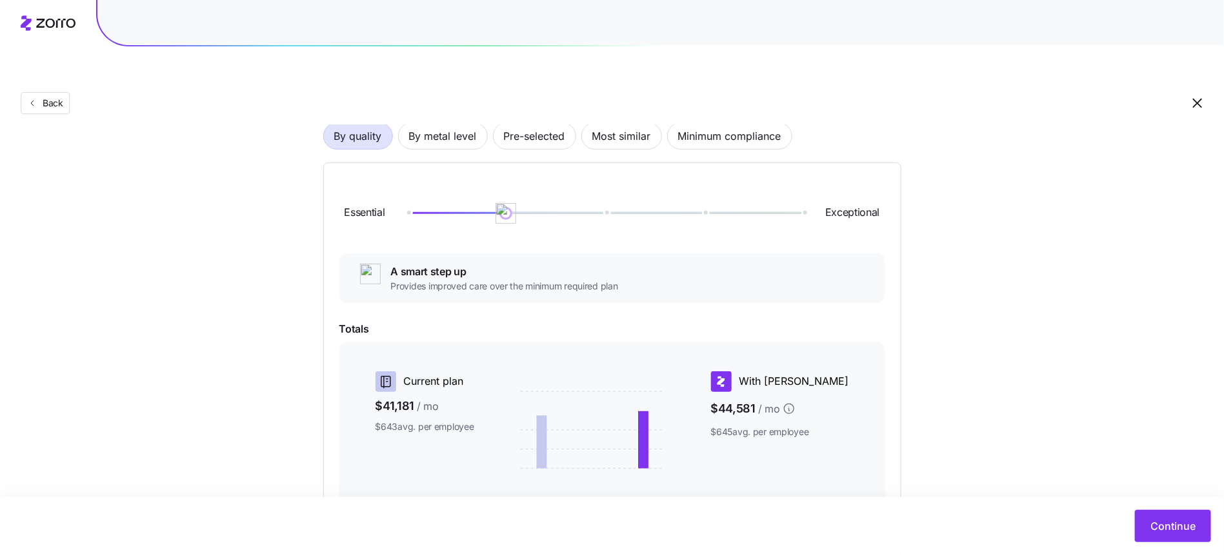
scroll to position [0, 0]
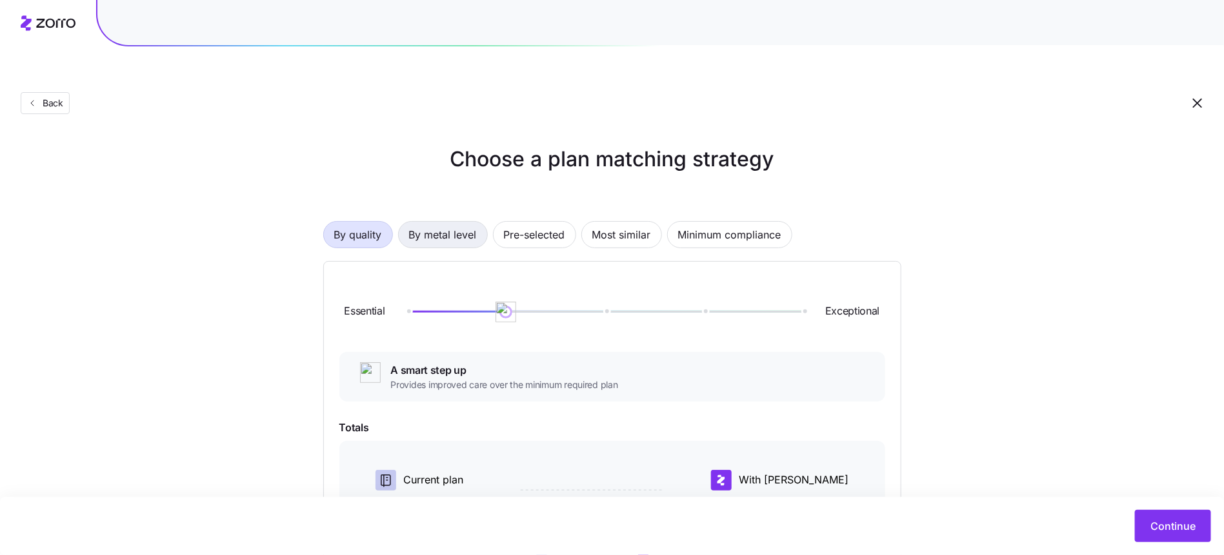
click at [450, 222] on span "By metal level" at bounding box center [443, 235] width 68 height 26
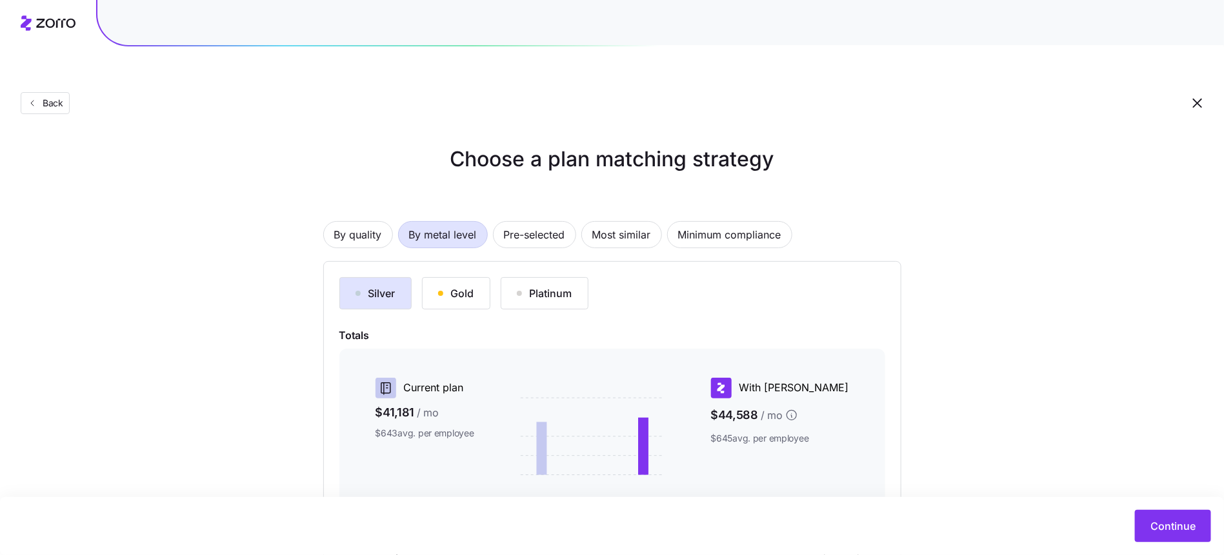
click at [491, 277] on div "Silver Gold Platinum" at bounding box center [612, 293] width 546 height 32
click at [477, 277] on button "Gold" at bounding box center [456, 293] width 68 height 32
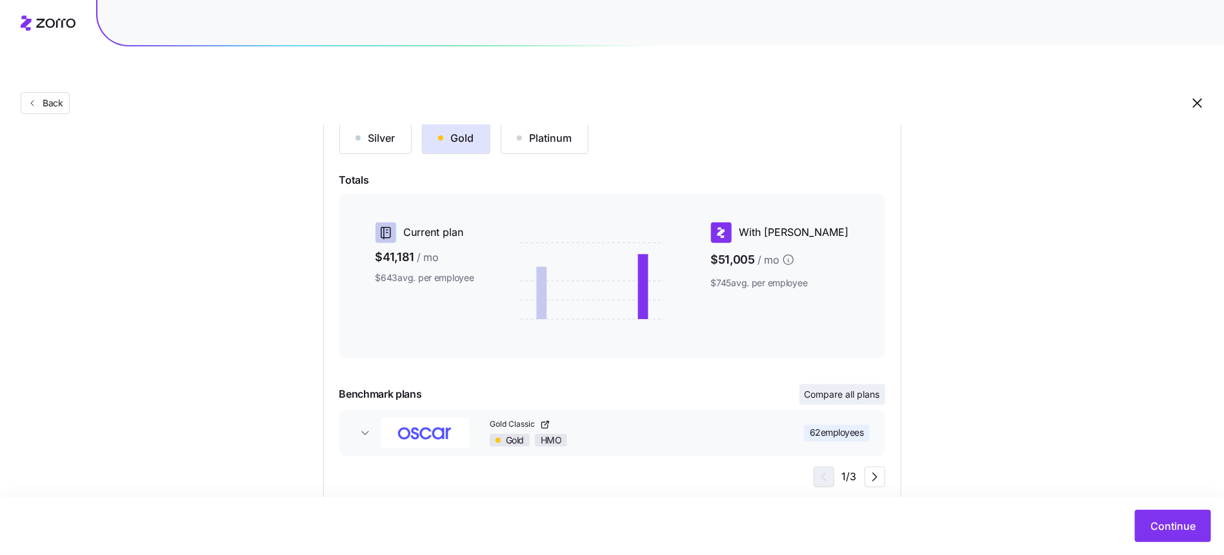
click at [862, 388] on span "Compare all plans" at bounding box center [841, 394] width 75 height 13
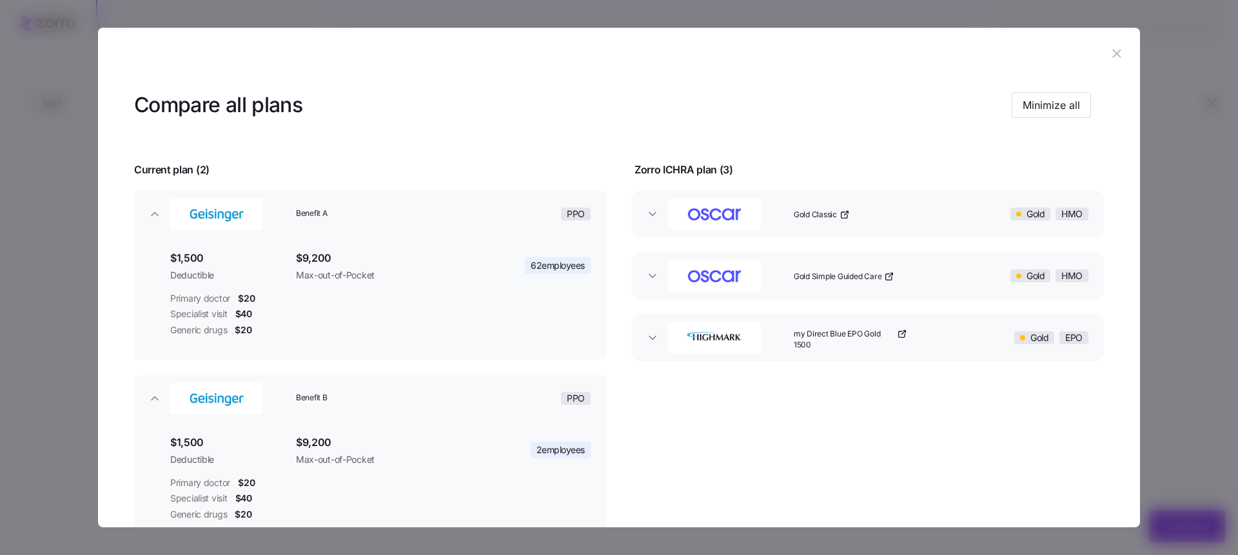
click at [1062, 83] on header "Compare all plans Minimize all" at bounding box center [619, 105] width 970 height 52
click at [1062, 106] on span "Minimize all" at bounding box center [1051, 104] width 57 height 15
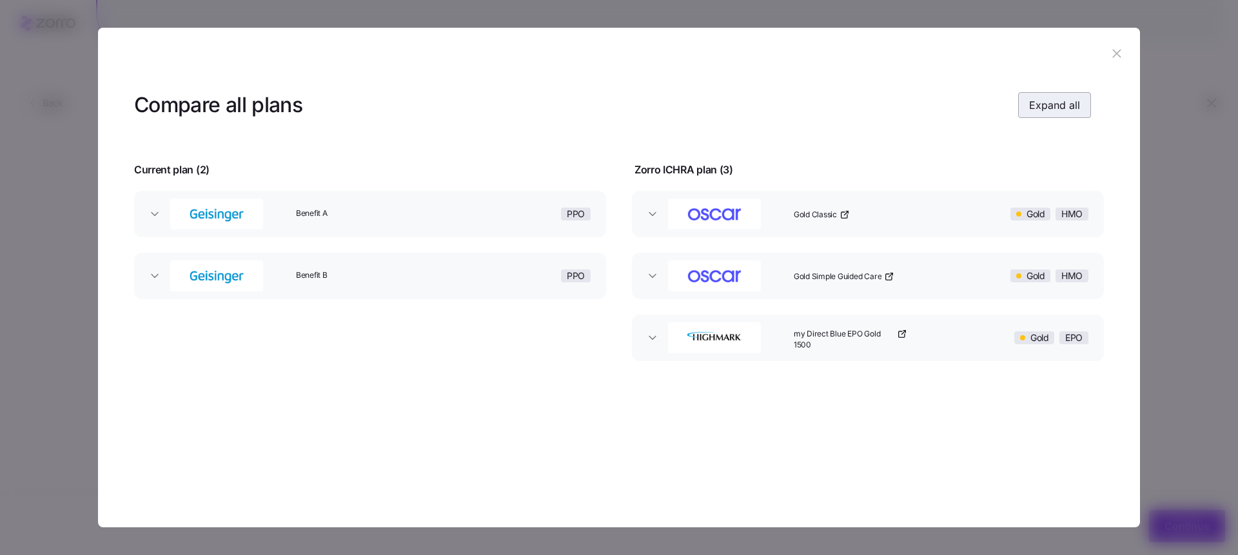
click at [1060, 99] on span "Expand all" at bounding box center [1054, 104] width 51 height 15
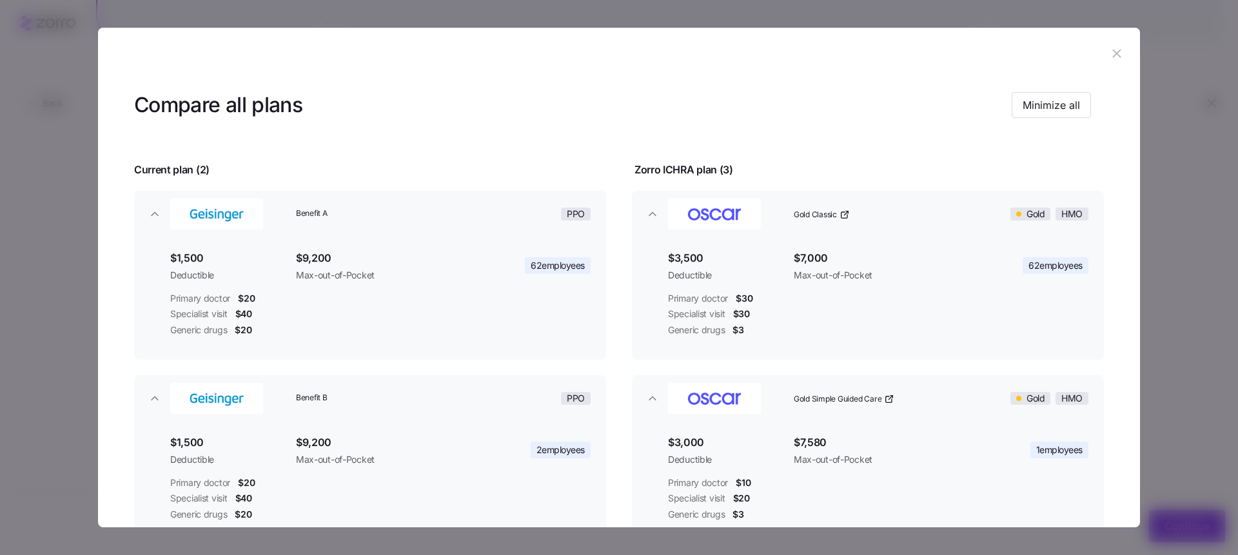
click at [1110, 39] on header at bounding box center [619, 54] width 1042 height 52
click at [1110, 50] on icon "button" at bounding box center [1117, 53] width 14 height 14
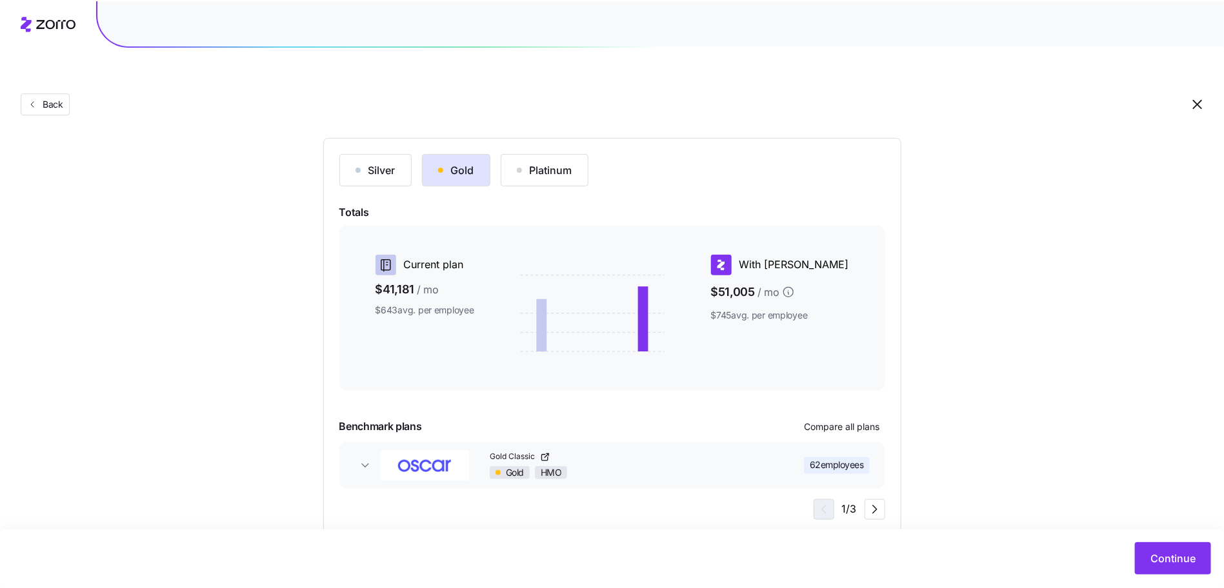
scroll to position [123, 0]
click at [546, 139] on div "Silver Gold Platinum Totals Current plan $41,181 / mo $643 avg. per employee Wi…" at bounding box center [612, 338] width 578 height 398
click at [394, 155] on button "Silver" at bounding box center [375, 171] width 72 height 32
click at [851, 421] on span "Compare all plans" at bounding box center [841, 427] width 75 height 13
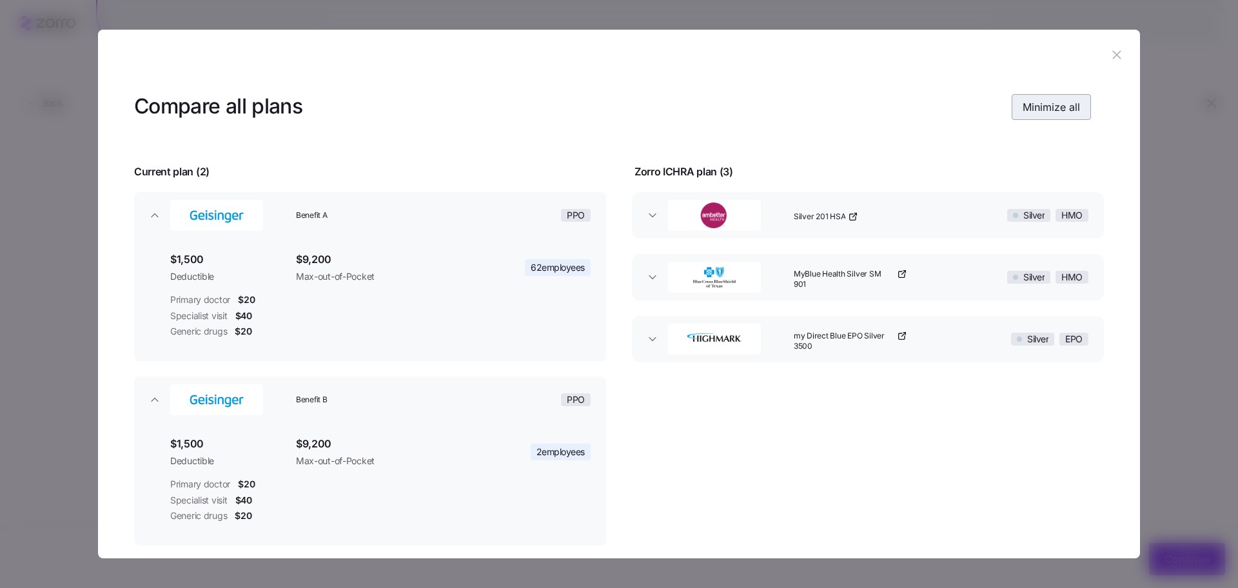
click at [1055, 103] on span "Minimize all" at bounding box center [1051, 106] width 57 height 15
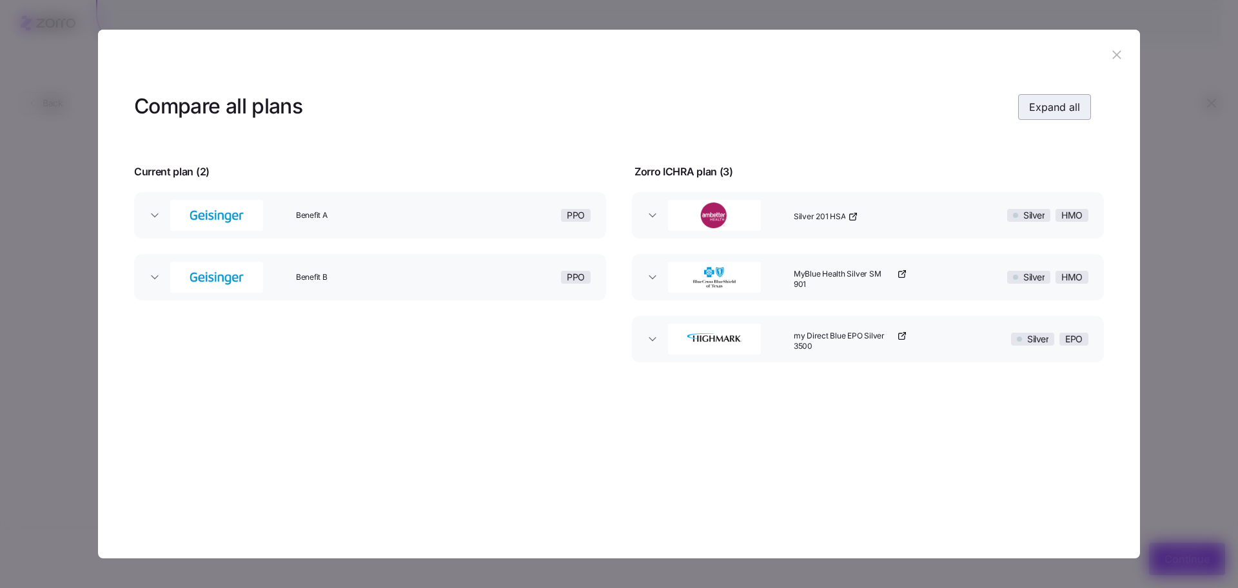
click at [1058, 112] on span "Expand all" at bounding box center [1054, 106] width 51 height 15
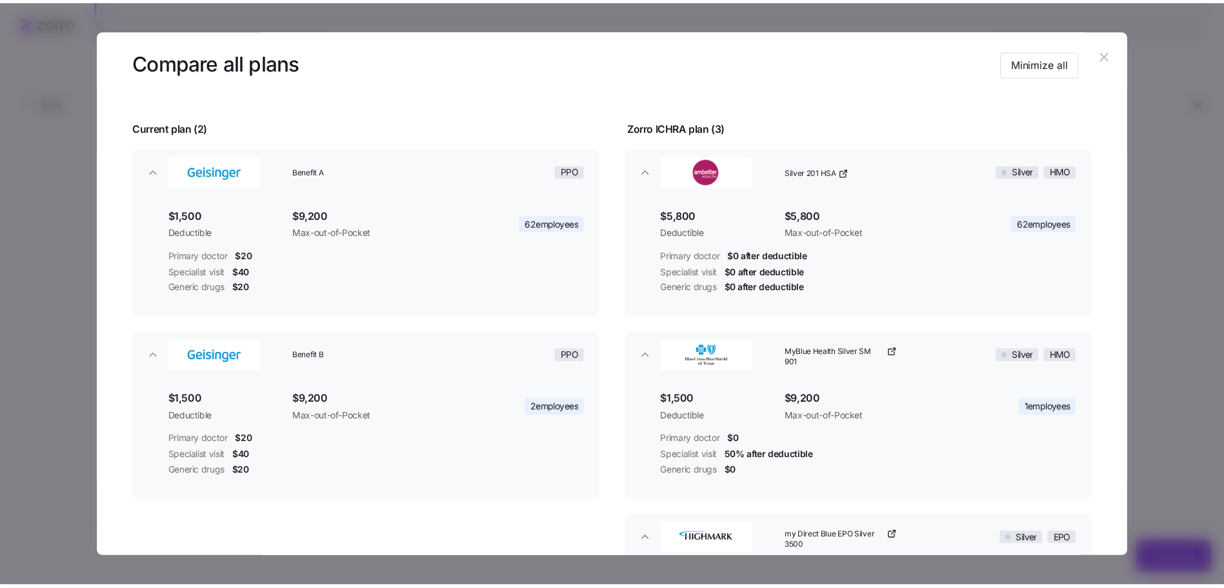
scroll to position [45, 0]
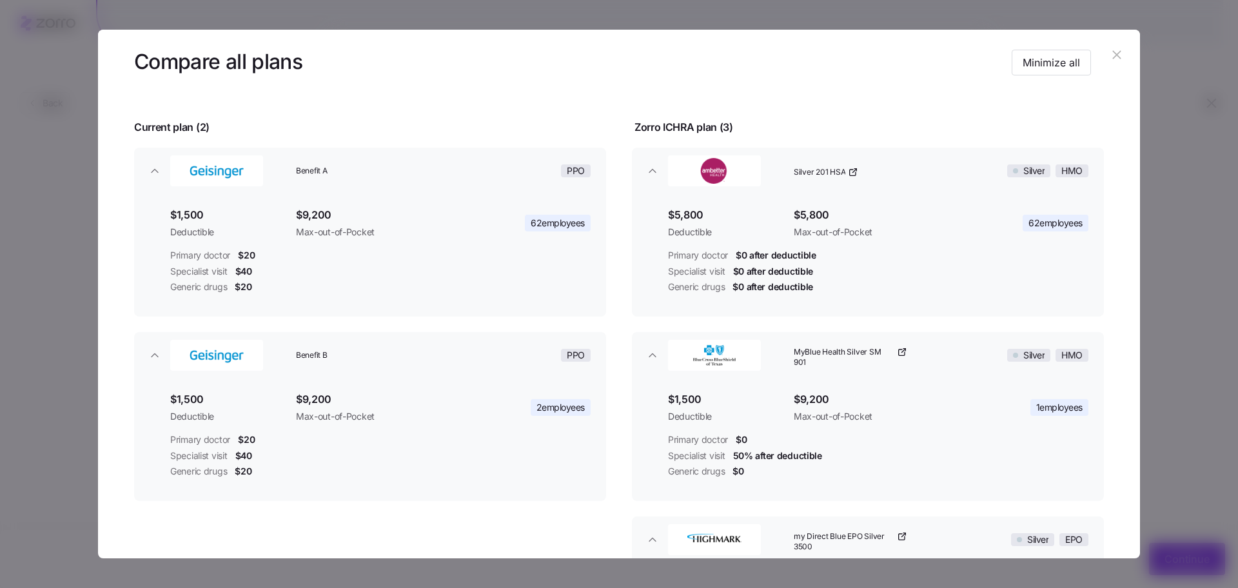
click at [1116, 52] on icon "button" at bounding box center [1117, 55] width 14 height 14
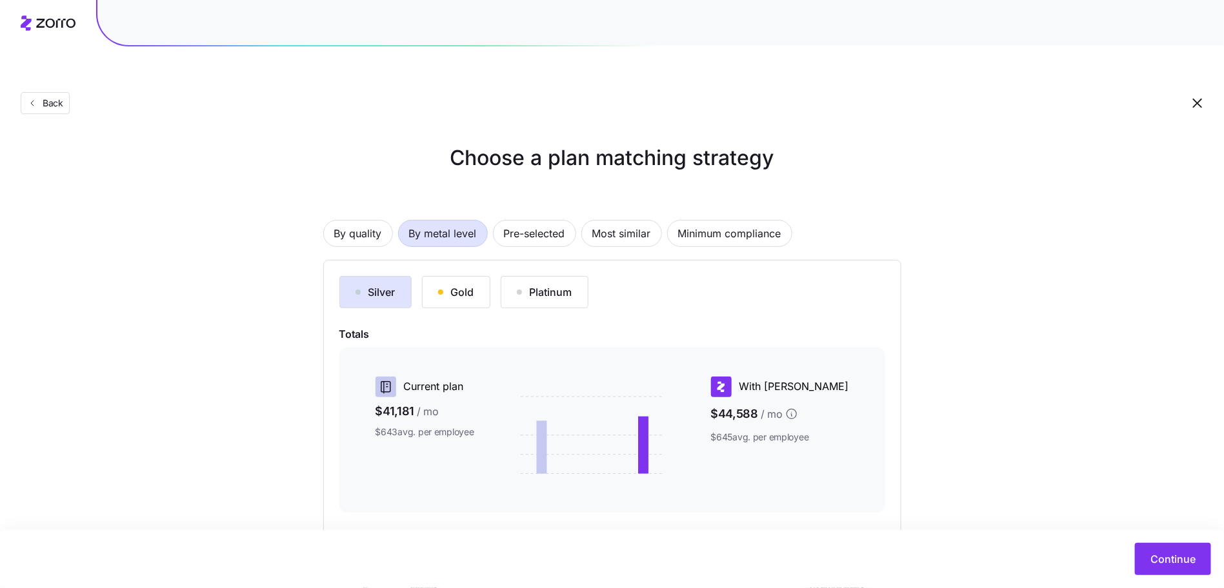
scroll to position [0, 0]
click at [473, 277] on button "Gold" at bounding box center [456, 293] width 68 height 32
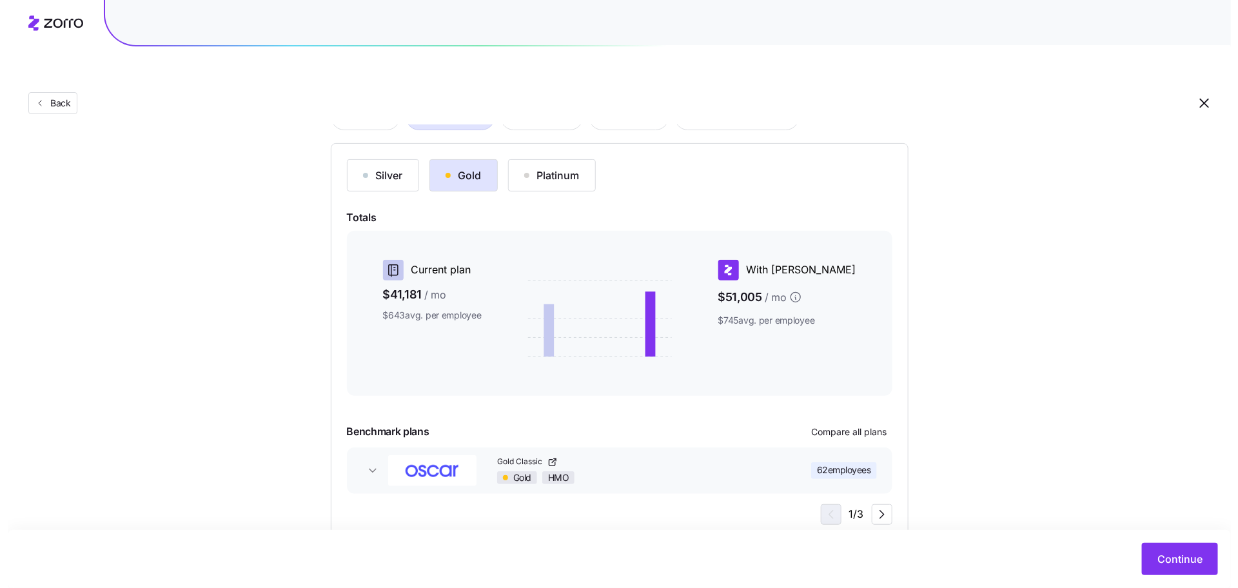
scroll to position [123, 0]
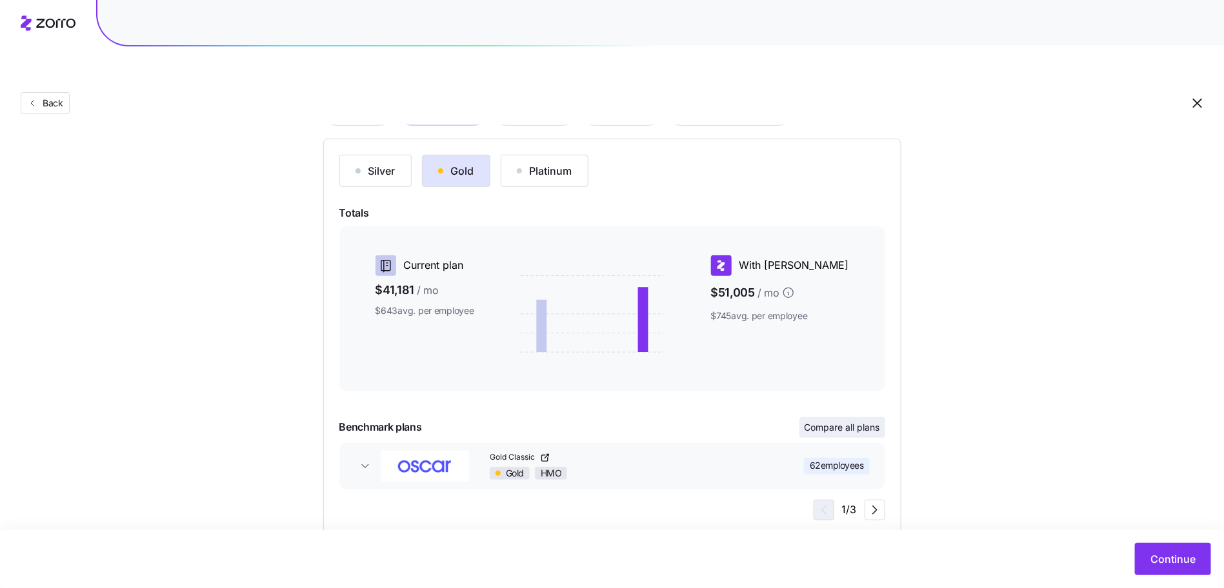
click at [829, 421] on span "Compare all plans" at bounding box center [841, 427] width 75 height 13
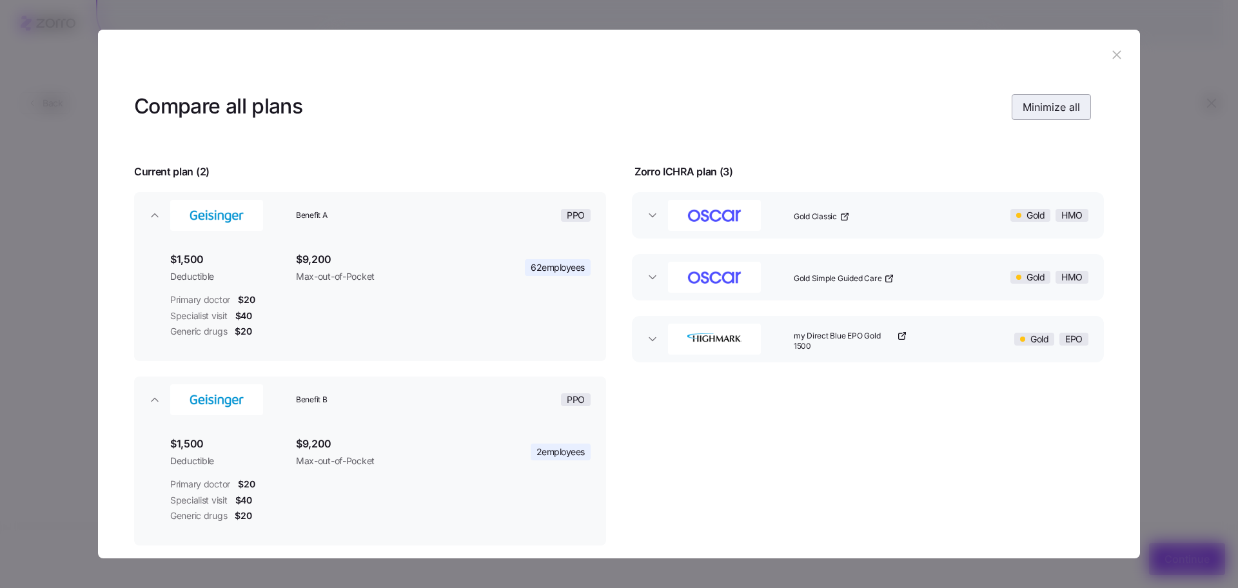
click at [1033, 115] on span "Minimize all" at bounding box center [1051, 106] width 57 height 15
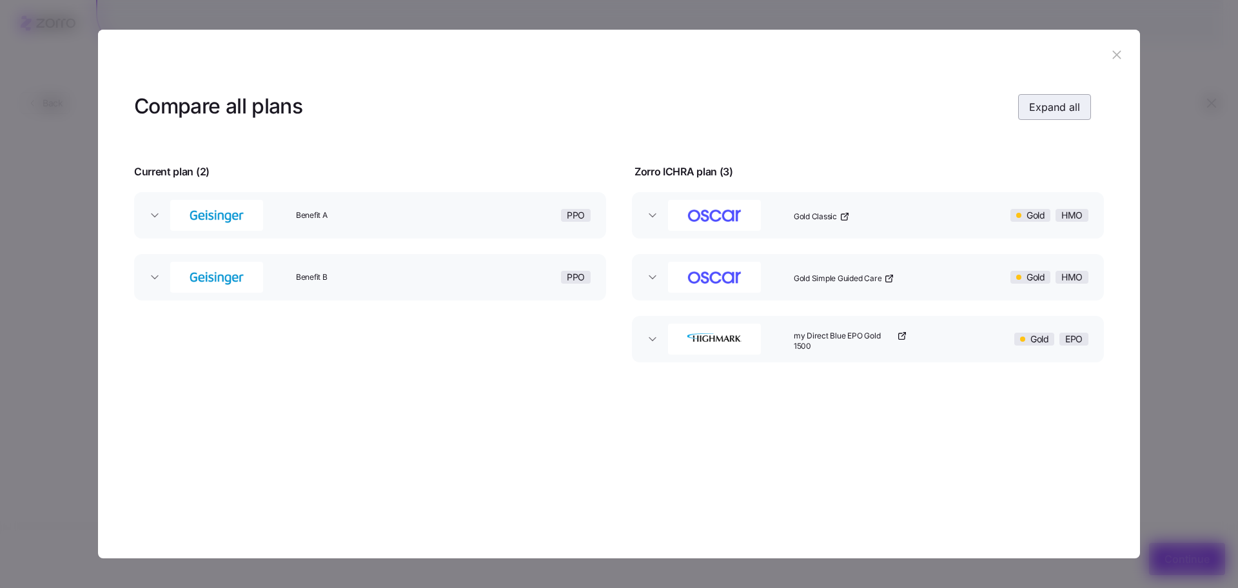
click at [1033, 115] on button "Expand all" at bounding box center [1054, 107] width 73 height 26
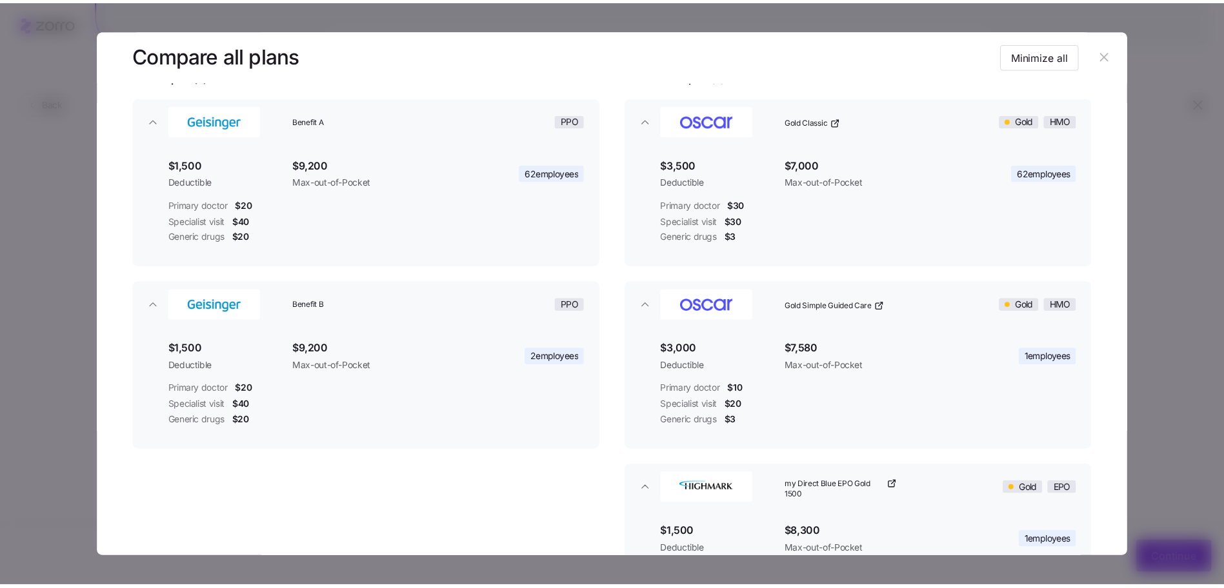
scroll to position [95, 0]
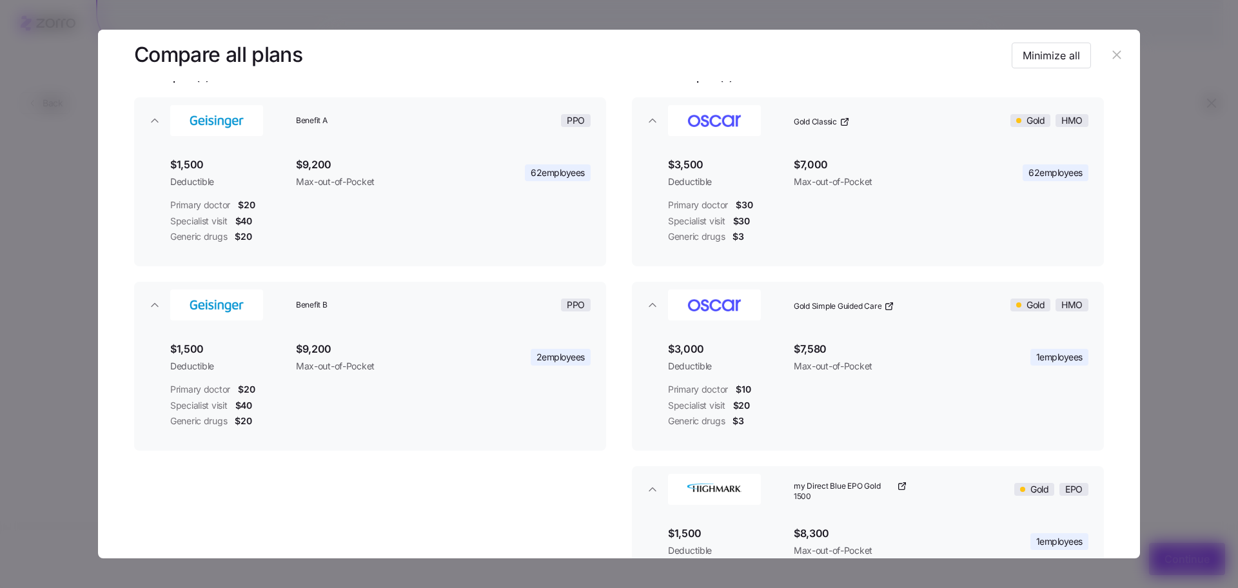
click at [1105, 41] on header at bounding box center [619, 56] width 1042 height 52
drag, startPoint x: 1109, startPoint y: 55, endPoint x: 1089, endPoint y: 70, distance: 24.8
click at [1110, 55] on icon "button" at bounding box center [1117, 55] width 14 height 14
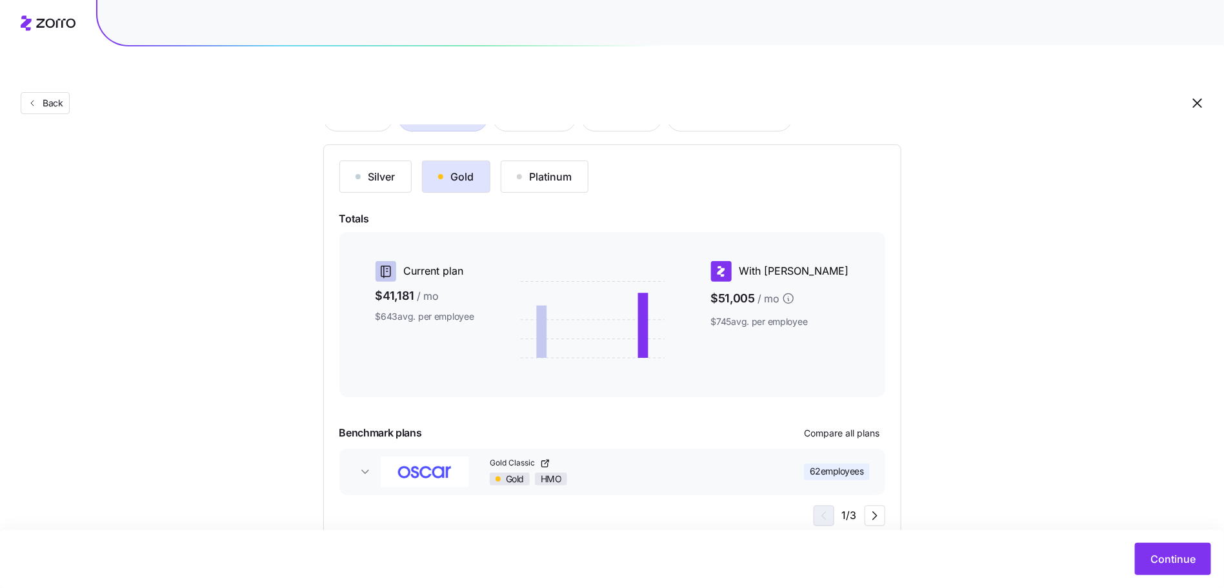
scroll to position [123, 0]
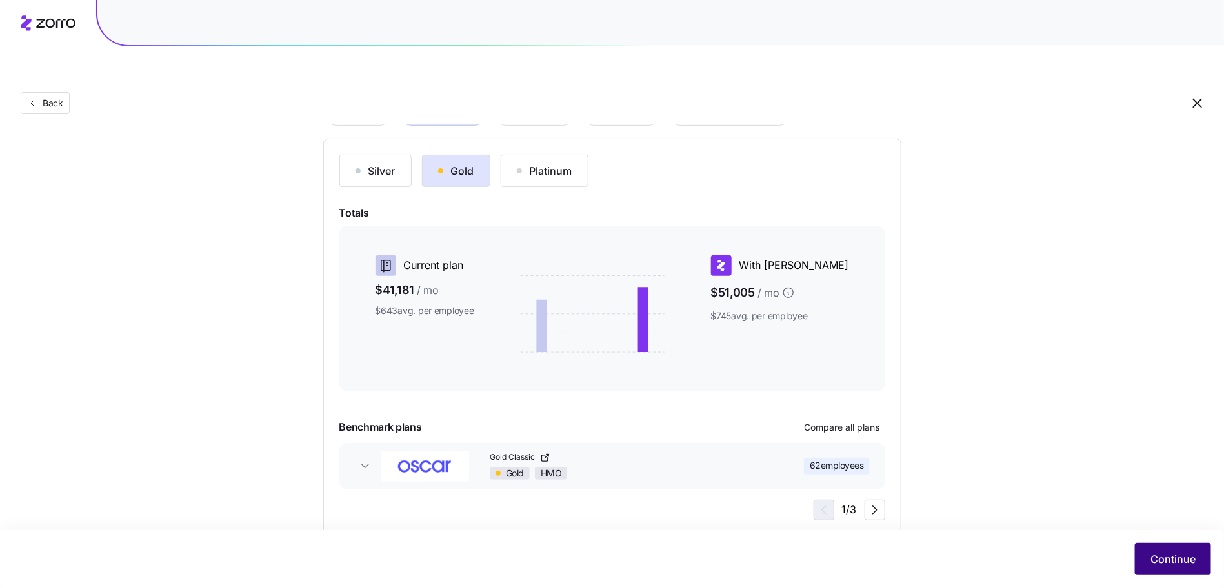
click at [1167, 550] on button "Continue" at bounding box center [1173, 559] width 76 height 32
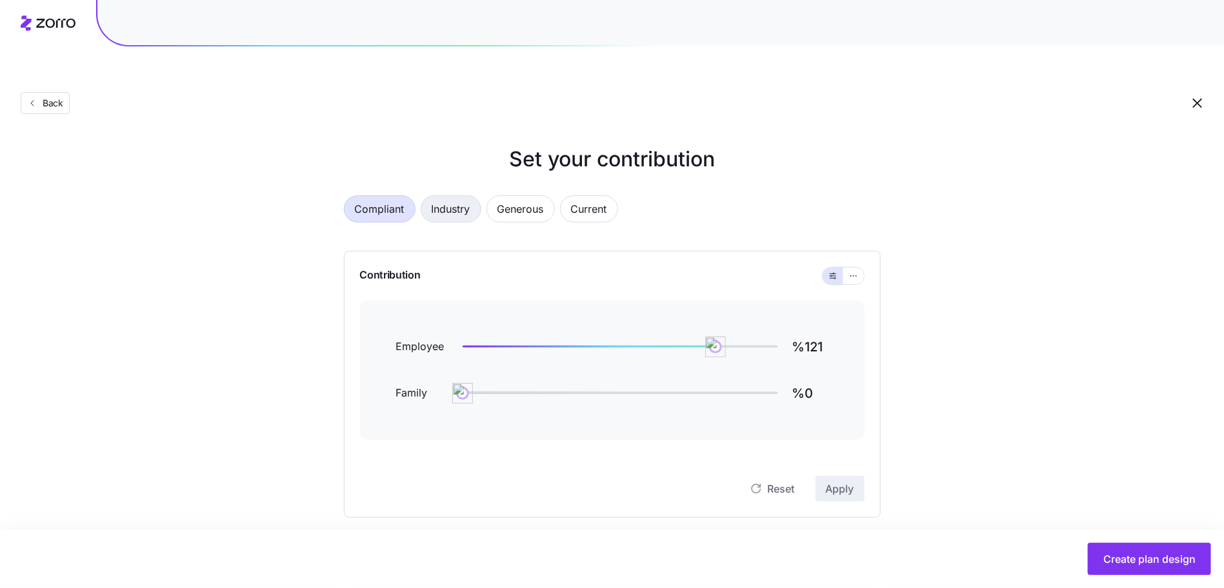
click at [462, 196] on span "Industry" at bounding box center [451, 209] width 39 height 26
type input "%65"
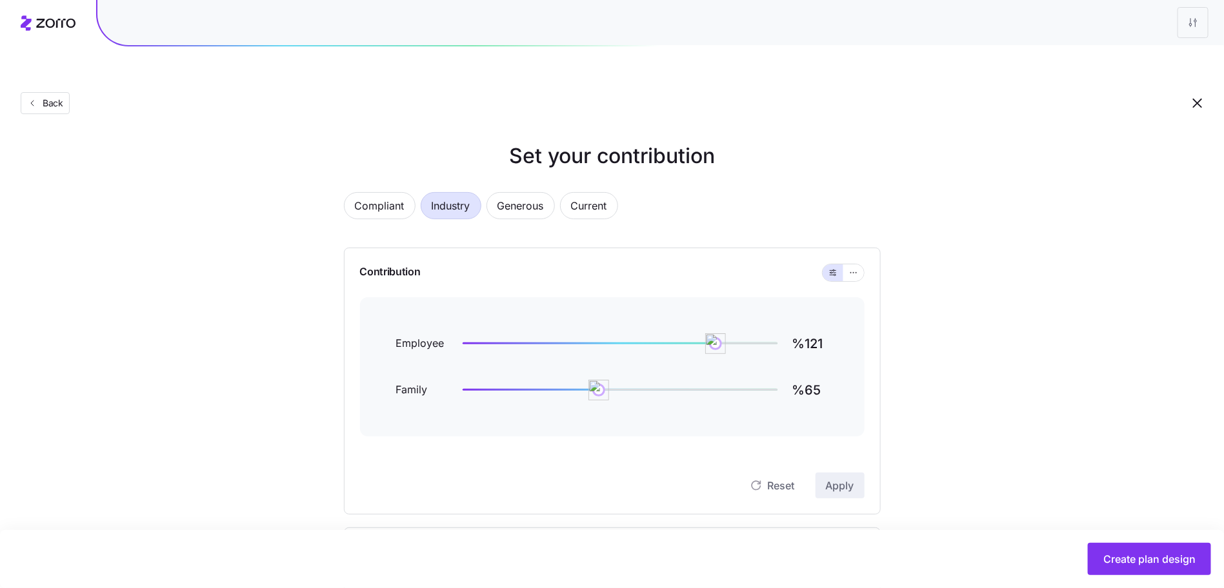
scroll to position [4, 0]
drag, startPoint x: 721, startPoint y: 314, endPoint x: 639, endPoint y: 304, distance: 83.1
click at [639, 332] on img at bounding box center [641, 343] width 22 height 22
click at [848, 477] on span "Apply" at bounding box center [840, 484] width 28 height 15
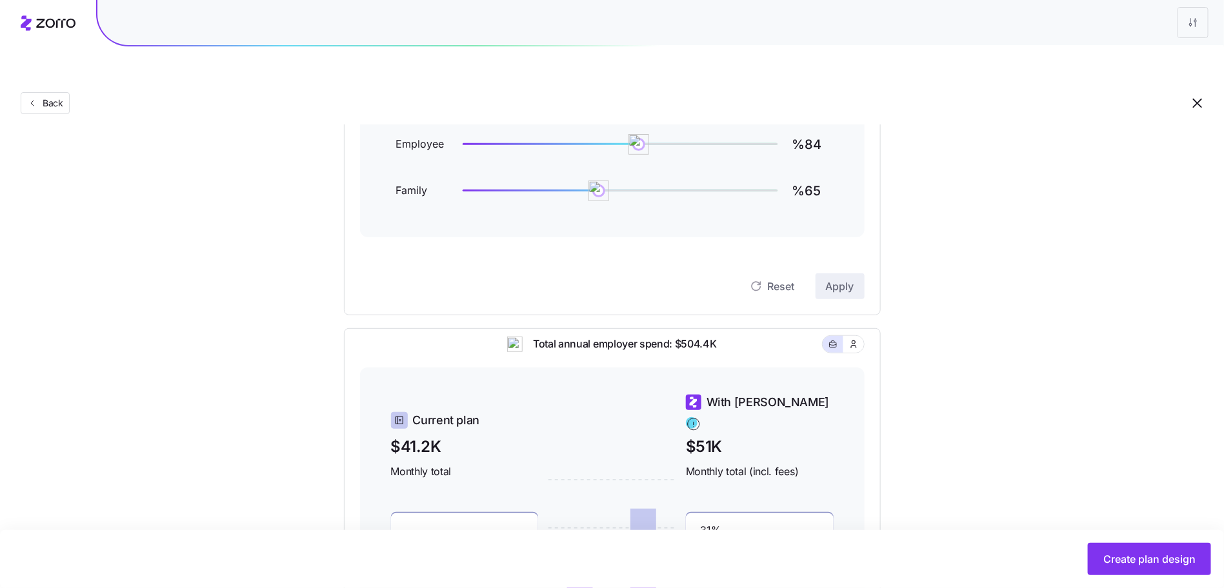
scroll to position [202, 0]
drag, startPoint x: 639, startPoint y: 114, endPoint x: 567, endPoint y: 115, distance: 71.6
click at [567, 134] on img at bounding box center [567, 145] width 22 height 22
type input "%51"
drag, startPoint x: 575, startPoint y: 114, endPoint x: 570, endPoint y: 131, distance: 18.2
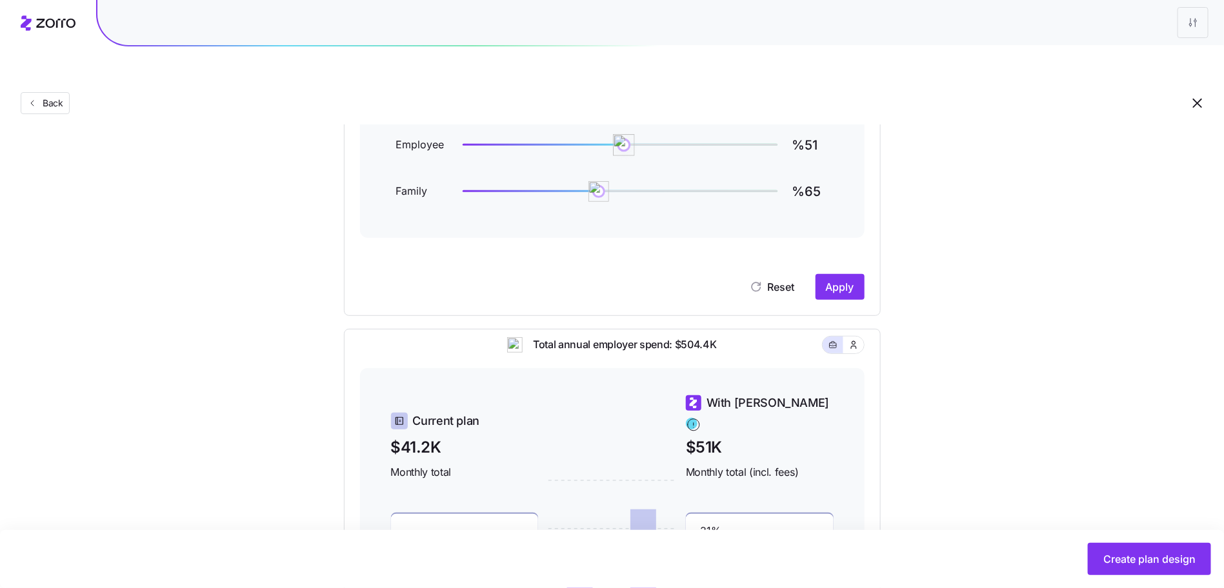
click at [569, 132] on div "Employee %51 Family %65" at bounding box center [612, 168] width 432 height 77
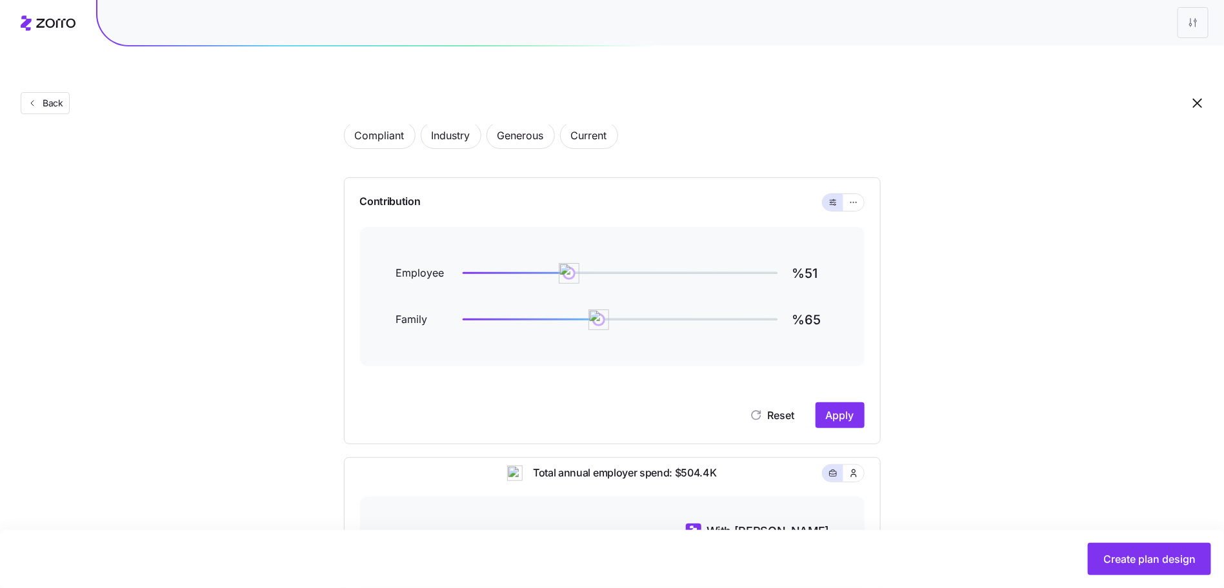
scroll to position [0, 0]
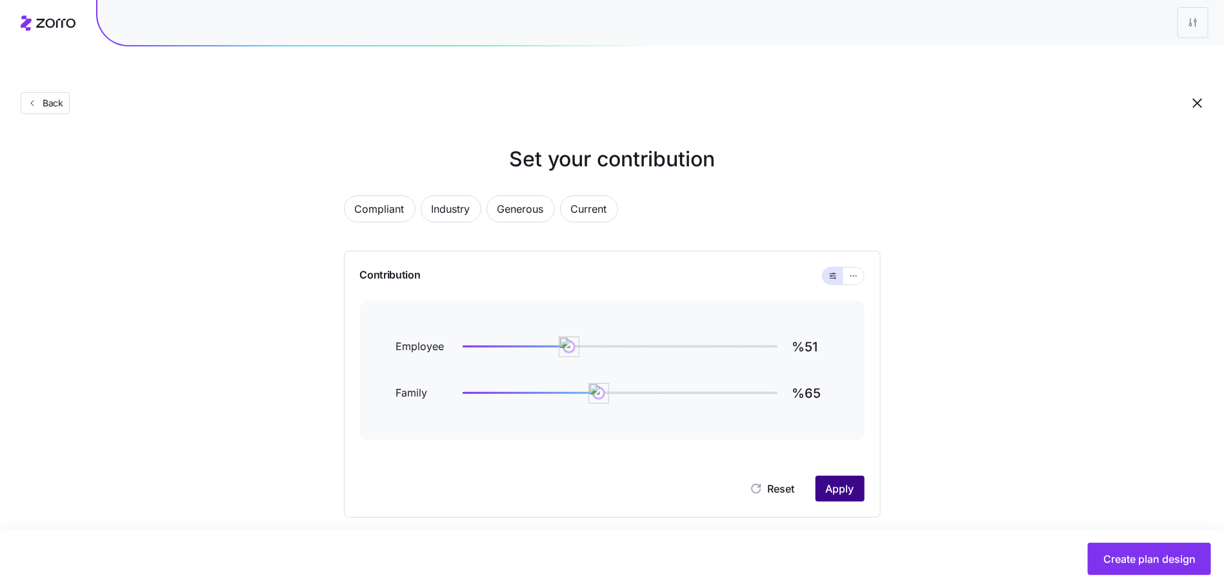
click at [828, 481] on span "Apply" at bounding box center [840, 488] width 28 height 15
type input "%50"
drag, startPoint x: 600, startPoint y: 362, endPoint x: 568, endPoint y: 362, distance: 31.6
click at [568, 382] on img at bounding box center [570, 393] width 22 height 22
click at [840, 481] on span "Apply" at bounding box center [840, 488] width 28 height 15
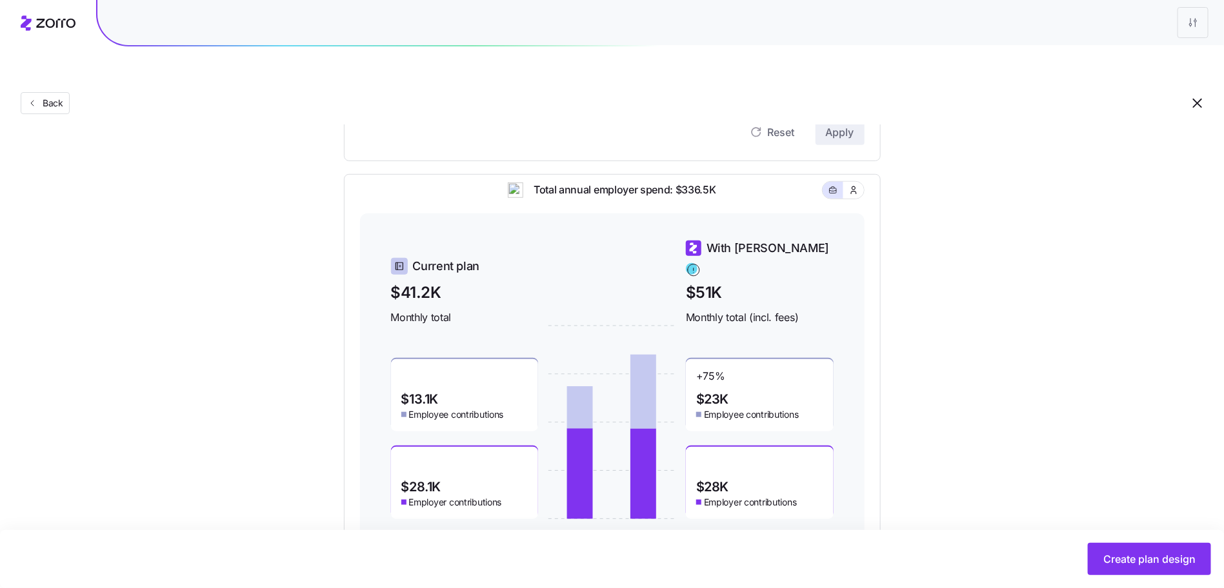
scroll to position [353, 0]
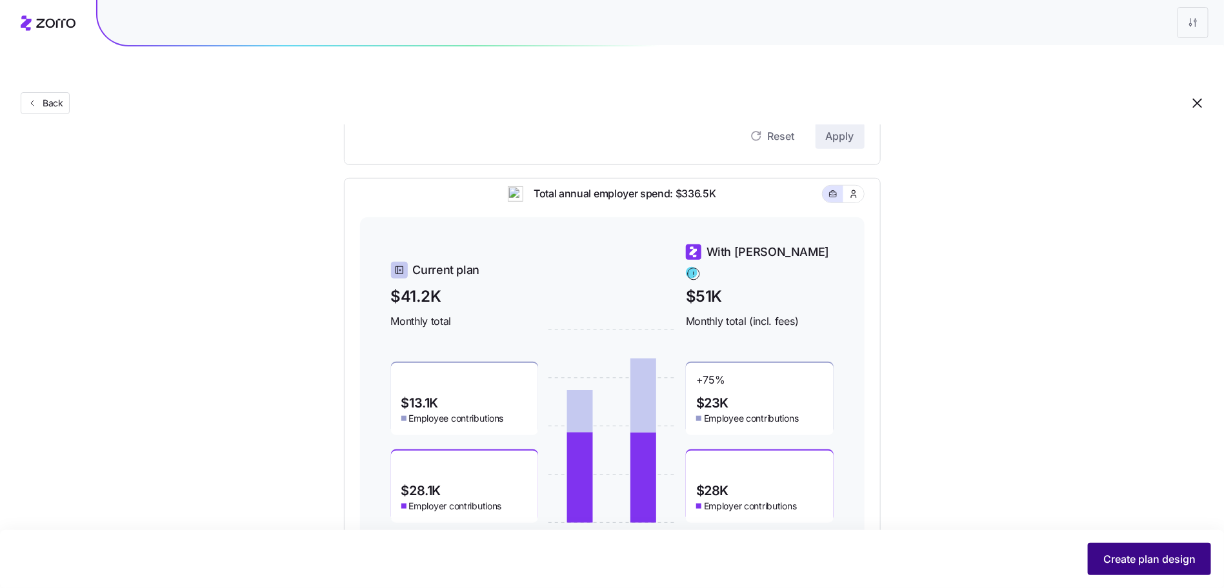
click at [1135, 555] on span "Create plan design" at bounding box center [1149, 558] width 92 height 15
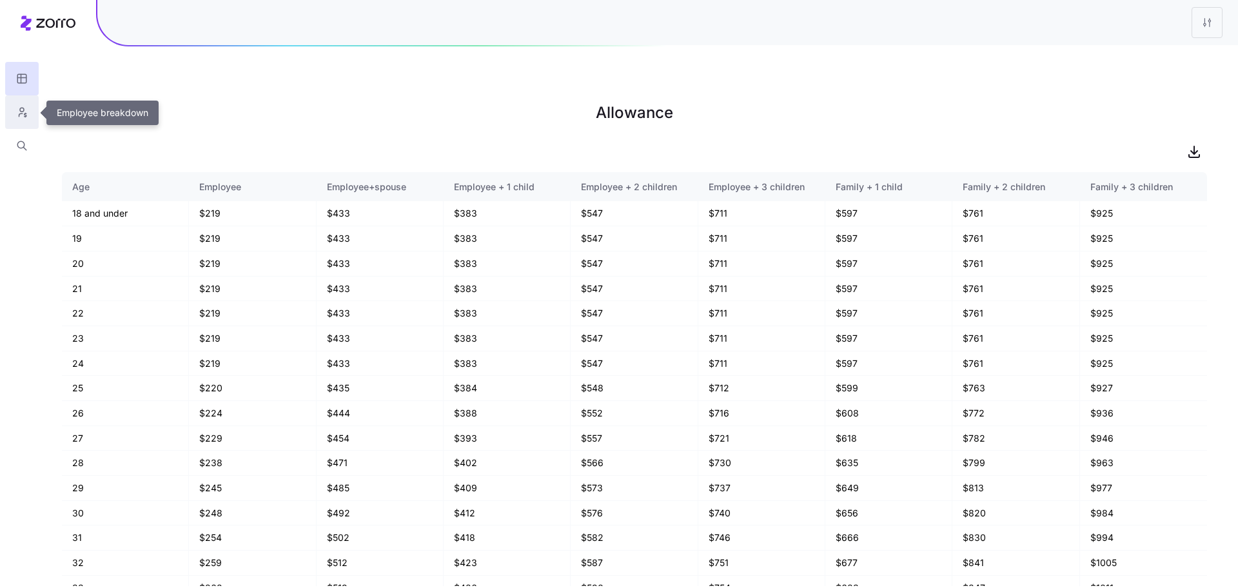
click at [23, 106] on icon "button" at bounding box center [22, 112] width 12 height 13
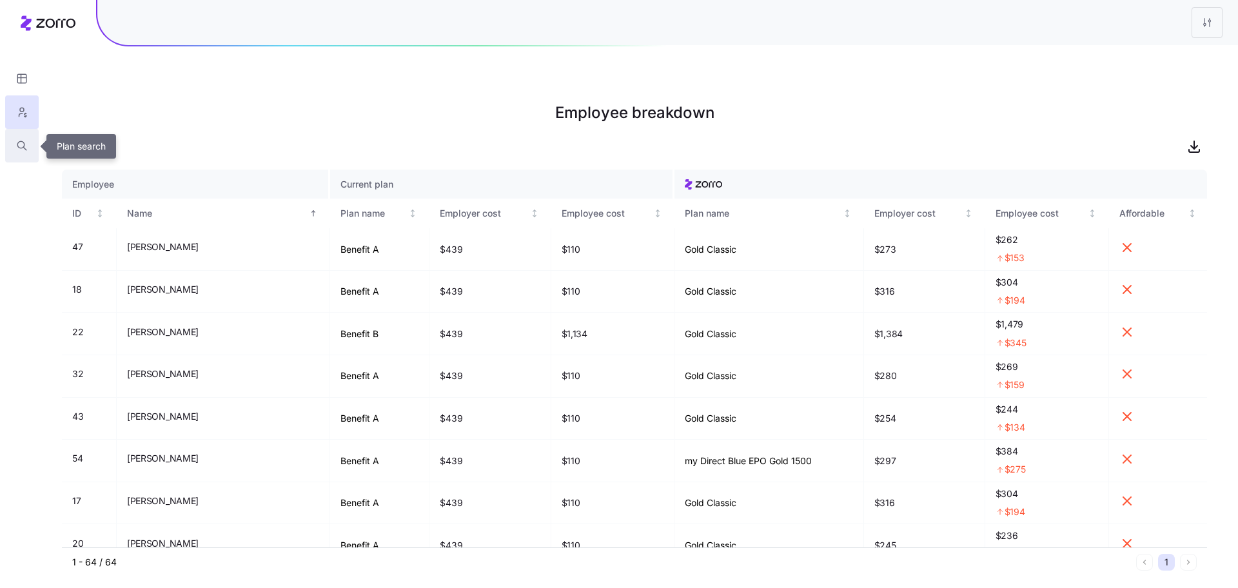
click at [15, 145] on button "button" at bounding box center [22, 146] width 34 height 34
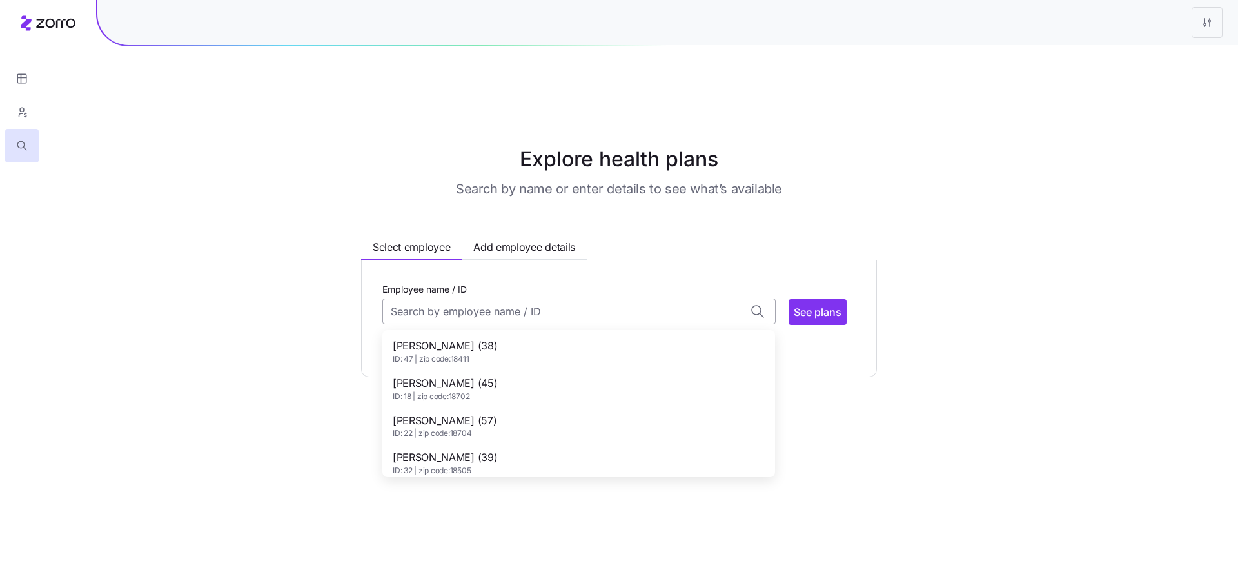
click at [486, 299] on input "Employee name / ID" at bounding box center [578, 312] width 393 height 26
click at [580, 329] on div "[PERSON_NAME] (38) ID: 47 | zip code: 18411" at bounding box center [579, 347] width 388 height 37
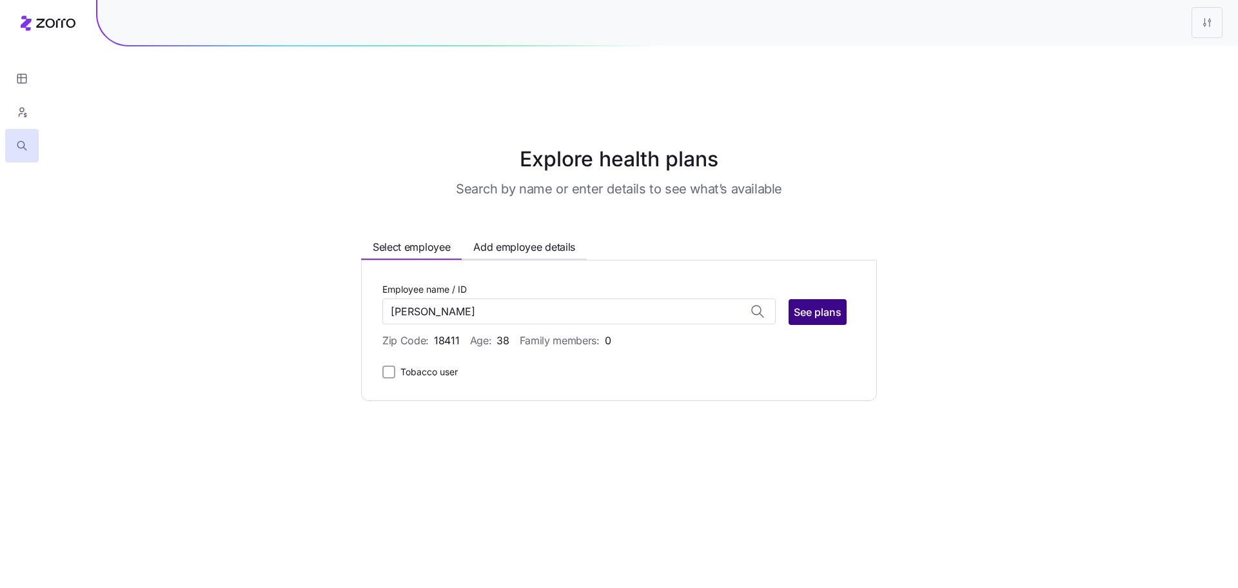
click at [792, 299] on button "See plans" at bounding box center [818, 312] width 58 height 26
type input "[PERSON_NAME] (ID: 47)"
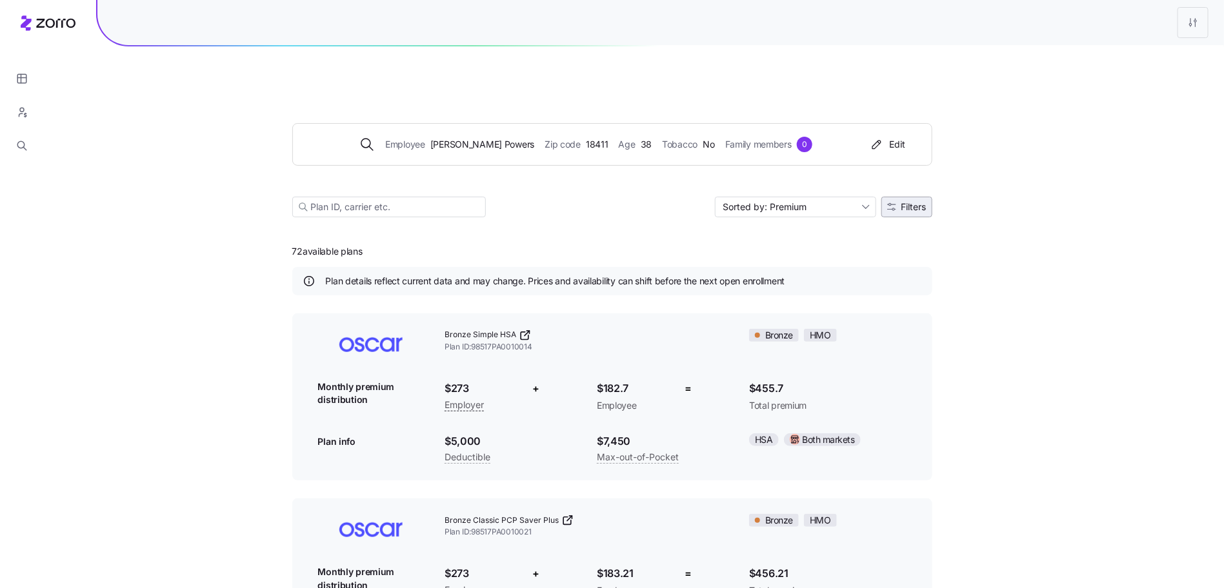
click at [928, 197] on button "Filters" at bounding box center [906, 207] width 51 height 21
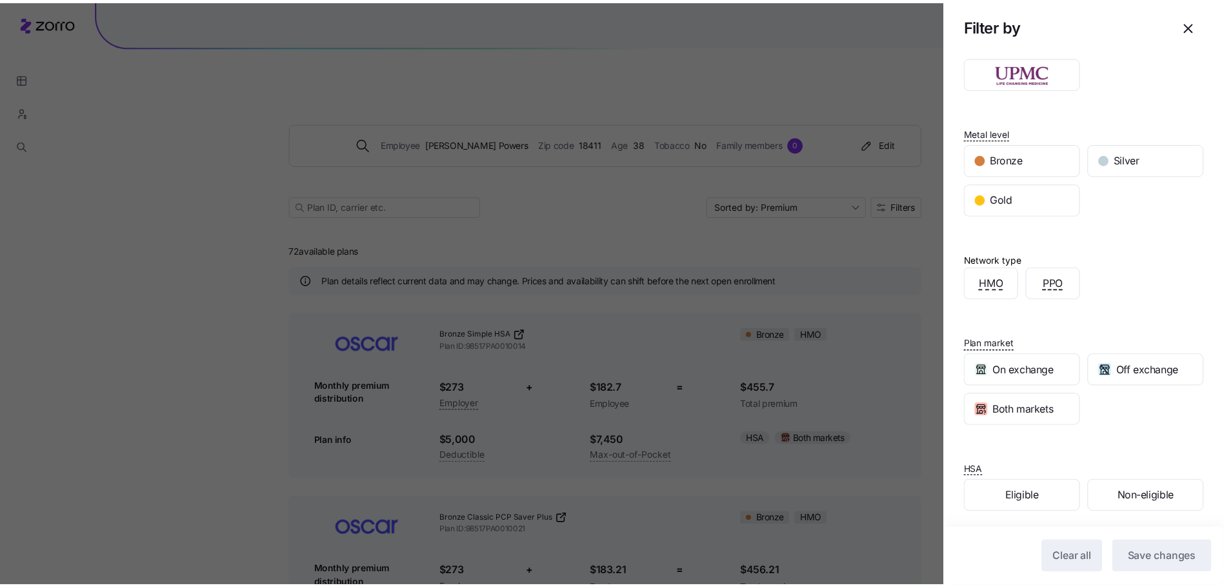
scroll to position [123, 0]
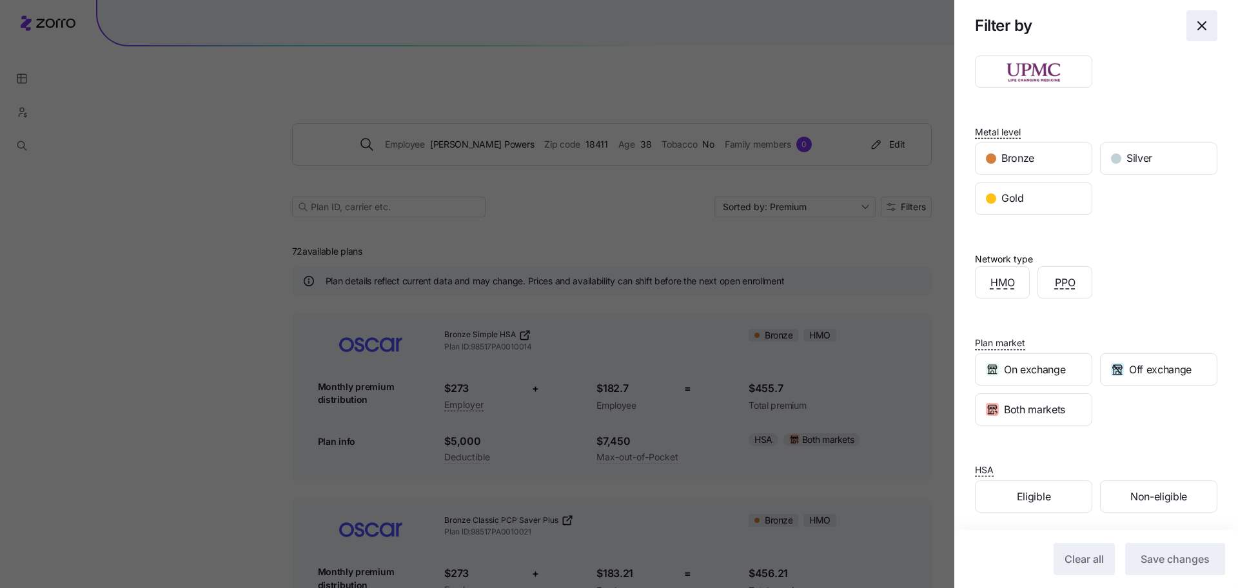
click at [1187, 34] on span "button" at bounding box center [1202, 26] width 30 height 30
